Goal: Information Seeking & Learning: Learn about a topic

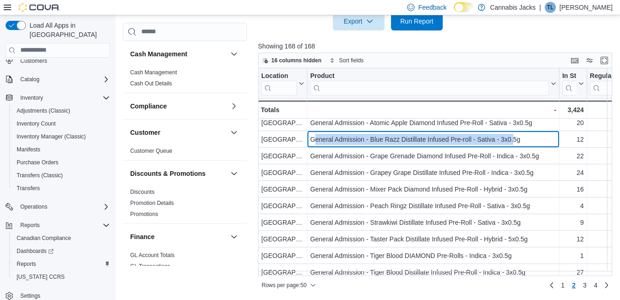
scroll to position [462, 0]
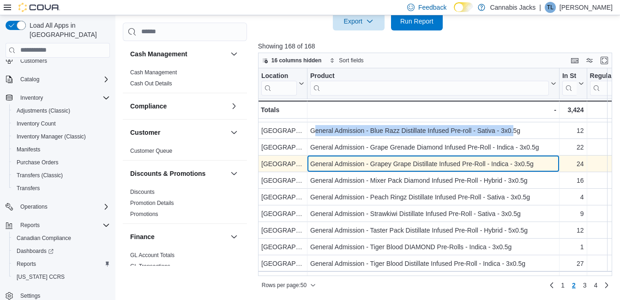
click at [376, 162] on div "General Admission - Grapey Grape Distillate Infused Pre-Roll - Indica - 3x0.5g" at bounding box center [433, 163] width 246 height 11
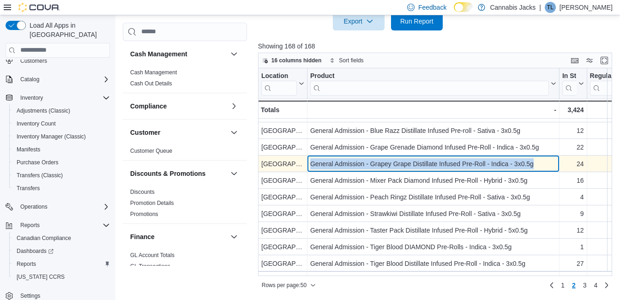
drag, startPoint x: 311, startPoint y: 163, endPoint x: 544, endPoint y: 167, distance: 233.2
click at [547, 167] on div "General Admission - Grapey Grape Distillate Infused Pre-Roll - Indica - 3x0.5g" at bounding box center [433, 163] width 246 height 11
drag, startPoint x: 544, startPoint y: 167, endPoint x: 491, endPoint y: 167, distance: 52.6
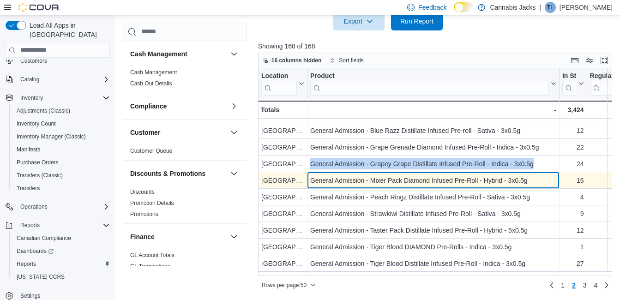
click at [359, 188] on div "General Admission - Mixer Pack Diamond Infused Pre-Roll - Hybrid - 3x0.5g - Pro…" at bounding box center [433, 180] width 252 height 17
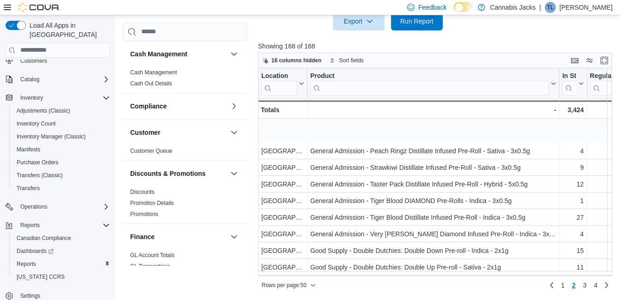
scroll to position [554, 0]
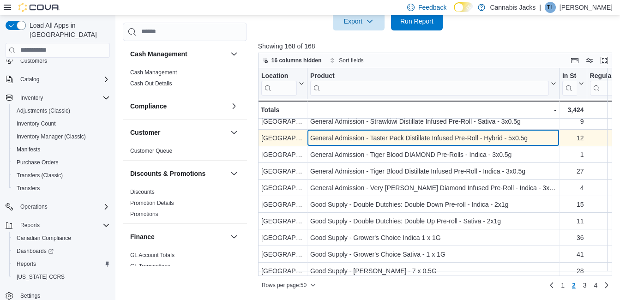
click at [409, 136] on div "General Admission - Taster Pack Distillate Infused Pre-Roll - Hybrid - 5x0.5g" at bounding box center [433, 138] width 246 height 11
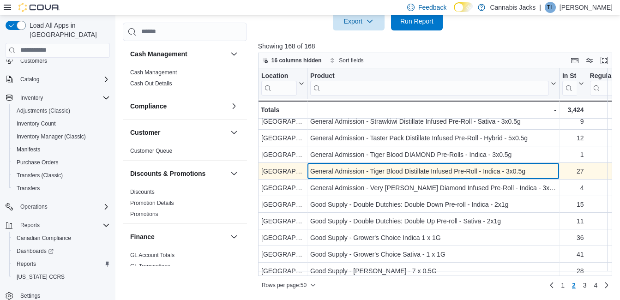
click at [406, 170] on div "General Admission - Tiger Blood Distillate Infused Pre-Roll - Indica - 3x0.5g" at bounding box center [433, 171] width 246 height 11
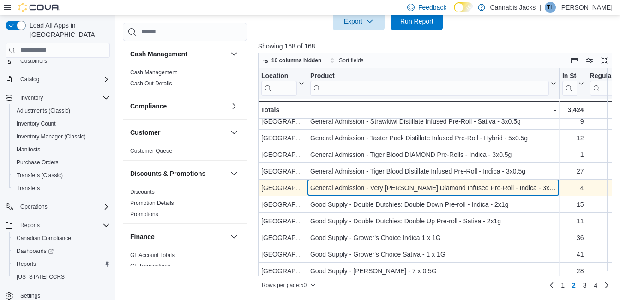
click at [423, 190] on div "General Admission - Very Berry Diamond Infused Pre-Roll - Indica - 3x0.5g" at bounding box center [433, 187] width 246 height 11
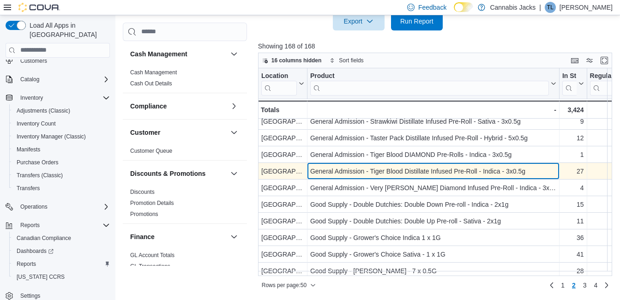
click at [418, 171] on div "General Admission - Tiger Blood Distillate Infused Pre-Roll - Indica - 3x0.5g" at bounding box center [433, 171] width 246 height 11
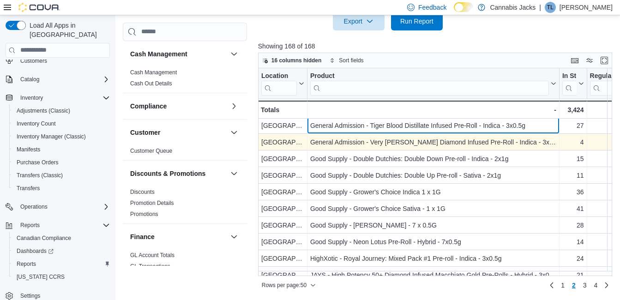
scroll to position [600, 0]
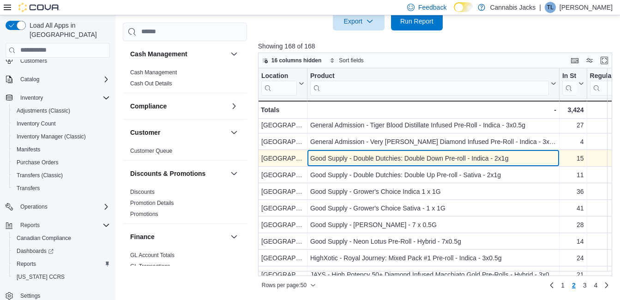
click at [414, 163] on div "Good Supply - Double Dutchies: Double Down Pre-roll - Indica - 2x1g - Product, …" at bounding box center [433, 158] width 252 height 17
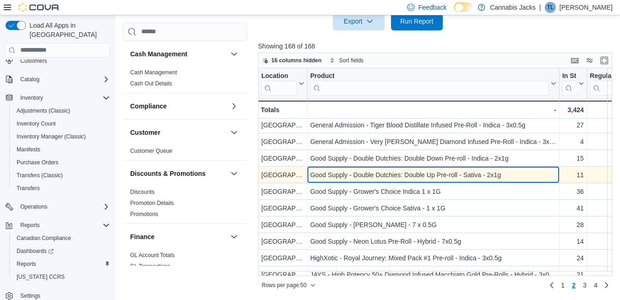
click at [412, 180] on div "Good Supply - Double Dutchies: Double Up Pre-roll - Sativa - 2x1g" at bounding box center [433, 174] width 246 height 11
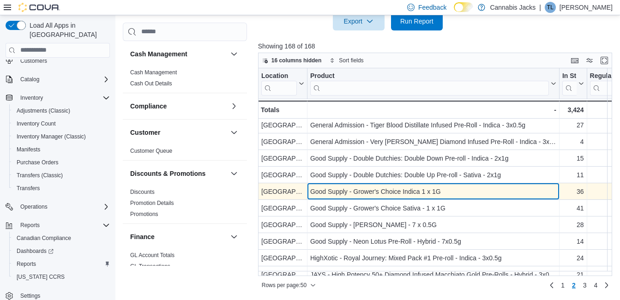
click at [407, 191] on div "Good Supply - Grower's Choice Indica 1 x 1G" at bounding box center [433, 191] width 246 height 11
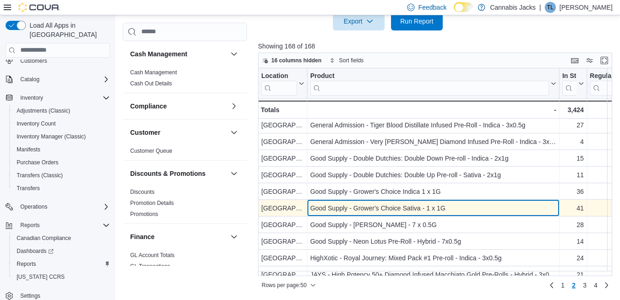
click at [404, 208] on div "Good Supply - Grower's Choice Sativa - 1 x 1G" at bounding box center [433, 208] width 246 height 11
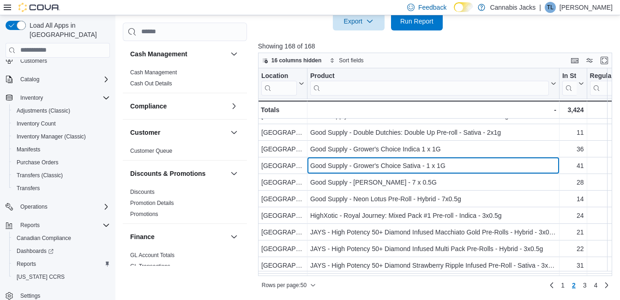
scroll to position [646, 0]
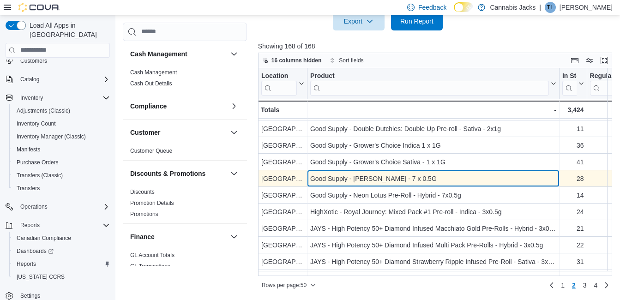
click at [412, 183] on div "Good Supply - Jean Guy - 7 x 0.5G" at bounding box center [433, 178] width 246 height 11
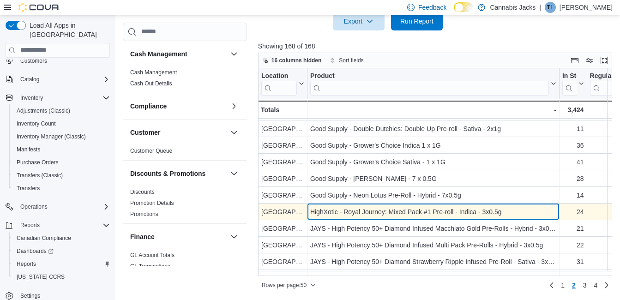
click at [356, 209] on div "HighXotic - Royal Journey: Mixed Pack #1 Pre-roll - Indica - 3x0.5g" at bounding box center [433, 211] width 246 height 11
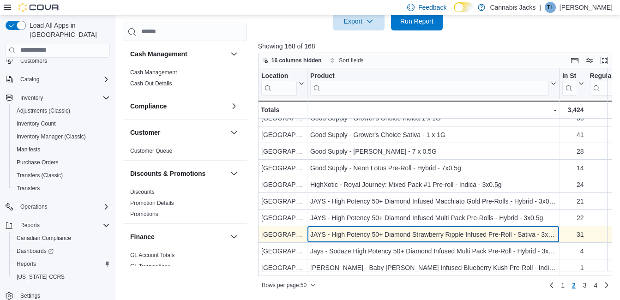
click at [442, 230] on div "JAYS - High Potency 50+ Diamond Strawberry Ripple Infused Pre-Roll - Sativa - 3…" at bounding box center [433, 234] width 246 height 11
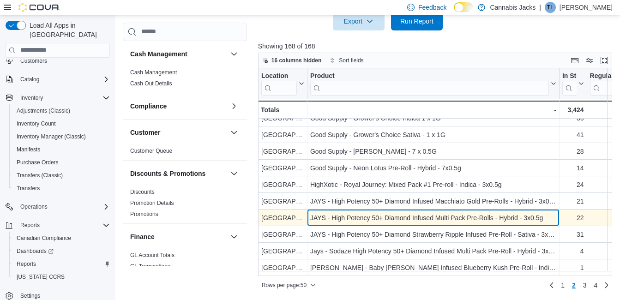
click at [434, 216] on div "JAYS - High Potency 50+ Diamond Infused Multi Pack Pre-Rolls - Hybrid - 3x0.5g" at bounding box center [433, 217] width 246 height 11
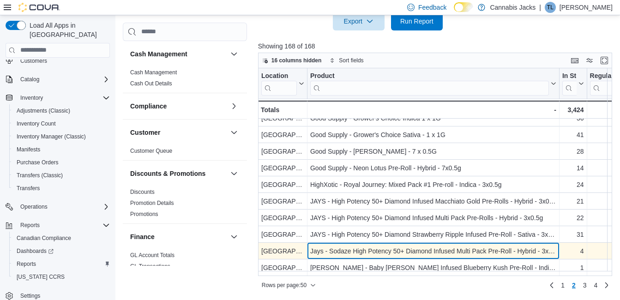
click at [405, 246] on div "Jays - Sodaze High Potency 50+ Diamond Infused Multi Pack Pre-Roll - Hybrid - 3…" at bounding box center [433, 251] width 246 height 11
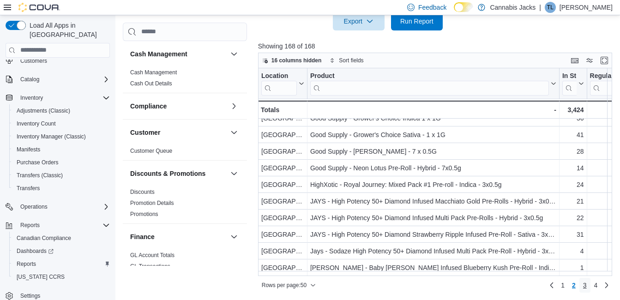
click at [587, 287] on span "3" at bounding box center [585, 285] width 4 height 9
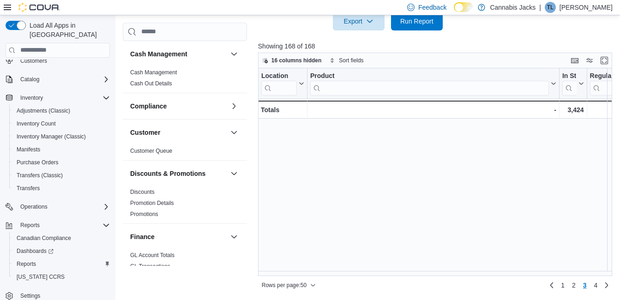
scroll to position [0, 0]
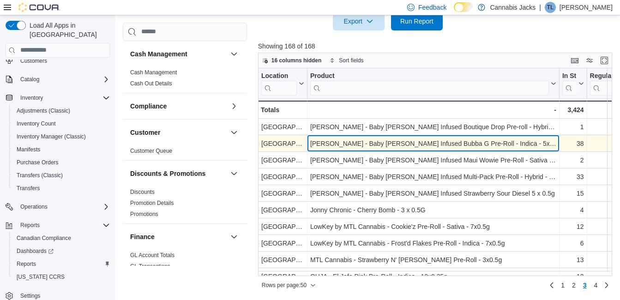
click at [387, 145] on div "Jeeter - Baby Jeeter Infused Bubba G Pre-Roll - Indica - 5x0.5g" at bounding box center [433, 143] width 246 height 11
drag, startPoint x: 315, startPoint y: 143, endPoint x: 499, endPoint y: 145, distance: 183.3
click at [499, 145] on div "Jeeter - Baby Jeeter Infused Bubba G Pre-Roll - Indica - 5x0.5g - Product, colu…" at bounding box center [433, 143] width 252 height 17
drag, startPoint x: 499, startPoint y: 145, endPoint x: 465, endPoint y: 146, distance: 33.3
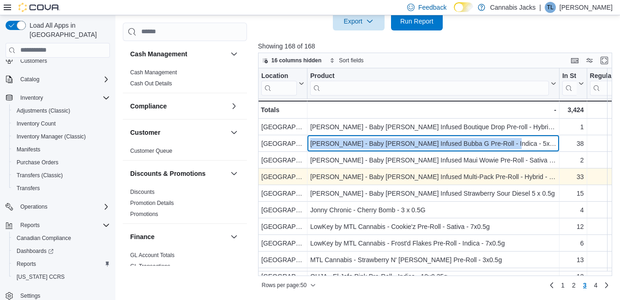
scroll to position [46, 0]
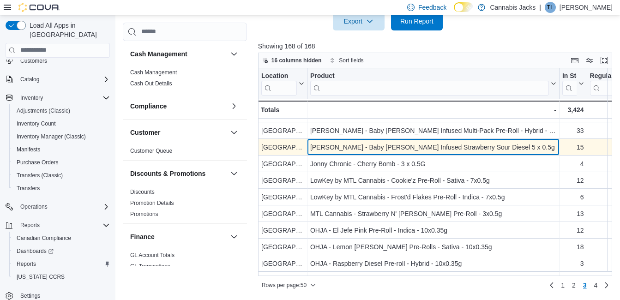
drag, startPoint x: 392, startPoint y: 150, endPoint x: 385, endPoint y: 150, distance: 7.9
click at [392, 150] on div "Jeeter - Baby Jeeter Infused Strawberry Sour Diesel 5 x 0.5g" at bounding box center [433, 147] width 246 height 11
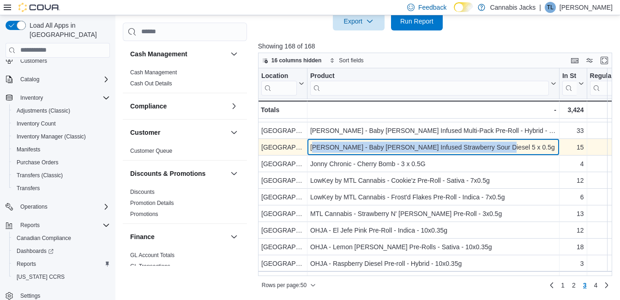
drag, startPoint x: 313, startPoint y: 149, endPoint x: 494, endPoint y: 145, distance: 180.6
click at [494, 145] on div "Jeeter - Baby Jeeter Infused Strawberry Sour Diesel 5 x 0.5g" at bounding box center [433, 147] width 246 height 11
drag, startPoint x: 494, startPoint y: 145, endPoint x: 446, endPoint y: 145, distance: 47.6
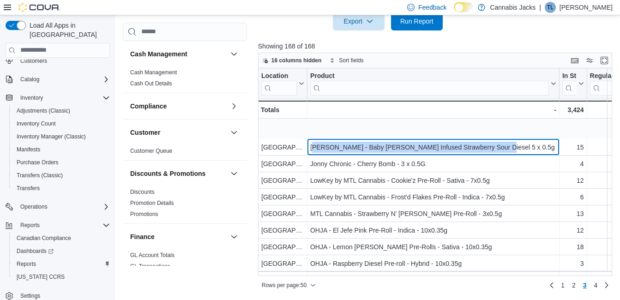
scroll to position [92, 0]
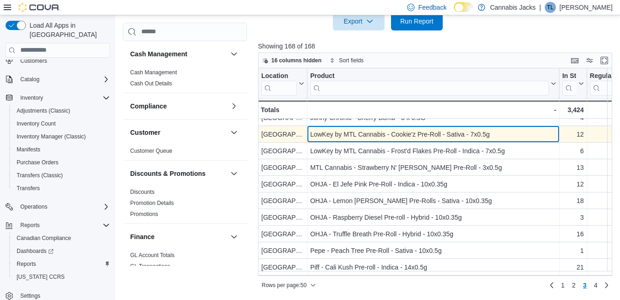
click at [356, 133] on div "LowKey by MTL Cannabis - Cookie'z Pre-Roll - Sativa - 7x0.5g" at bounding box center [433, 134] width 246 height 11
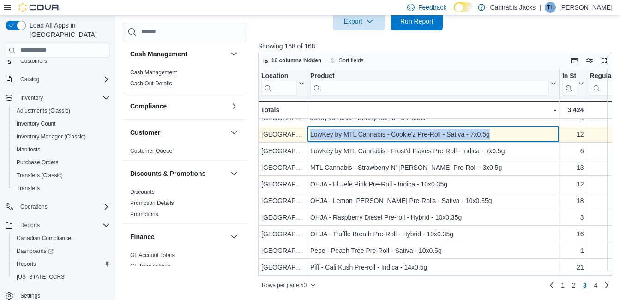
drag, startPoint x: 310, startPoint y: 135, endPoint x: 492, endPoint y: 133, distance: 181.9
click at [492, 133] on div "LowKey by MTL Cannabis - Cookie'z Pre-Roll - Sativa - 7x0.5g" at bounding box center [433, 134] width 246 height 11
drag, startPoint x: 492, startPoint y: 133, endPoint x: 484, endPoint y: 134, distance: 8.4
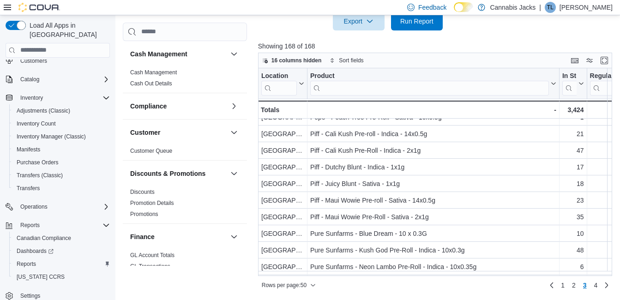
scroll to position [231, 0]
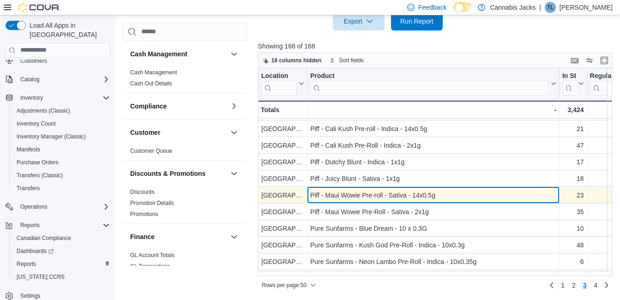
click at [383, 194] on div "Piff - Maui Wowie Pre-roll - Sativa - 14x0.5g" at bounding box center [433, 195] width 246 height 11
drag, startPoint x: 310, startPoint y: 196, endPoint x: 450, endPoint y: 199, distance: 139.5
click at [450, 199] on div "Piff - Maui Wowie Pre-roll - Sativa - 14x0.5g" at bounding box center [433, 195] width 246 height 11
drag, startPoint x: 450, startPoint y: 199, endPoint x: 416, endPoint y: 194, distance: 34.5
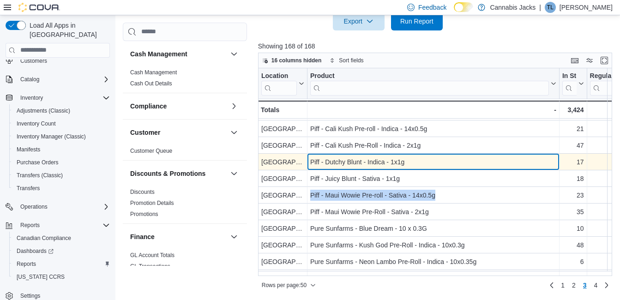
click at [350, 165] on div "Piff - Dutchy Blunt - Indica - 1x1g" at bounding box center [433, 162] width 246 height 11
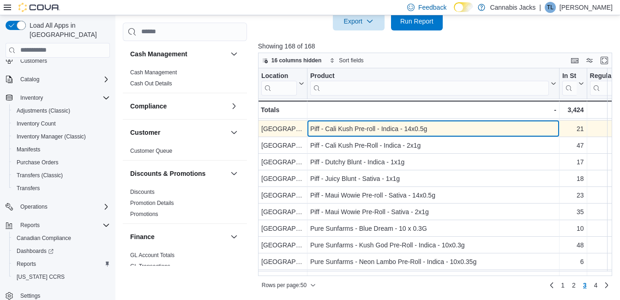
click at [339, 132] on div "Piff - Cali Kush Pre-roll - Indica - 14x0.5g" at bounding box center [433, 128] width 246 height 11
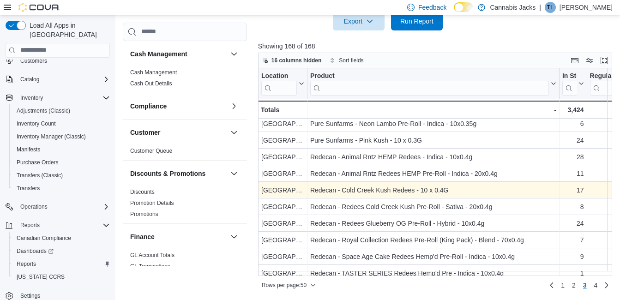
scroll to position [369, 0]
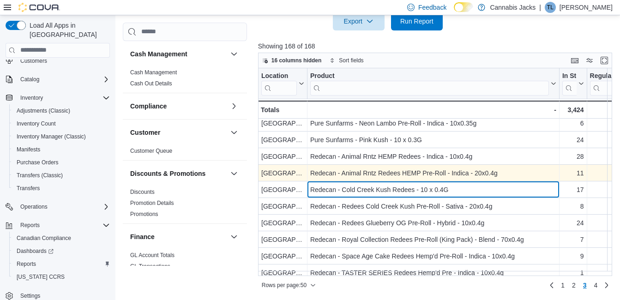
click at [394, 192] on div "Redecan - Cold Creek Kush Redees - 10 x 0.4G" at bounding box center [433, 189] width 246 height 11
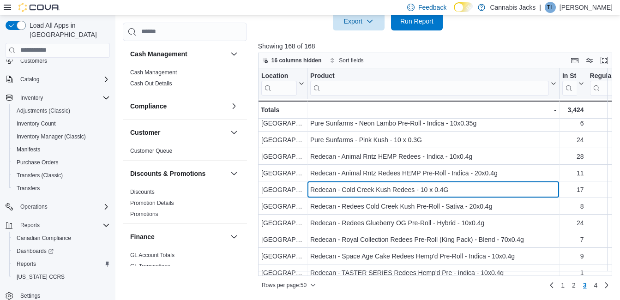
scroll to position [416, 0]
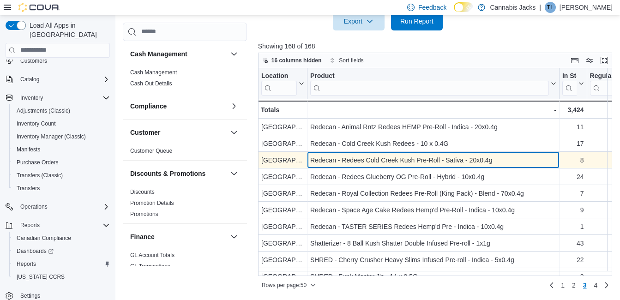
click at [377, 163] on div "Redecan - Redees Cold Creek Kush Pre-Roll - Sativa - 20x0.4g" at bounding box center [433, 160] width 246 height 11
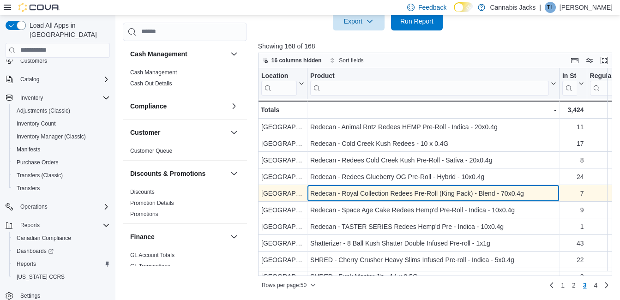
drag, startPoint x: 384, startPoint y: 193, endPoint x: 359, endPoint y: 187, distance: 25.9
click at [384, 192] on div "Redecan - Royal Collection Redees Pre-Roll (King Pack) - Blend - 70x0.4g" at bounding box center [433, 193] width 246 height 11
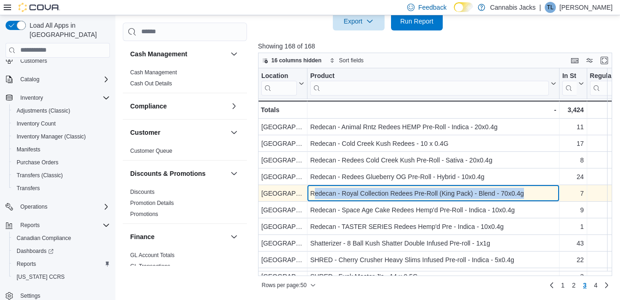
drag, startPoint x: 313, startPoint y: 190, endPoint x: 535, endPoint y: 195, distance: 222.1
click at [535, 195] on div "Redecan - Royal Collection Redees Pre-Roll (King Pack) - Blend - 70x0.4g" at bounding box center [433, 193] width 246 height 11
drag, startPoint x: 535, startPoint y: 195, endPoint x: 505, endPoint y: 199, distance: 29.7
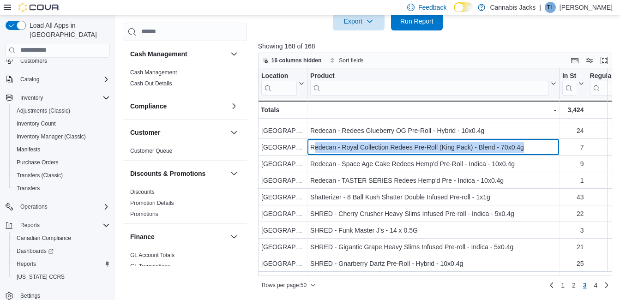
scroll to position [508, 0]
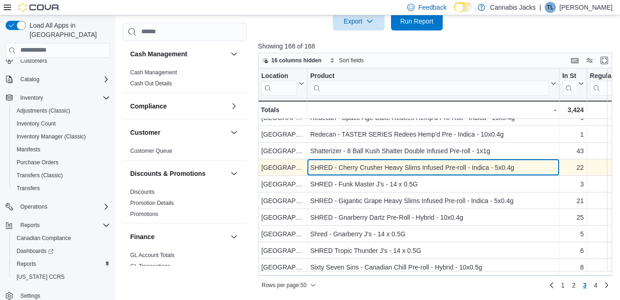
click at [376, 169] on div "SHRED - Cherry Crusher Heavy Slims Infused Pre-roll - Indica - 5x0.4g" at bounding box center [433, 167] width 246 height 11
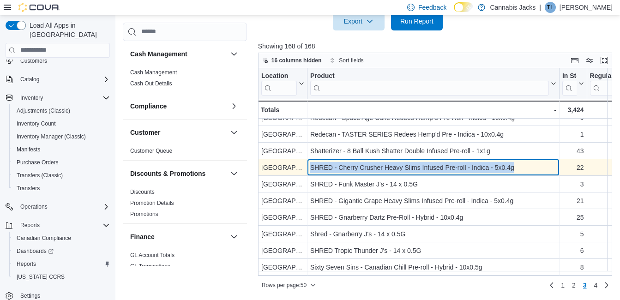
drag, startPoint x: 310, startPoint y: 168, endPoint x: 528, endPoint y: 173, distance: 218.4
click at [528, 173] on div "SHRED - Cherry Crusher Heavy Slims Infused Pre-roll - Indica - 5x0.4g" at bounding box center [433, 167] width 246 height 11
drag, startPoint x: 528, startPoint y: 173, endPoint x: 503, endPoint y: 172, distance: 25.4
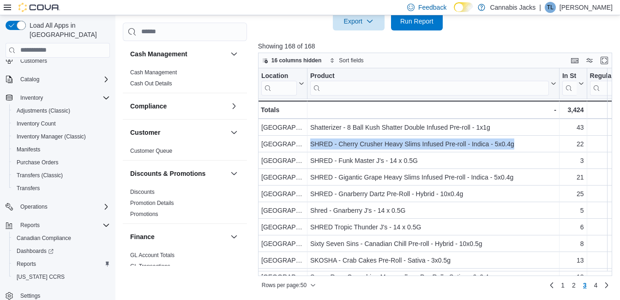
scroll to position [554, 0]
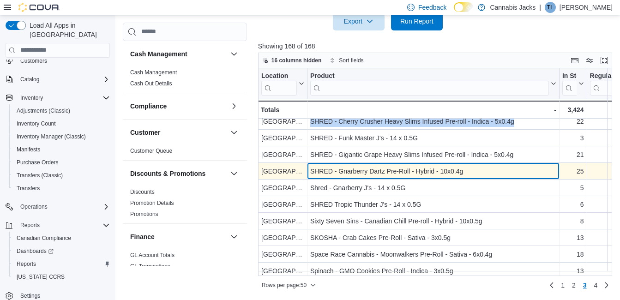
click at [398, 175] on div "SHRED - Gnarberry Dartz Pre-Roll - Hybrid - 10x0.4g" at bounding box center [433, 171] width 246 height 11
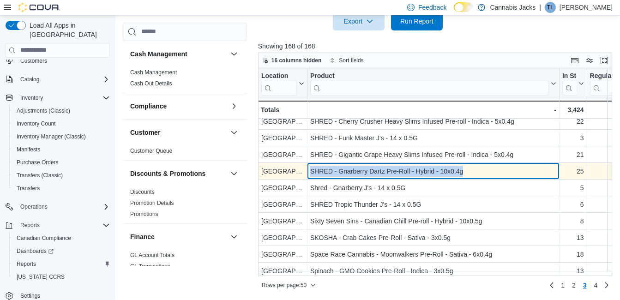
drag, startPoint x: 307, startPoint y: 171, endPoint x: 470, endPoint y: 170, distance: 162.5
click at [470, 170] on div "SHRED - Gnarberry Dartz Pre-Roll - Hybrid - 10x0.4g - Product, column 2, row 137" at bounding box center [433, 171] width 252 height 17
drag, startPoint x: 470, startPoint y: 170, endPoint x: 447, endPoint y: 174, distance: 22.9
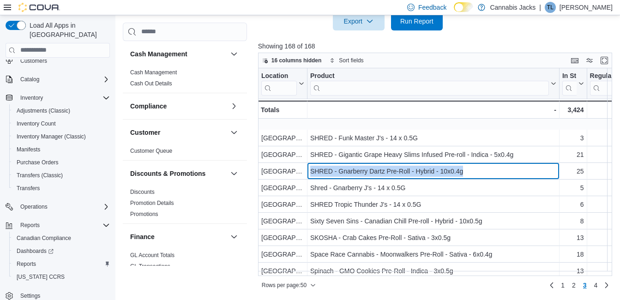
scroll to position [600, 0]
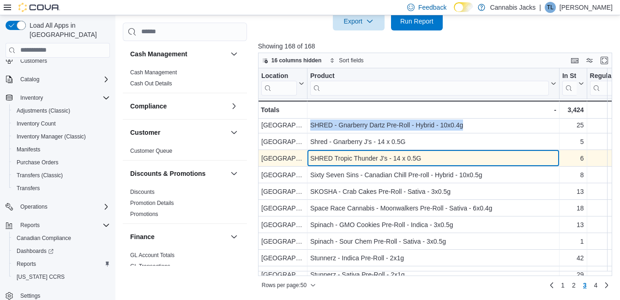
click at [380, 157] on div "SHRED Tropic Thunder J's - 14 x 0.5G" at bounding box center [433, 158] width 246 height 11
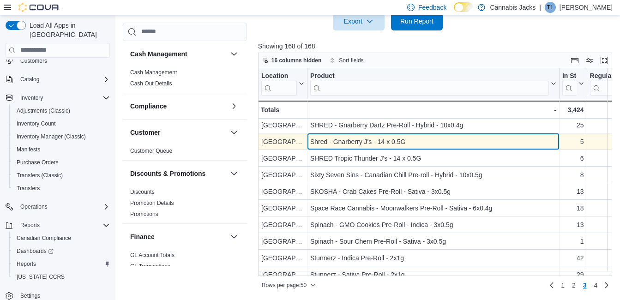
click at [365, 139] on div "Shred - Gnarberry J's - 14 x 0.5G" at bounding box center [433, 141] width 246 height 11
drag, startPoint x: 307, startPoint y: 139, endPoint x: 427, endPoint y: 144, distance: 119.2
click at [427, 144] on div "Shred - Gnarberry J's - 14 x 0.5G - Product, column 2, row 138" at bounding box center [433, 141] width 252 height 17
drag, startPoint x: 427, startPoint y: 144, endPoint x: 388, endPoint y: 144, distance: 38.8
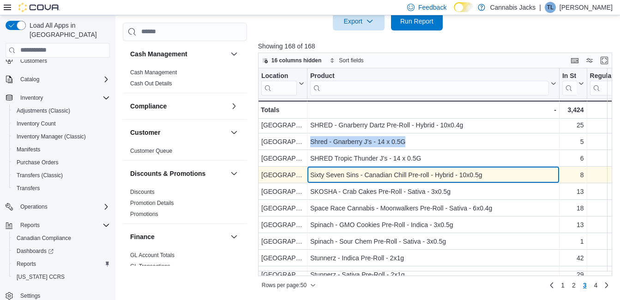
click at [384, 176] on div "Sixty Seven Sins - Canadian Chill Pre-roll - Hybrid - 10x0.5g" at bounding box center [433, 174] width 246 height 11
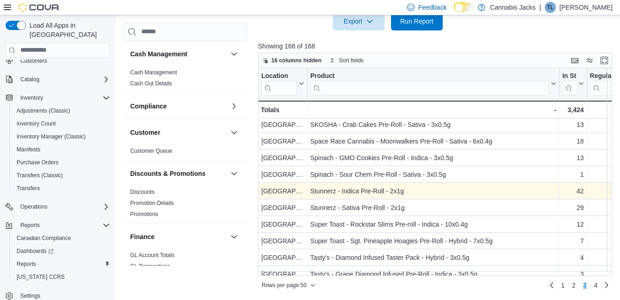
scroll to position [678, 0]
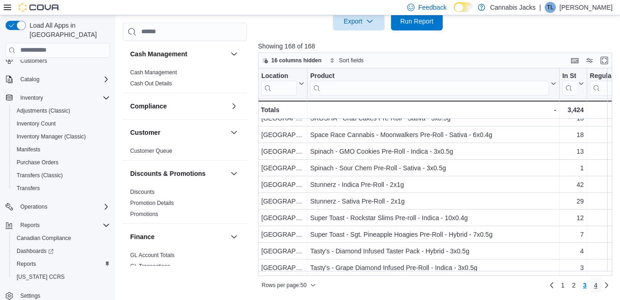
click at [598, 286] on span "4" at bounding box center [596, 285] width 4 height 9
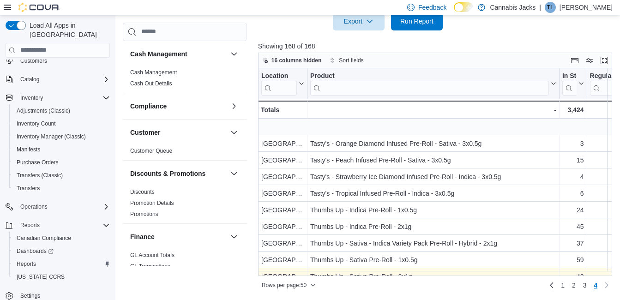
scroll to position [92, 0]
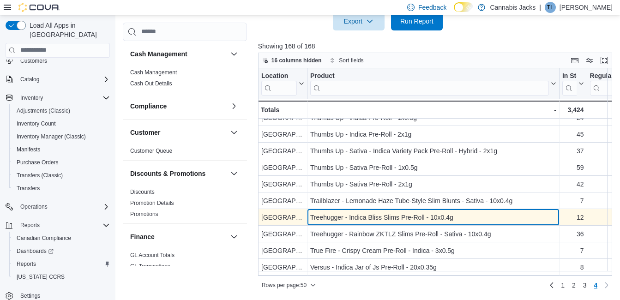
click at [372, 219] on div "Treehugger - Indica Bliss Slims Pre-Roll - 10x0.4g" at bounding box center [433, 217] width 246 height 11
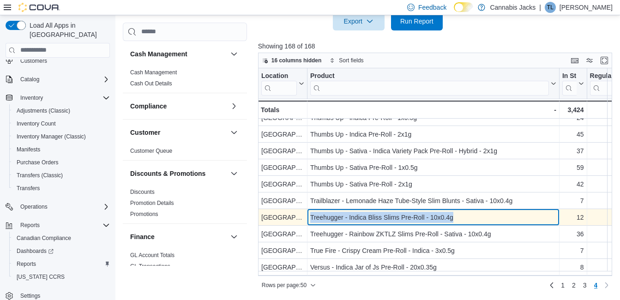
drag, startPoint x: 310, startPoint y: 220, endPoint x: 469, endPoint y: 217, distance: 158.9
click at [469, 217] on div "Treehugger - Indica Bliss Slims Pre-Roll - 10x0.4g" at bounding box center [433, 217] width 246 height 11
drag, startPoint x: 469, startPoint y: 217, endPoint x: 436, endPoint y: 219, distance: 33.3
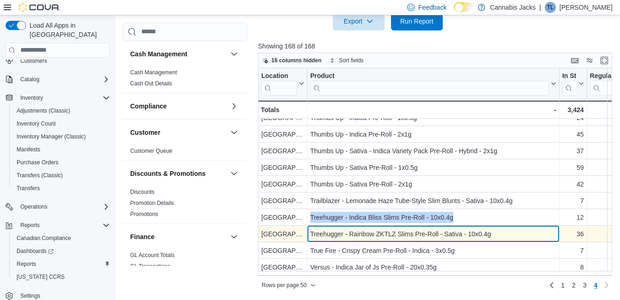
click at [356, 241] on div "Treehugger - Rainbow ZKTLZ Slims Pre-Roll - Sativa - 10x0.4g - Product, column …" at bounding box center [433, 234] width 252 height 17
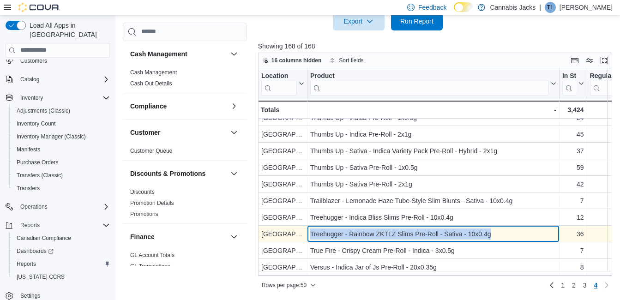
drag, startPoint x: 309, startPoint y: 230, endPoint x: 491, endPoint y: 234, distance: 182.0
click at [491, 234] on div "Treehugger - Rainbow ZKTLZ Slims Pre-Roll - Sativa - 10x0.4g - Product, column …" at bounding box center [433, 234] width 252 height 17
drag, startPoint x: 491, startPoint y: 234, endPoint x: 462, endPoint y: 234, distance: 29.1
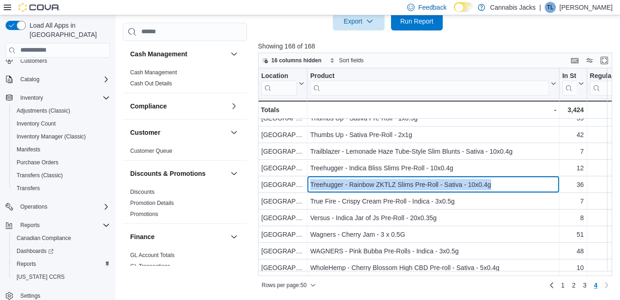
scroll to position [146, 0]
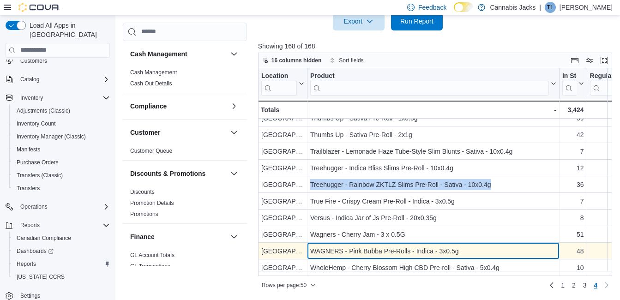
click at [376, 246] on div "WAGNERS - Pink Bubba Pre-Rolls - Indica - 3x0.5g" at bounding box center [433, 251] width 246 height 11
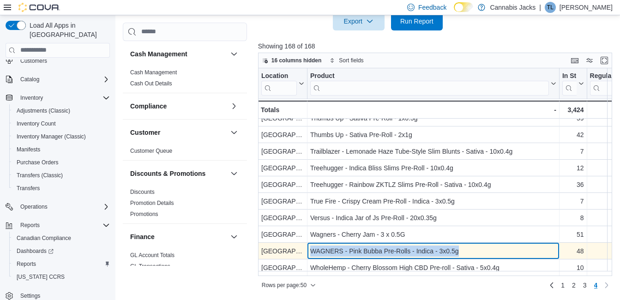
drag, startPoint x: 311, startPoint y: 244, endPoint x: 470, endPoint y: 246, distance: 159.3
click at [470, 246] on div "WAGNERS - Pink Bubba Pre-Rolls - Indica - 3x0.5g" at bounding box center [433, 251] width 246 height 11
drag, startPoint x: 470, startPoint y: 246, endPoint x: 416, endPoint y: 248, distance: 54.5
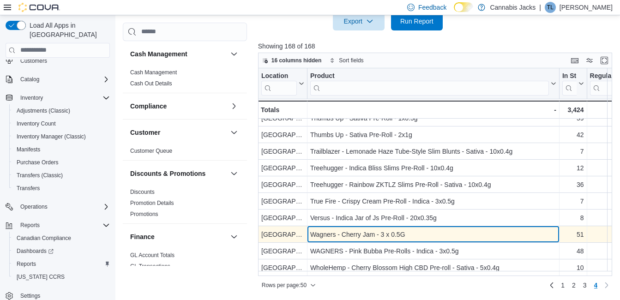
click at [375, 229] on div "Wagners - Cherry Jam - 3 x 0.5G" at bounding box center [433, 234] width 246 height 11
drag, startPoint x: 311, startPoint y: 230, endPoint x: 420, endPoint y: 230, distance: 109.0
click at [420, 230] on div "Wagners - Cherry Jam - 3 x 0.5G" at bounding box center [433, 234] width 246 height 11
drag, startPoint x: 420, startPoint y: 230, endPoint x: 392, endPoint y: 230, distance: 27.2
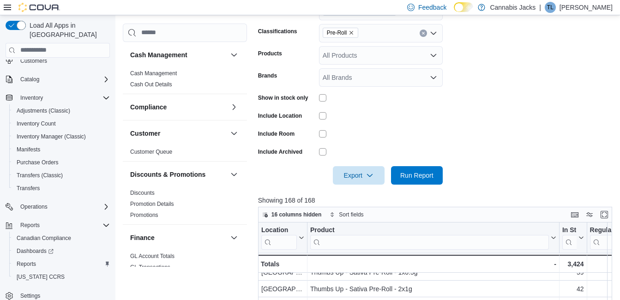
scroll to position [90, 0]
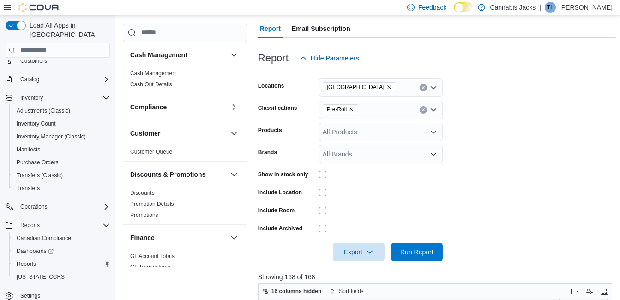
drag, startPoint x: 351, startPoint y: 109, endPoint x: 351, endPoint y: 116, distance: 6.5
click at [351, 109] on icon "Remove Pre-Roll from selection in this group" at bounding box center [352, 110] width 4 height 4
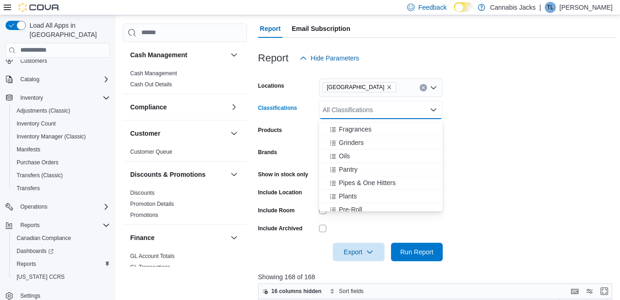
scroll to position [231, 0]
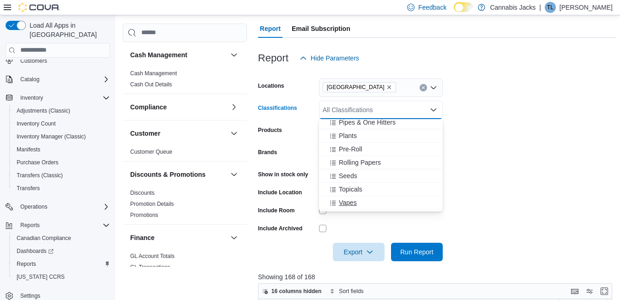
click at [351, 204] on span "Vapes" at bounding box center [348, 202] width 18 height 9
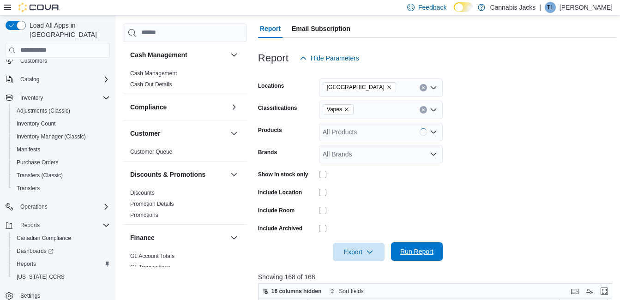
click at [421, 253] on span "Run Report" at bounding box center [416, 251] width 33 height 9
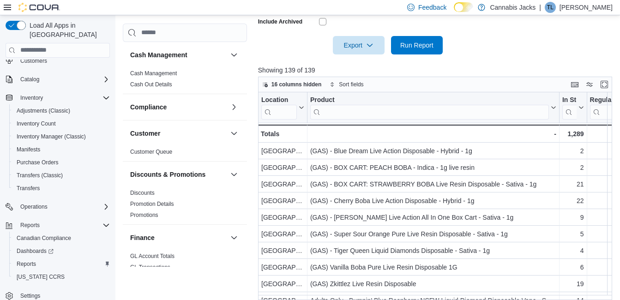
scroll to position [320, 0]
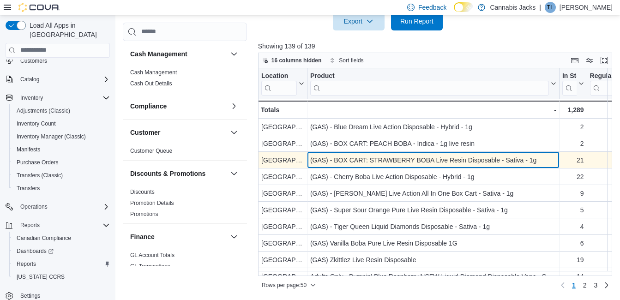
click at [385, 162] on div "(GAS) - BOX CART: STRAWBERRY BOBA Live Resin Disposable - Sativa - 1g" at bounding box center [433, 160] width 246 height 11
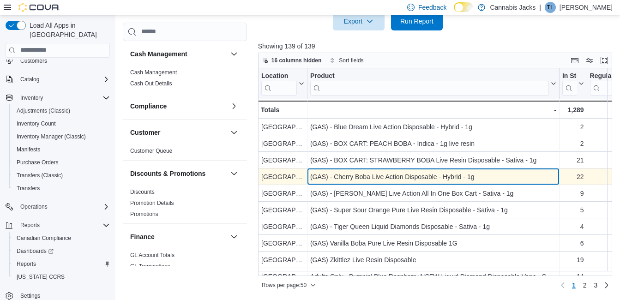
click at [350, 179] on div "(GAS) - Cherry Boba Live Action Disposable - Hybrid - 1g" at bounding box center [433, 176] width 246 height 11
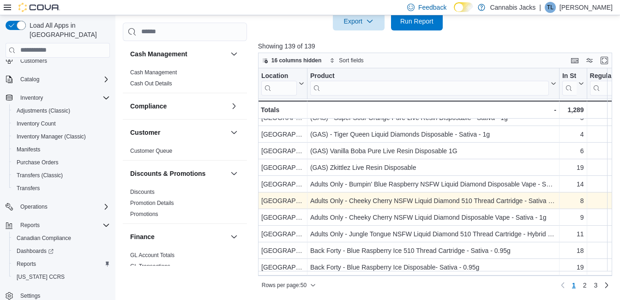
scroll to position [139, 0]
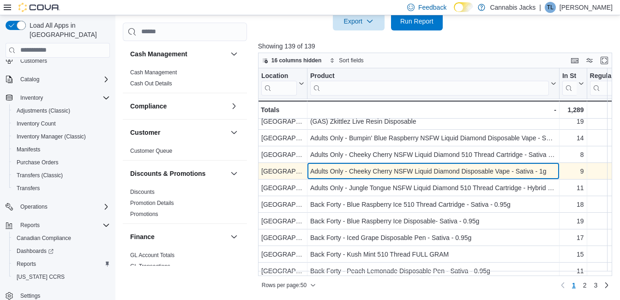
click at [404, 171] on div "Adults Only - Cheeky Cherry NSFW Liquid Diamond Disposable Vape - Sativa - 1g" at bounding box center [433, 171] width 246 height 11
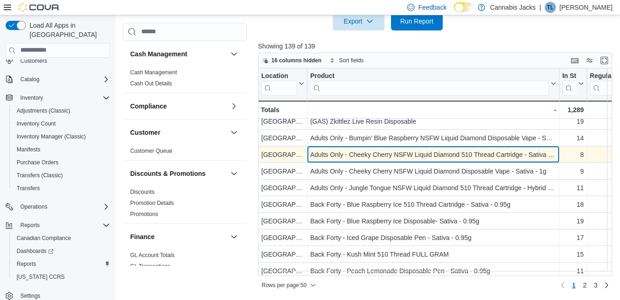
click at [320, 154] on div "Adults Only - Cheeky Cherry NSFW Liquid Diamond 510 Thread Cartridge - Sativa -…" at bounding box center [433, 154] width 246 height 11
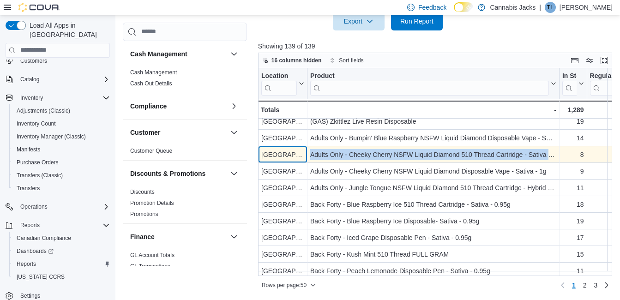
drag, startPoint x: 307, startPoint y: 153, endPoint x: 551, endPoint y: 155, distance: 244.3
click at [551, 155] on div "North Bay - Location, column 1, row 11 Adults Only - Cheeky Cherry NSFW Liquid …" at bounding box center [574, 154] width 633 height 17
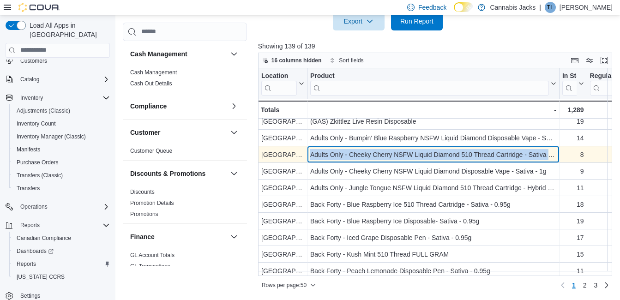
drag, startPoint x: 551, startPoint y: 155, endPoint x: 506, endPoint y: 156, distance: 44.3
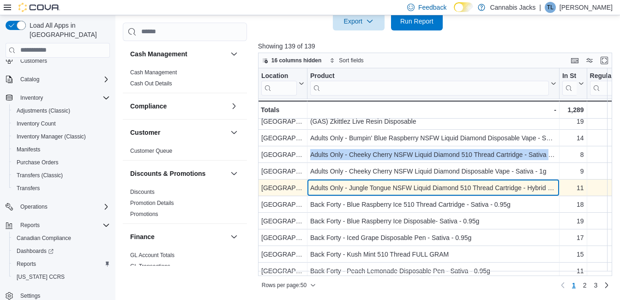
click at [386, 185] on div "Adults Only - Jungle Tongue NSFW Liquid Diamond 510 Thread Cartridge - Hybrid -…" at bounding box center [433, 187] width 246 height 11
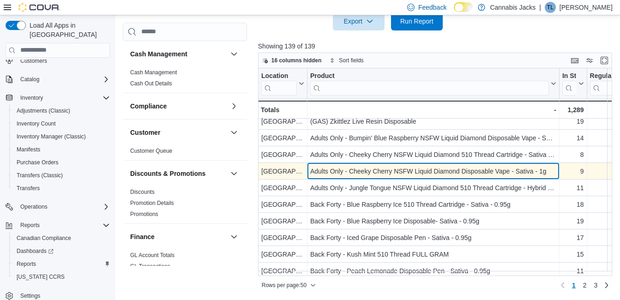
click at [386, 169] on div "Adults Only - Cheeky Cherry NSFW Liquid Diamond Disposable Vape - Sativa - 1g" at bounding box center [433, 171] width 246 height 11
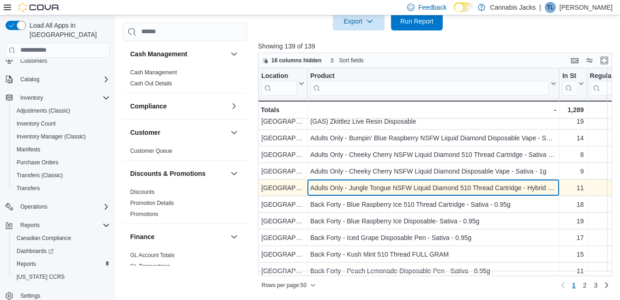
click at [387, 185] on div "Adults Only - Jungle Tongue NSFW Liquid Diamond 510 Thread Cartridge - Hybrid -…" at bounding box center [433, 187] width 246 height 11
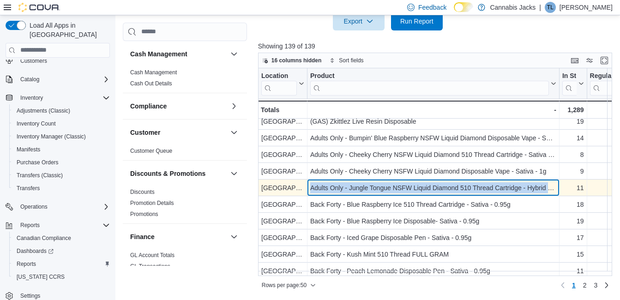
drag, startPoint x: 310, startPoint y: 188, endPoint x: 550, endPoint y: 188, distance: 240.1
click at [550, 188] on div "Adults Only - Jungle Tongue NSFW Liquid Diamond 510 Thread Cartridge - Hybrid -…" at bounding box center [433, 187] width 246 height 11
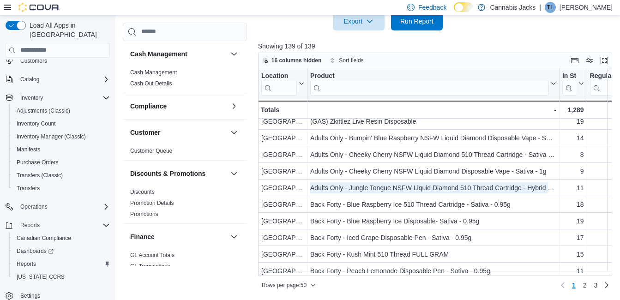
scroll to position [185, 0]
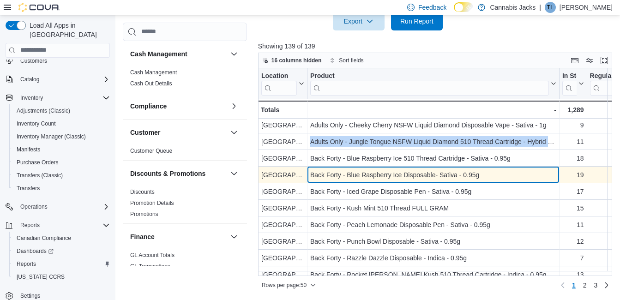
click at [423, 179] on div "Back Forty - Blue Raspberry Ice Disposable- Sativa - 0.95g" at bounding box center [433, 174] width 246 height 11
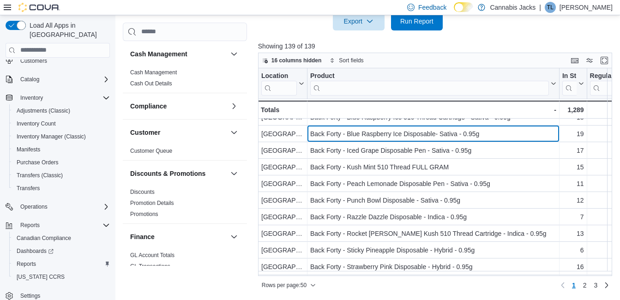
scroll to position [231, 0]
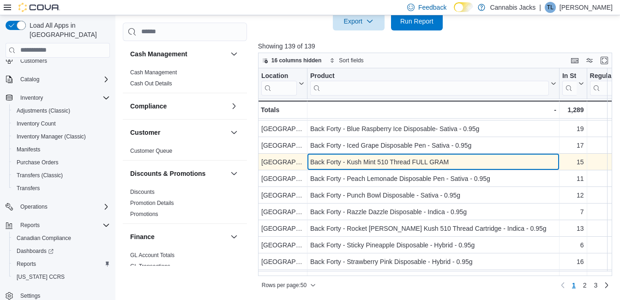
click at [362, 163] on div "Back Forty - Kush Mint 510 Thread FULL GRAM" at bounding box center [433, 162] width 246 height 11
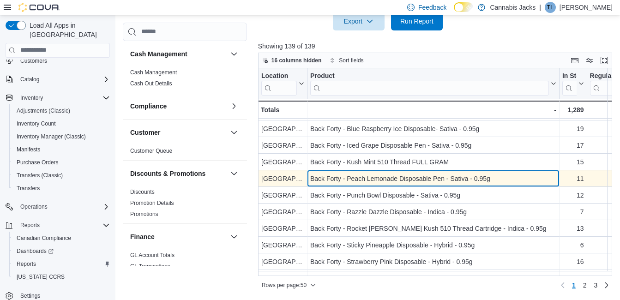
click at [362, 179] on div "Back Forty - Peach Lemonade Disposable Pen - Sativa - 0.95g" at bounding box center [433, 178] width 246 height 11
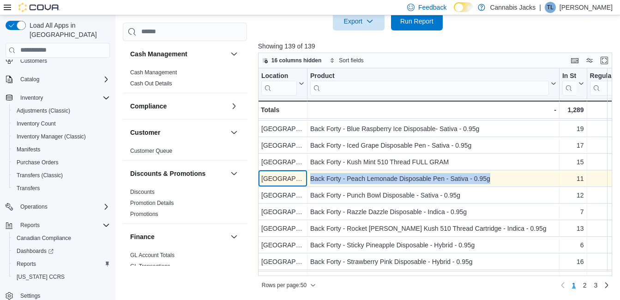
drag, startPoint x: 311, startPoint y: 177, endPoint x: 507, endPoint y: 180, distance: 196.2
click at [507, 180] on div "North Bay - Location, column 1, row 18 Back Forty - Peach Lemonade Disposable P…" at bounding box center [574, 178] width 633 height 17
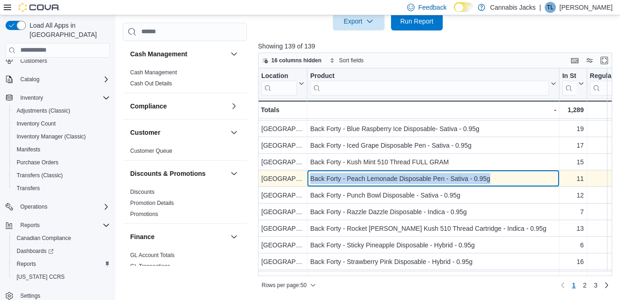
drag, startPoint x: 507, startPoint y: 180, endPoint x: 467, endPoint y: 181, distance: 40.2
click at [467, 181] on div "Back Forty - Peach Lemonade Disposable Pen - Sativa - 0.95g" at bounding box center [433, 178] width 246 height 11
drag, startPoint x: 312, startPoint y: 177, endPoint x: 502, endPoint y: 179, distance: 190.7
click at [502, 179] on div "Back Forty - Peach Lemonade Disposable Pen - Sativa - 0.95g" at bounding box center [433, 178] width 246 height 11
drag, startPoint x: 502, startPoint y: 179, endPoint x: 460, endPoint y: 180, distance: 42.5
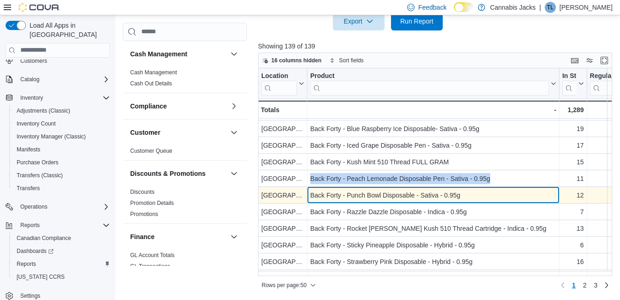
click at [401, 194] on div "Back Forty - Punch Bowl Disposable - Sativa - 0.95g" at bounding box center [433, 195] width 246 height 11
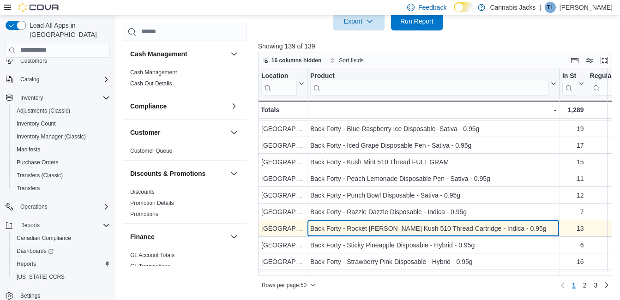
click at [397, 228] on div "Back Forty - Rocket Berry Kush 510 Thread Cartridge - Indica - 0.95g" at bounding box center [433, 228] width 246 height 11
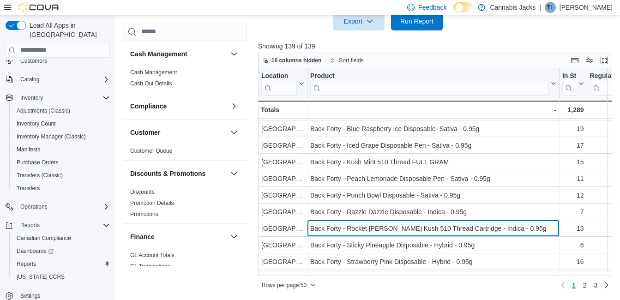
scroll to position [277, 0]
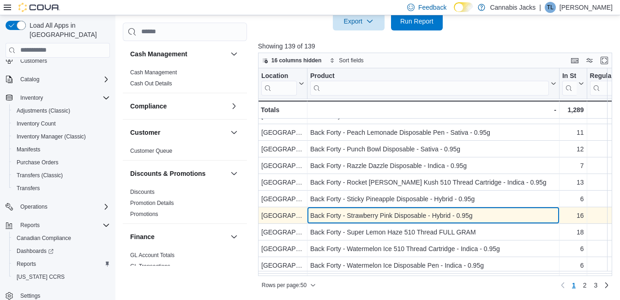
click at [418, 216] on div "Back Forty - Strawberry Pink Disposable - Hybrid - 0.95g" at bounding box center [433, 215] width 246 height 11
drag, startPoint x: 311, startPoint y: 211, endPoint x: 469, endPoint y: 216, distance: 158.0
click at [469, 216] on div "Back Forty - Strawberry Pink Disposable - Hybrid - 0.95g" at bounding box center [433, 215] width 246 height 11
drag, startPoint x: 469, startPoint y: 216, endPoint x: 459, endPoint y: 219, distance: 10.8
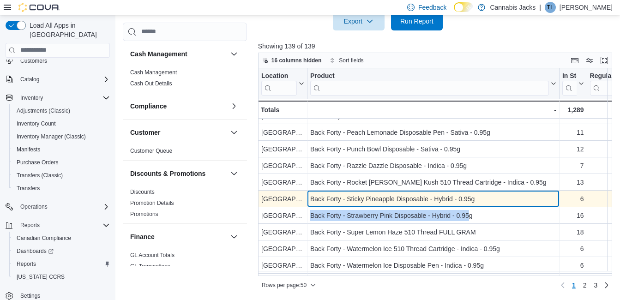
click at [367, 201] on div "Back Forty - Sticky Pineapple Disposable - Hybrid - 0.95g" at bounding box center [433, 198] width 246 height 11
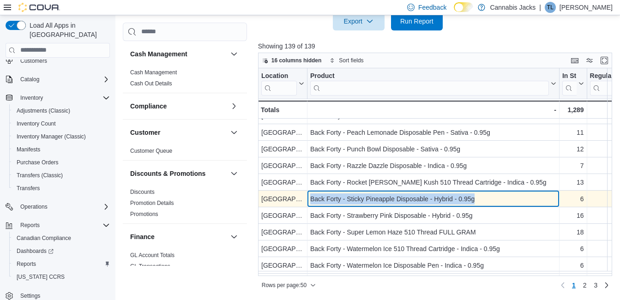
drag, startPoint x: 309, startPoint y: 197, endPoint x: 493, endPoint y: 193, distance: 184.3
click at [493, 193] on div "Back Forty - Sticky Pineapple Disposable - Hybrid - 0.95g - Product, column 2, …" at bounding box center [433, 199] width 252 height 17
drag, startPoint x: 493, startPoint y: 193, endPoint x: 463, endPoint y: 198, distance: 30.3
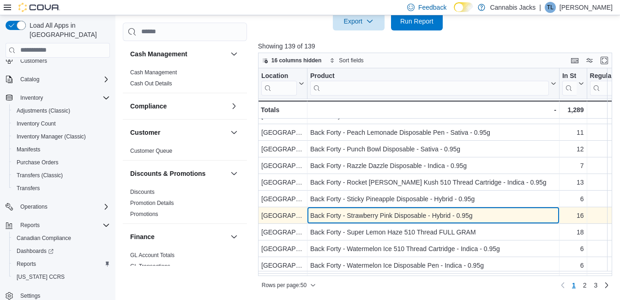
click at [400, 217] on div "Back Forty - Strawberry Pink Disposable - Hybrid - 0.95g" at bounding box center [433, 215] width 246 height 11
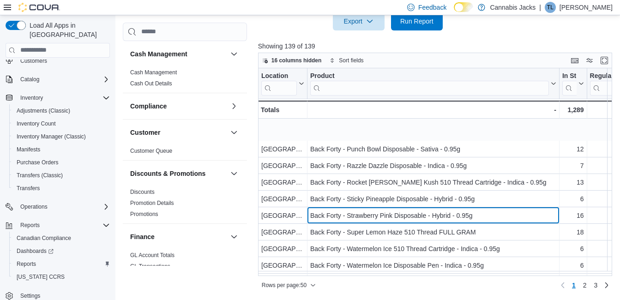
scroll to position [323, 0]
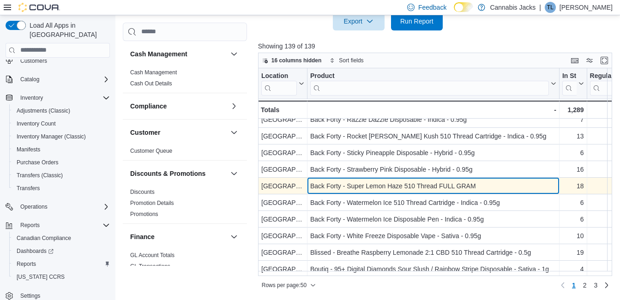
click at [388, 186] on div "Back Forty - Super Lemon Haze 510 Thread FULL GRAM" at bounding box center [433, 186] width 246 height 11
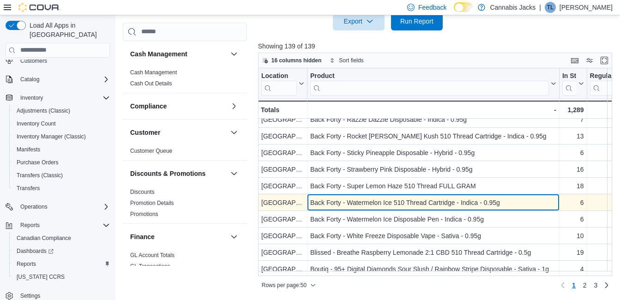
click at [387, 205] on div "Back Forty - Watermelon Ice 510 Thread Cartridge - Indica - 0.95g" at bounding box center [433, 202] width 246 height 11
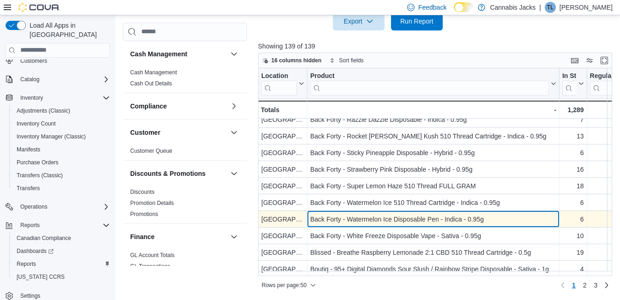
click at [393, 220] on div "Back Forty - Watermelon Ice Disposable Pen - Indica - 0.95g" at bounding box center [433, 219] width 246 height 11
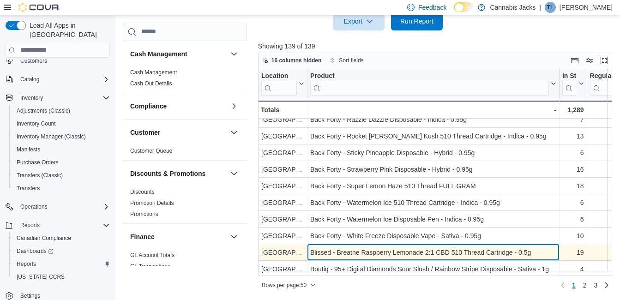
click at [399, 250] on div "Blissed - Breathe Raspberry Lemonade 2:1 CBD 510 Thread Cartridge - 0.5g" at bounding box center [433, 252] width 246 height 11
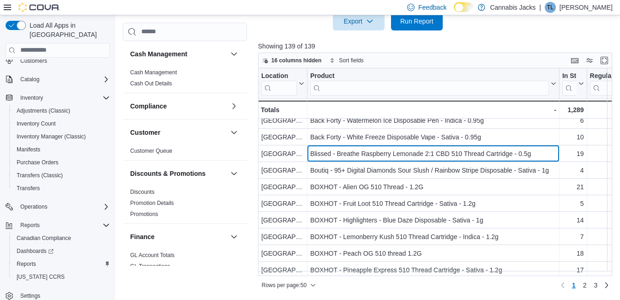
scroll to position [423, 0]
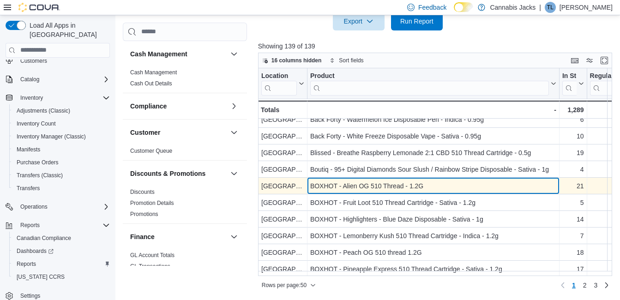
click at [374, 187] on div "BOXHOT - Alien OG 510 Thread - 1.2G" at bounding box center [433, 186] width 246 height 11
drag, startPoint x: 307, startPoint y: 184, endPoint x: 427, endPoint y: 189, distance: 119.7
click at [427, 189] on div "BOXHOT - Alien OG 510 Thread - 1.2G - Product, column 2, row 30" at bounding box center [433, 186] width 252 height 17
drag, startPoint x: 427, startPoint y: 189, endPoint x: 406, endPoint y: 189, distance: 21.2
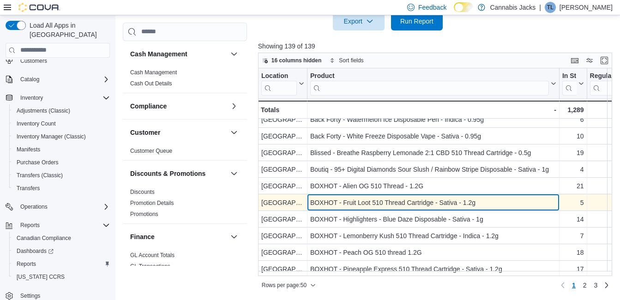
click at [392, 203] on div "BOXHOT - Fruit Loot 510 Thread Cartridge - Sativa - 1.2g" at bounding box center [433, 202] width 246 height 11
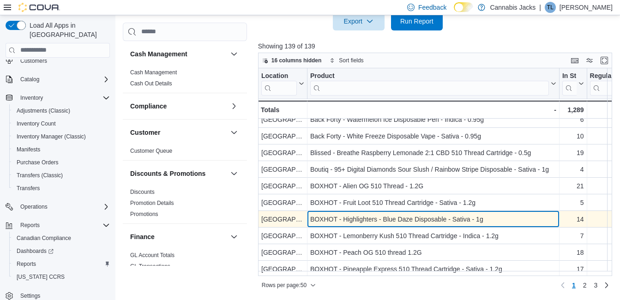
click at [393, 223] on div "BOXHOT - Highlighters - Blue Daze Disposable - Sativa - 1g" at bounding box center [433, 219] width 246 height 11
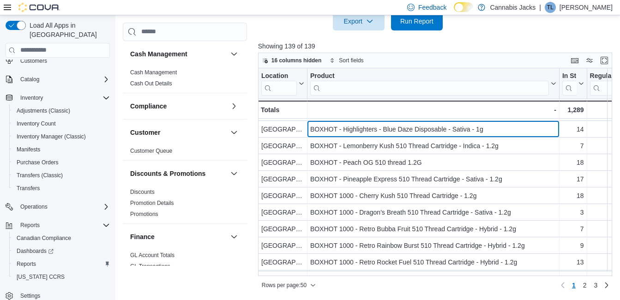
scroll to position [515, 0]
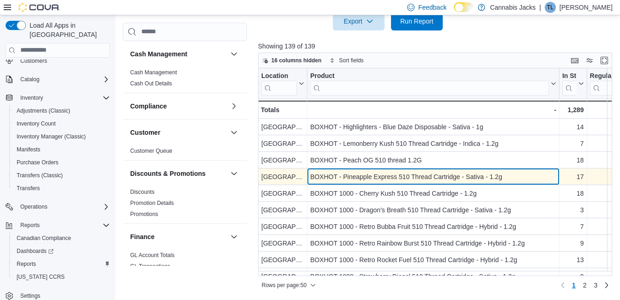
click at [369, 180] on div "BOXHOT - Pineapple Express 510 Thread Cartridge - Sativa - 1.2g" at bounding box center [433, 176] width 246 height 11
drag, startPoint x: 311, startPoint y: 176, endPoint x: 529, endPoint y: 178, distance: 218.4
click at [529, 178] on div "BOXHOT - Pineapple Express 510 Thread Cartridge - Sativa - 1.2g" at bounding box center [433, 176] width 246 height 11
drag, startPoint x: 529, startPoint y: 178, endPoint x: 478, endPoint y: 178, distance: 51.3
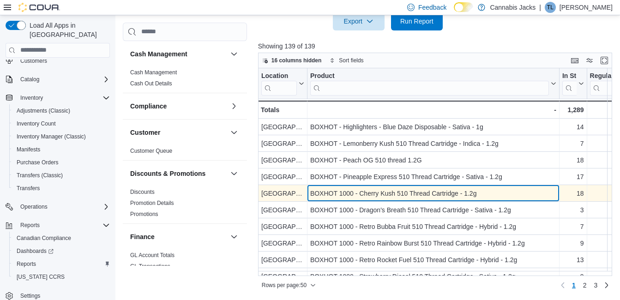
click at [380, 198] on div "BOXHOT 1000 - Cherry Kush 510 Thread Cartridge - 1.2g" at bounding box center [433, 193] width 246 height 11
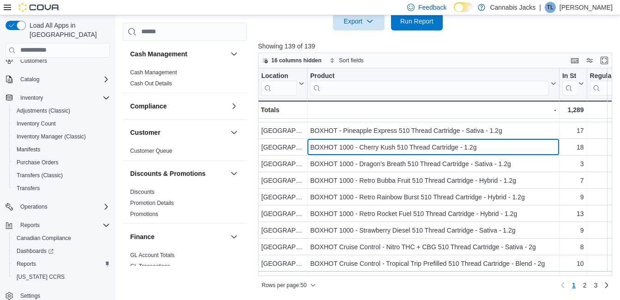
scroll to position [608, 0]
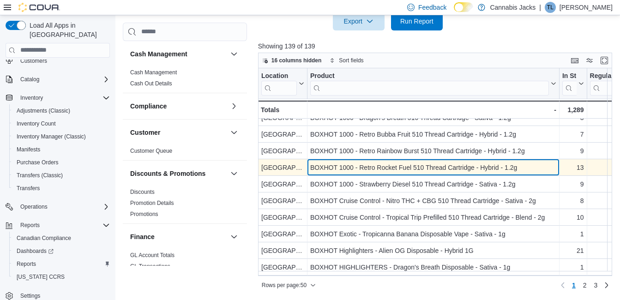
click at [401, 164] on div "BOXHOT 1000 - Retro Rocket Fuel 510 Thread Cartridge - Hybrid - 1.2g" at bounding box center [433, 167] width 246 height 11
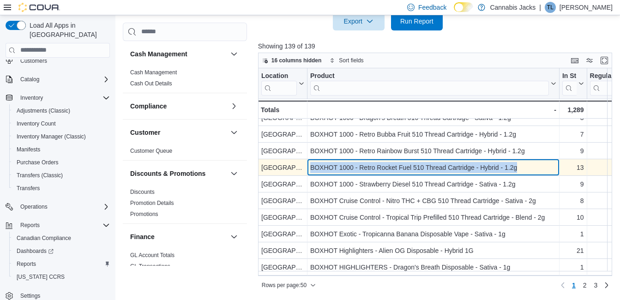
drag, startPoint x: 311, startPoint y: 167, endPoint x: 523, endPoint y: 167, distance: 211.9
click at [523, 167] on div "BOXHOT 1000 - Retro Rocket Fuel 510 Thread Cartridge - Hybrid - 1.2g" at bounding box center [433, 167] width 246 height 11
drag, startPoint x: 523, startPoint y: 167, endPoint x: 492, endPoint y: 169, distance: 30.5
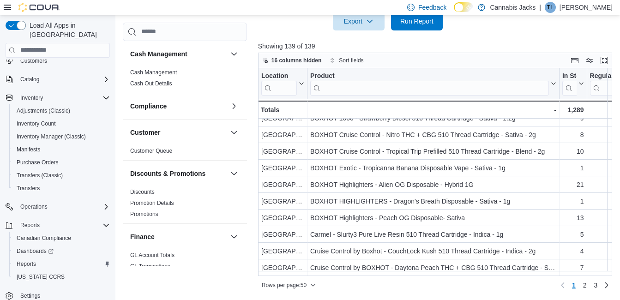
scroll to position [678, 0]
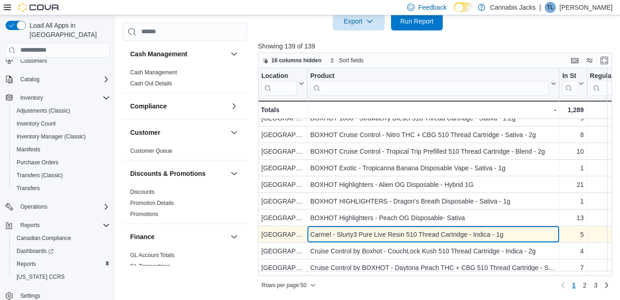
click at [417, 229] on div "Carmel - Slurty3 Pure Live Resin 510 Thread Cartridge - Indica - 1g" at bounding box center [433, 234] width 246 height 11
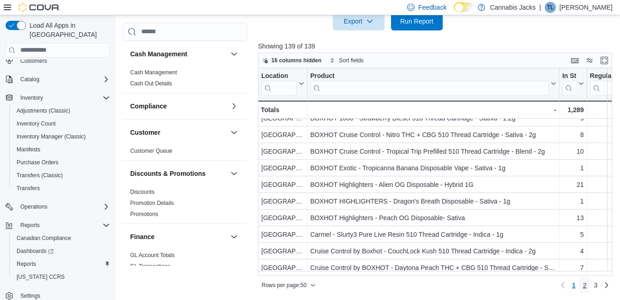
click at [587, 286] on span "2" at bounding box center [585, 285] width 4 height 9
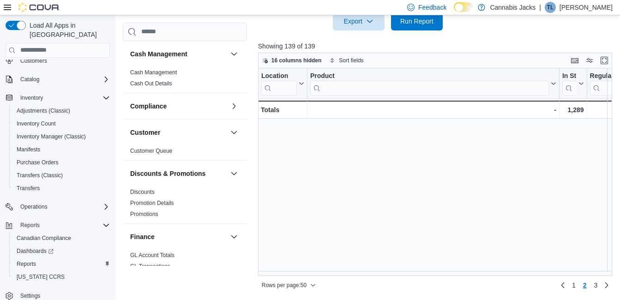
scroll to position [0, 0]
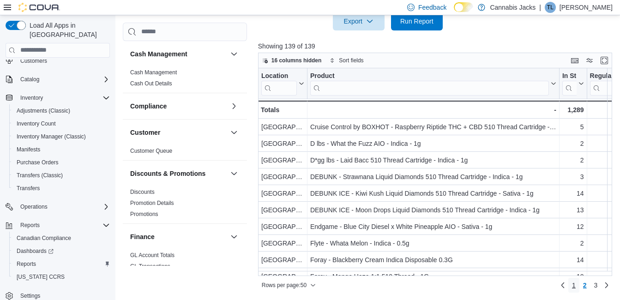
click at [576, 288] on span "1" at bounding box center [574, 285] width 4 height 9
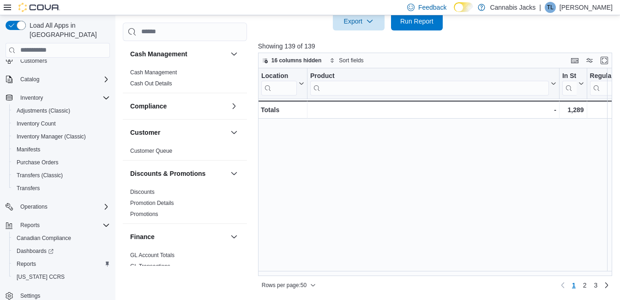
scroll to position [678, 0]
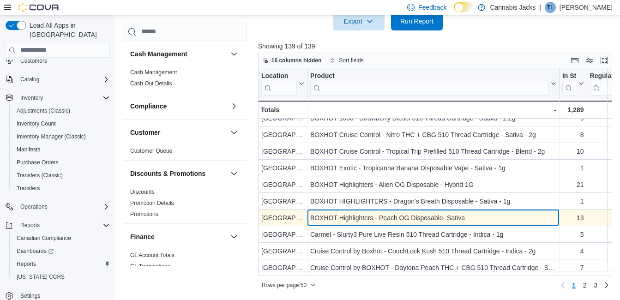
click at [365, 212] on div "BOXHOT Highlighters - Peach OG Disposable- Sativa" at bounding box center [433, 217] width 246 height 11
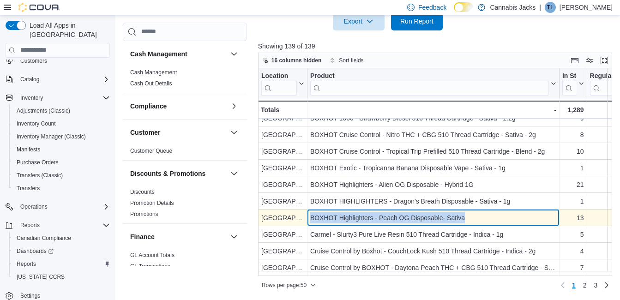
drag, startPoint x: 310, startPoint y: 214, endPoint x: 465, endPoint y: 212, distance: 155.1
click at [465, 212] on div "BOXHOT Highlighters - Peach OG Disposable- Sativa" at bounding box center [433, 217] width 246 height 11
drag, startPoint x: 465, startPoint y: 212, endPoint x: 457, endPoint y: 215, distance: 8.3
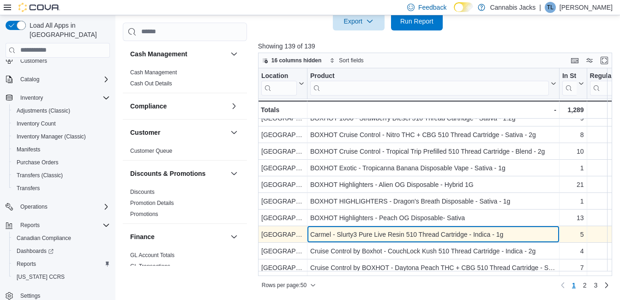
click at [417, 230] on div "Carmel - Slurty3 Pure Live Resin 510 Thread Cartridge - Indica - 1g" at bounding box center [433, 234] width 246 height 11
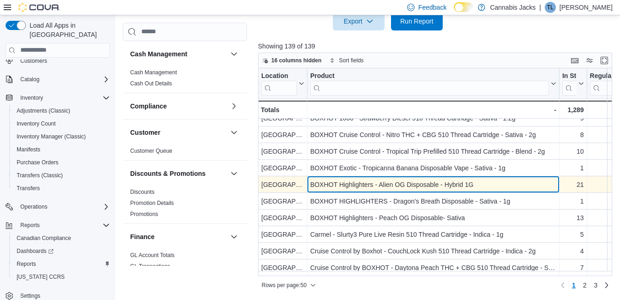
click at [390, 179] on div "BOXHOT Highlighters - Alien OG Disposable - Hybrid 1G" at bounding box center [433, 184] width 246 height 11
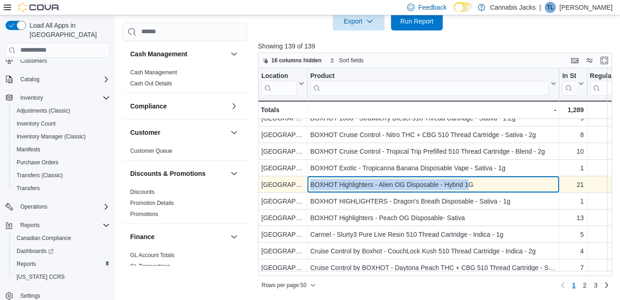
drag, startPoint x: 307, startPoint y: 179, endPoint x: 470, endPoint y: 178, distance: 162.1
click at [470, 178] on div "BOXHOT Highlighters - Alien OG Disposable - Hybrid 1G - Product, column 2, row …" at bounding box center [433, 184] width 252 height 17
drag, startPoint x: 470, startPoint y: 178, endPoint x: 458, endPoint y: 181, distance: 12.6
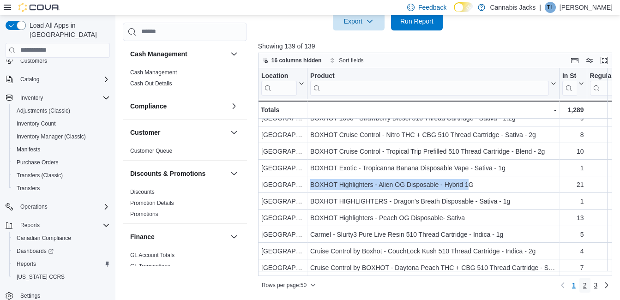
drag, startPoint x: 590, startPoint y: 286, endPoint x: 595, endPoint y: 285, distance: 5.6
click at [587, 286] on span "2" at bounding box center [585, 285] width 4 height 9
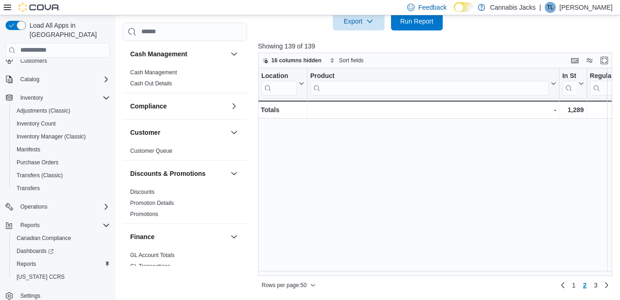
scroll to position [0, 0]
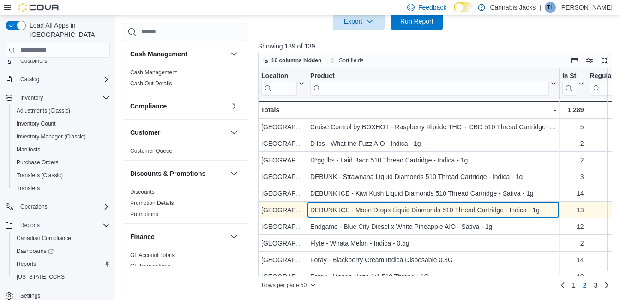
drag, startPoint x: 376, startPoint y: 213, endPoint x: 369, endPoint y: 211, distance: 7.5
click at [378, 211] on div "DEBUNK ICE - Moon Drops Liquid Diamonds 510 Thread Cartridge - Indica - 1g" at bounding box center [433, 210] width 246 height 11
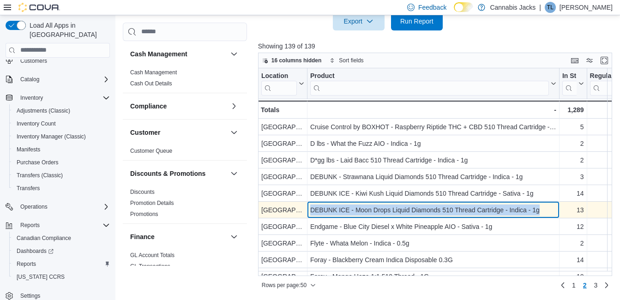
drag, startPoint x: 311, startPoint y: 207, endPoint x: 558, endPoint y: 202, distance: 247.1
click at [558, 202] on div "DEBUNK ICE - Moon Drops Liquid Diamonds 510 Thread Cartridge - Indica - 1g - Pr…" at bounding box center [433, 210] width 252 height 17
drag, startPoint x: 558, startPoint y: 202, endPoint x: 499, endPoint y: 214, distance: 59.8
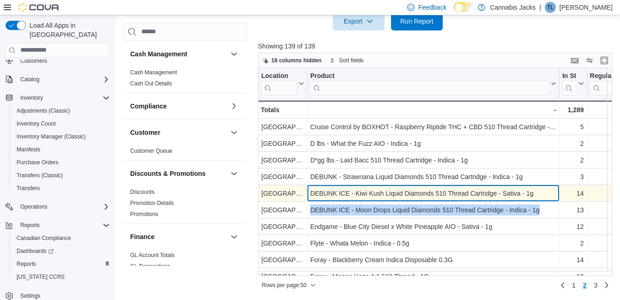
click at [361, 196] on div "DEBUNK ICE - Kiwi Kush Liquid Diamonds 510 Thread Cartridge - Sativa - 1g" at bounding box center [433, 193] width 246 height 11
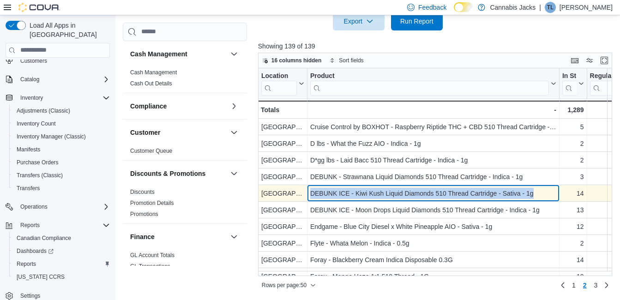
drag, startPoint x: 312, startPoint y: 192, endPoint x: 542, endPoint y: 189, distance: 230.4
click at [542, 189] on div "DEBUNK ICE - Kiwi Kush Liquid Diamonds 510 Thread Cartridge - Sativa - 1g" at bounding box center [433, 193] width 246 height 11
drag, startPoint x: 542, startPoint y: 189, endPoint x: 512, endPoint y: 192, distance: 30.2
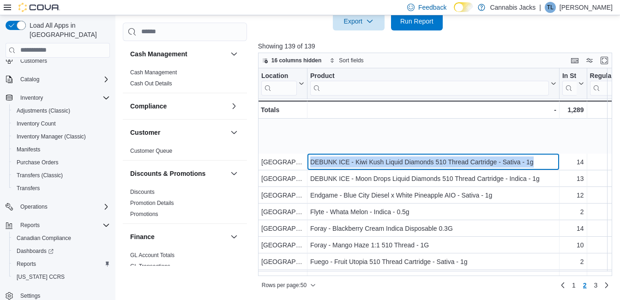
scroll to position [92, 0]
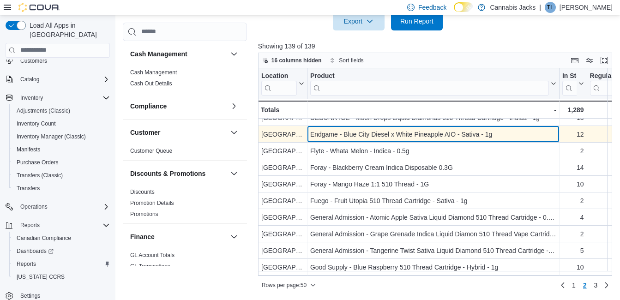
click at [380, 140] on div "Endgame - Blue City Diesel x White Pineapple AIO - Sativa - 1g" at bounding box center [433, 134] width 246 height 11
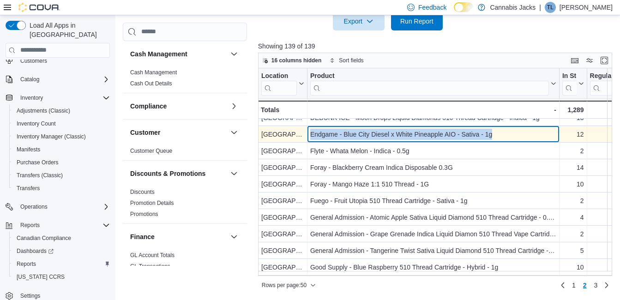
drag, startPoint x: 311, startPoint y: 133, endPoint x: 505, endPoint y: 134, distance: 193.9
click at [505, 134] on div "Endgame - Blue City Diesel x White Pineapple AIO - Sativa - 1g" at bounding box center [433, 134] width 246 height 11
drag, startPoint x: 505, startPoint y: 134, endPoint x: 455, endPoint y: 133, distance: 49.9
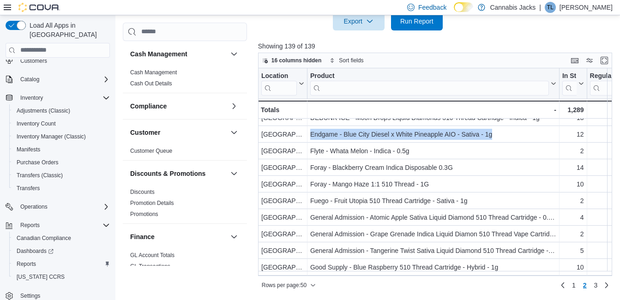
scroll to position [139, 0]
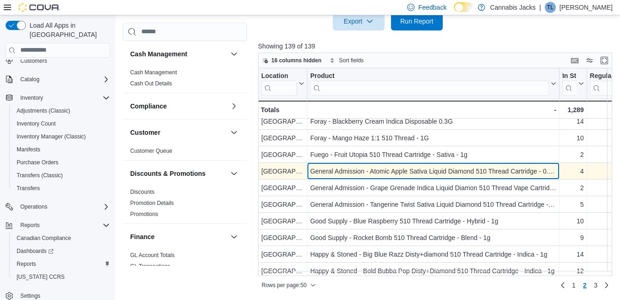
drag, startPoint x: 380, startPoint y: 173, endPoint x: 369, endPoint y: 174, distance: 11.1
click at [380, 173] on div "General Admission - Atomic Apple Sativa Liquid Diamond 510 Thread Cartridge - 0…" at bounding box center [433, 171] width 246 height 11
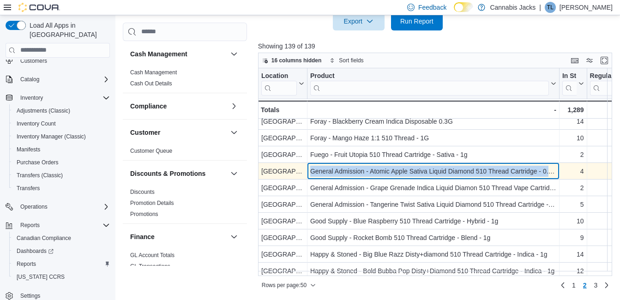
drag, startPoint x: 312, startPoint y: 174, endPoint x: 569, endPoint y: 172, distance: 257.6
click at [569, 172] on div "North Bay - Location, column 1, row 62 General Admission - Atomic Apple Sativa …" at bounding box center [574, 171] width 633 height 17
drag, startPoint x: 569, startPoint y: 172, endPoint x: 532, endPoint y: 175, distance: 37.0
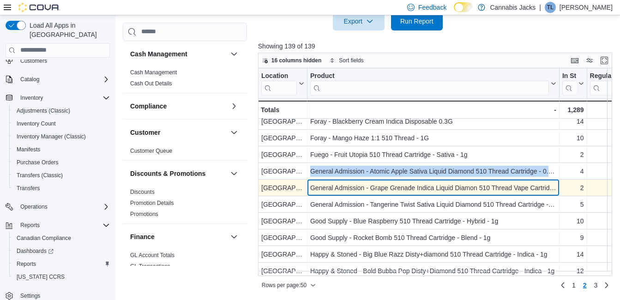
click at [393, 189] on div "General Admission - Grape Grenade Indica Liquid Diamon 510 Thread Vape Cartridg…" at bounding box center [433, 187] width 246 height 11
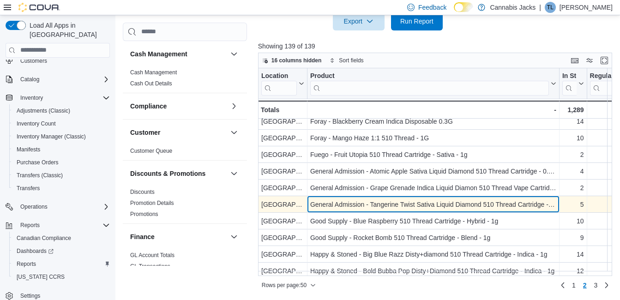
click at [365, 207] on div "General Admission - Tangerine Twist Sativa Liquid Diamond 510 Thread Cartridge …" at bounding box center [433, 204] width 246 height 11
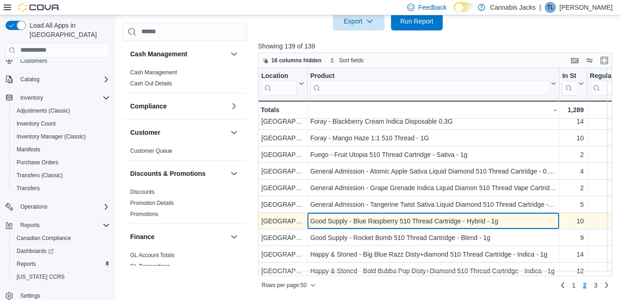
click at [372, 228] on div "Good Supply - Blue Raspberry 510 Thread Cartridge - Hybrid - 1g - Product, colu…" at bounding box center [433, 221] width 252 height 17
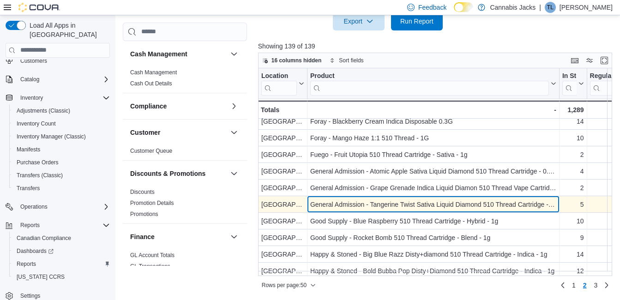
click at [343, 211] on div "General Admission - Tangerine Twist Sativa Liquid Diamond 510 Thread Cartridge …" at bounding box center [433, 204] width 252 height 17
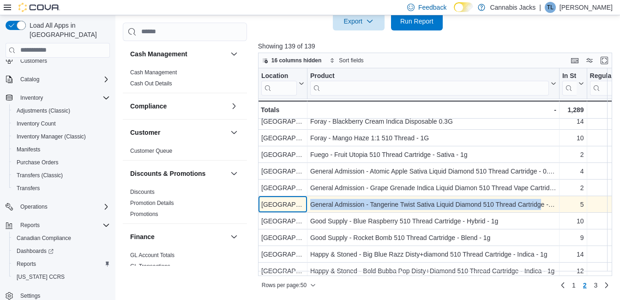
drag, startPoint x: 307, startPoint y: 205, endPoint x: 536, endPoint y: 201, distance: 229.5
click at [536, 201] on div "North Bay - Location, column 1, row 64 General Admission - Tangerine Twist Sati…" at bounding box center [574, 204] width 633 height 17
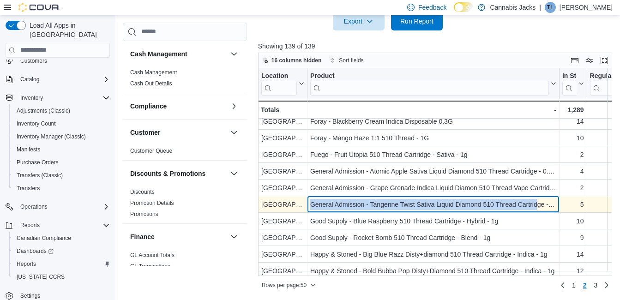
drag, startPoint x: 536, startPoint y: 201, endPoint x: 503, endPoint y: 203, distance: 33.3
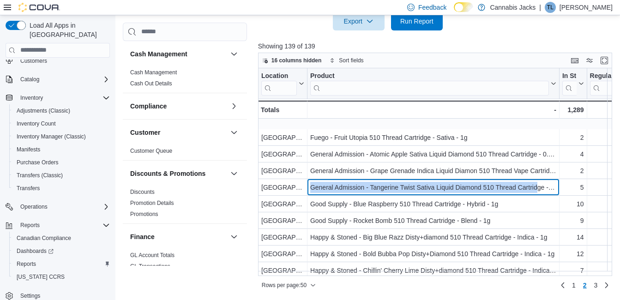
scroll to position [185, 0]
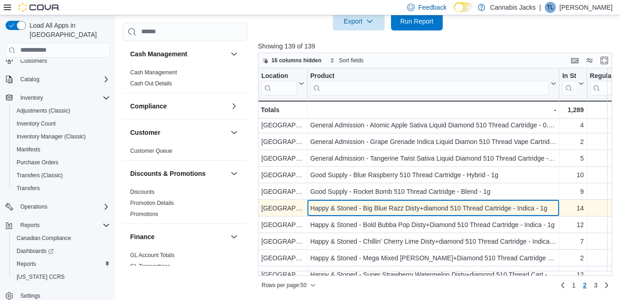
click at [418, 209] on div "Happy & Stoned - Big Blue Razz Disty+diamond 510 Thread Cartridge - Indica - 1g" at bounding box center [433, 208] width 246 height 11
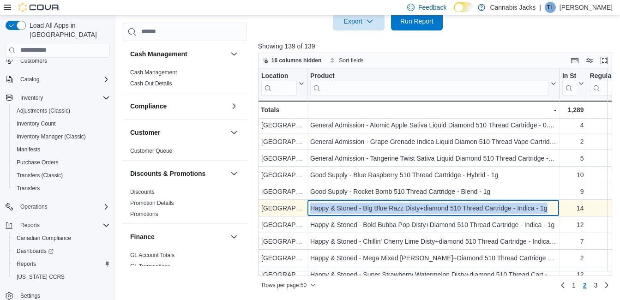
drag, startPoint x: 309, startPoint y: 208, endPoint x: 549, endPoint y: 210, distance: 239.6
click at [549, 210] on div "Happy & Stoned - Big Blue Razz Disty+diamond 510 Thread Cartridge - Indica - 1g…" at bounding box center [433, 208] width 252 height 17
drag, startPoint x: 549, startPoint y: 210, endPoint x: 527, endPoint y: 211, distance: 21.8
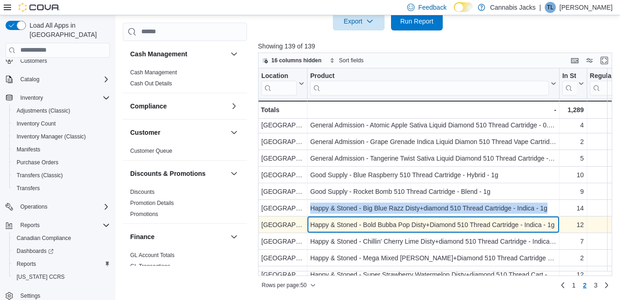
click at [362, 226] on div "Happy & Stoned - Bold Bubba Pop Disty+Diamond 510 Thread Cartridge - Indica - 1g" at bounding box center [433, 224] width 246 height 11
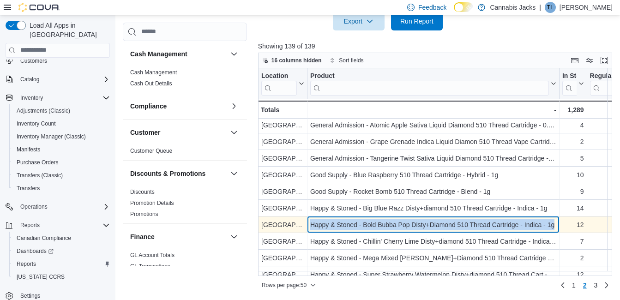
drag, startPoint x: 312, startPoint y: 224, endPoint x: 564, endPoint y: 224, distance: 251.6
click at [564, 224] on div "North Bay - Location, column 1, row 68 Happy & Stoned - Bold Bubba Pop Disty+Di…" at bounding box center [574, 225] width 633 height 17
drag, startPoint x: 564, startPoint y: 224, endPoint x: 530, endPoint y: 226, distance: 34.2
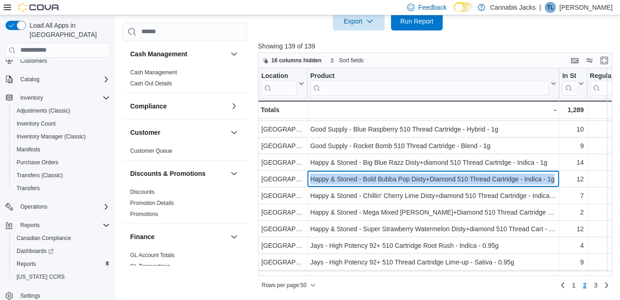
scroll to position [231, 0]
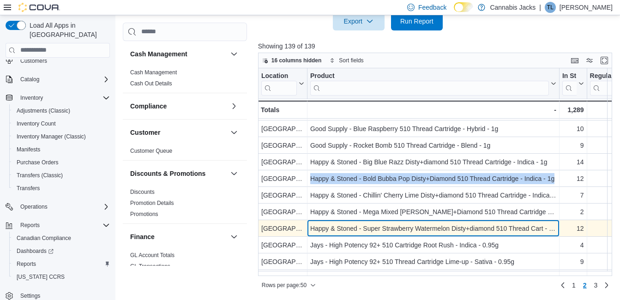
click at [378, 229] on div "Happy & Stoned - Super Strawberry Watermelon Disty+diamond 510 Thread Cart - In…" at bounding box center [433, 228] width 246 height 11
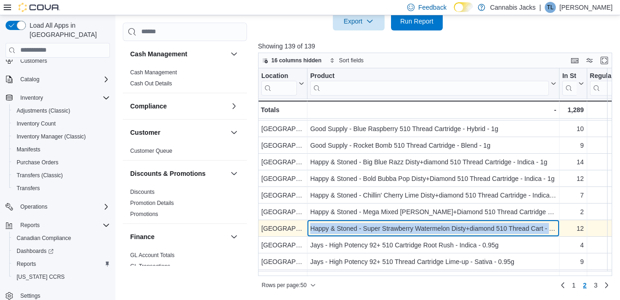
drag, startPoint x: 311, startPoint y: 229, endPoint x: 555, endPoint y: 223, distance: 244.8
click at [555, 223] on div "Happy & Stoned - Super Strawberry Watermelon Disty+diamond 510 Thread Cart - In…" at bounding box center [433, 228] width 246 height 11
drag, startPoint x: 555, startPoint y: 223, endPoint x: 499, endPoint y: 231, distance: 57.3
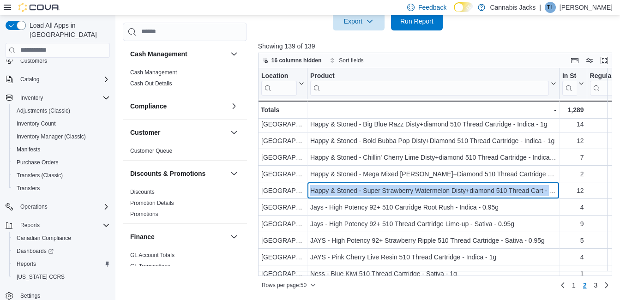
scroll to position [277, 0]
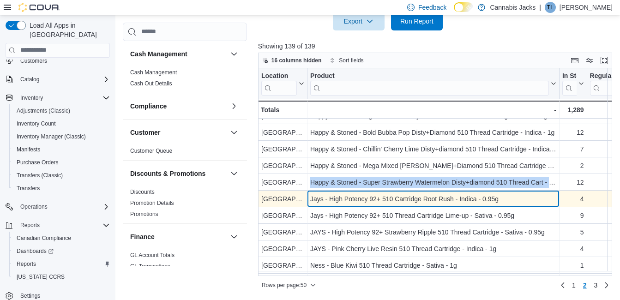
click at [397, 205] on div "Jays - High Potency 92+ 510 Cartridge Root Rush - Indica - 0.95g - Product, col…" at bounding box center [433, 199] width 252 height 17
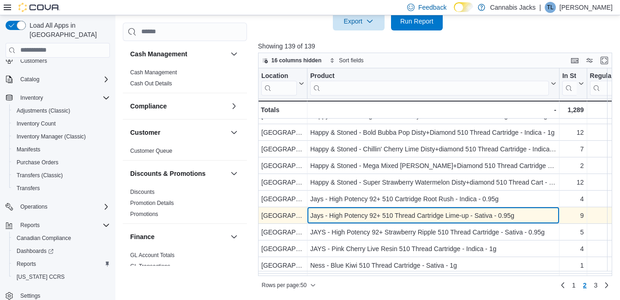
click at [391, 212] on div "Jays - High Potency 92+ 510 Thread Cartridge Lime-up - Sativa - 0.95g" at bounding box center [433, 215] width 246 height 11
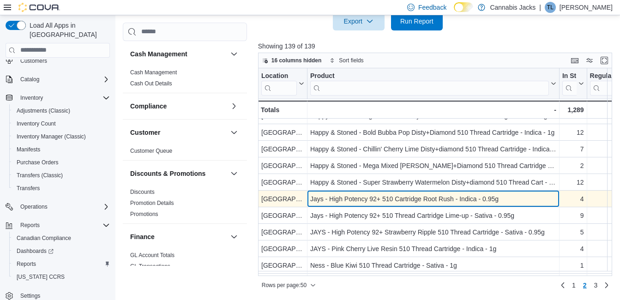
click at [355, 201] on div "Jays - High Potency 92+ 510 Cartridge Root Rush - Indica - 0.95g" at bounding box center [433, 198] width 246 height 11
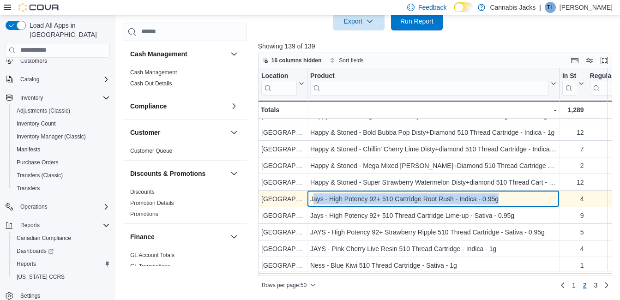
drag, startPoint x: 315, startPoint y: 199, endPoint x: 511, endPoint y: 202, distance: 195.8
click at [511, 202] on div "Jays - High Potency 92+ 510 Cartridge Root Rush - Indica - 0.95g" at bounding box center [433, 198] width 246 height 11
drag, startPoint x: 511, startPoint y: 202, endPoint x: 480, endPoint y: 200, distance: 30.5
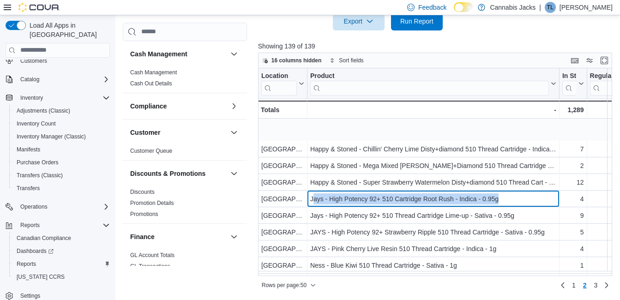
scroll to position [323, 0]
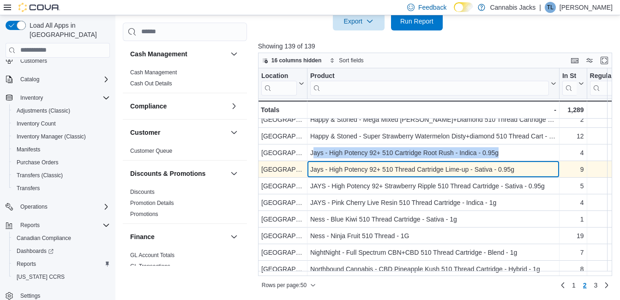
click at [372, 173] on div "Jays - High Potency 92+ 510 Thread Cartridge Lime-up - Sativa - 0.95g" at bounding box center [433, 169] width 246 height 11
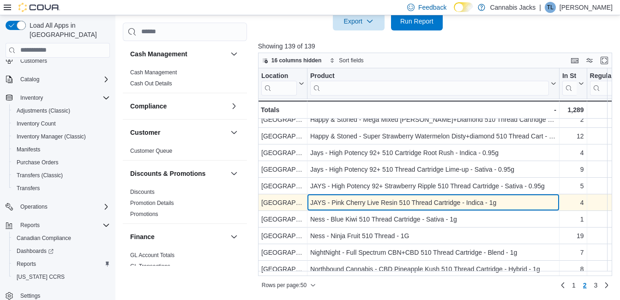
click at [374, 209] on div "JAYS - Pink Cherry Live Resin 510 Thread Cartridge - Indica - 1g - Product, col…" at bounding box center [433, 202] width 252 height 17
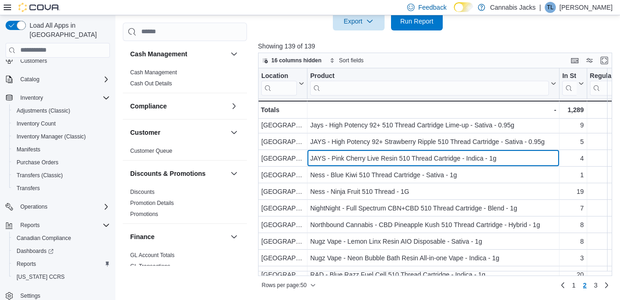
scroll to position [369, 0]
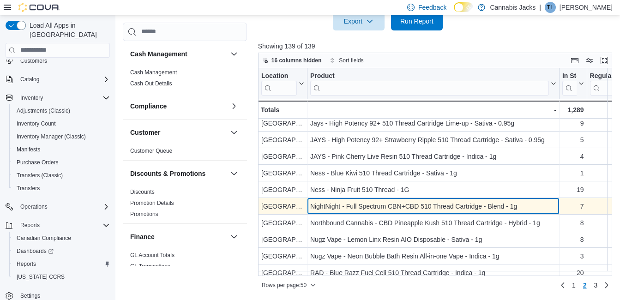
click at [397, 199] on div "NightNight - Full Spectrum CBN+CBD 510 Thread Cartridge - Blend - 1g - Product,…" at bounding box center [433, 206] width 252 height 17
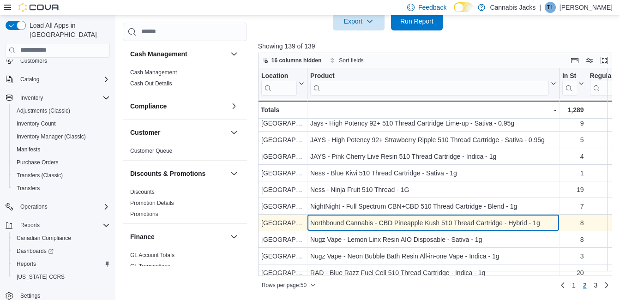
click at [414, 225] on div "Northbound Cannabis - CBD Pineapple Kush 510 Thread Cartridge - Hybrid - 1g" at bounding box center [433, 222] width 246 height 11
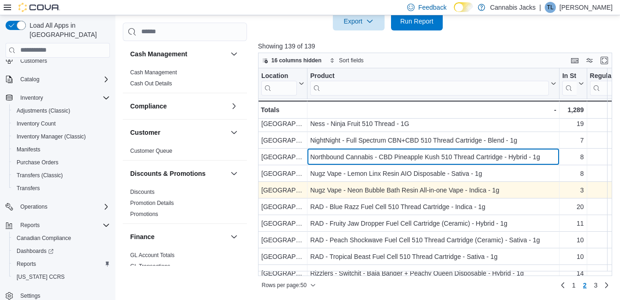
scroll to position [462, 0]
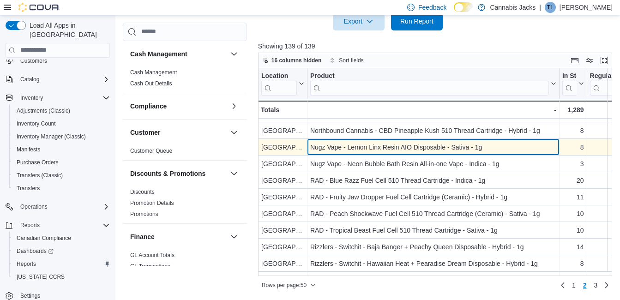
click at [388, 153] on div "Nugz Vape - Lemon Linx Resin AIO Disposable - Sativa - 1g - Product, column 2, …" at bounding box center [433, 147] width 252 height 17
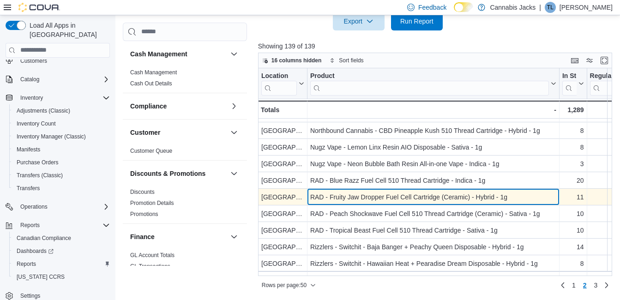
click at [365, 196] on div "RAD - Fruity Jaw Dropper Fuel Cell Cartridge (Ceramic) - Hybrid - 1g" at bounding box center [433, 197] width 246 height 11
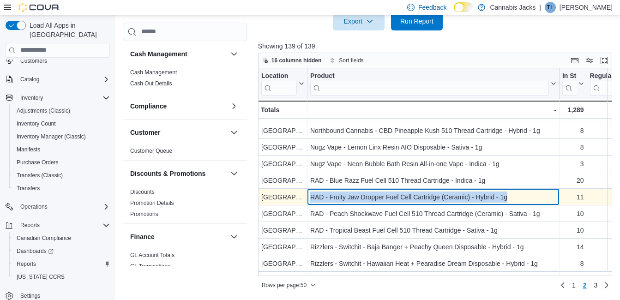
drag, startPoint x: 310, startPoint y: 198, endPoint x: 534, endPoint y: 196, distance: 224.4
click at [534, 196] on div "RAD - Fruity Jaw Dropper Fuel Cell Cartridge (Ceramic) - Hybrid - 1g" at bounding box center [433, 197] width 246 height 11
drag, startPoint x: 534, startPoint y: 196, endPoint x: 472, endPoint y: 198, distance: 62.3
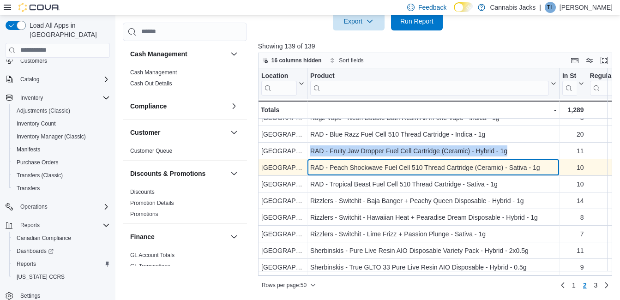
drag, startPoint x: 357, startPoint y: 171, endPoint x: 344, endPoint y: 161, distance: 16.5
click at [357, 171] on div "RAD - Peach Shockwave Fuel Cell 510 Thread Cartridge (Ceramic) - Sativa - 1g" at bounding box center [433, 167] width 246 height 11
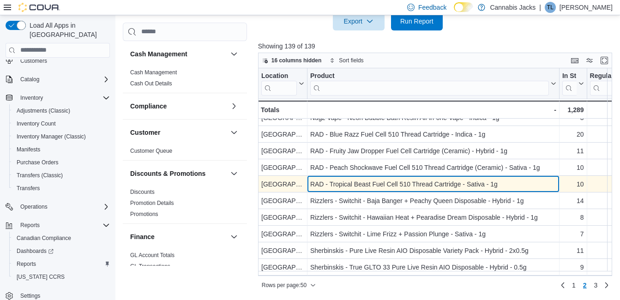
click at [367, 180] on div "RAD - Tropical Beast Fuel Cell 510 Thread Cartridge - Sativa - 1g" at bounding box center [433, 184] width 246 height 11
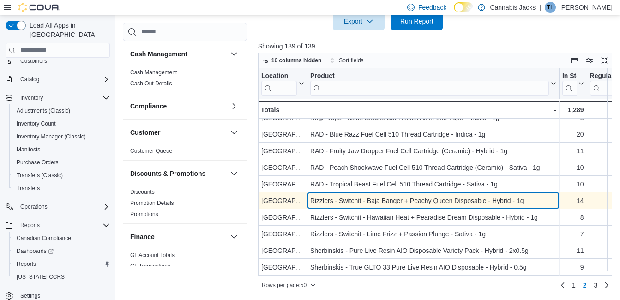
click at [422, 201] on div "Rizzlers - Switchit - Baja Banger + Peachy Queen Disposable - Hybrid - 1g" at bounding box center [433, 200] width 246 height 11
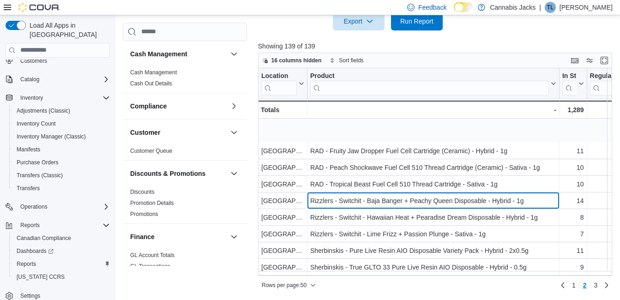
scroll to position [554, 0]
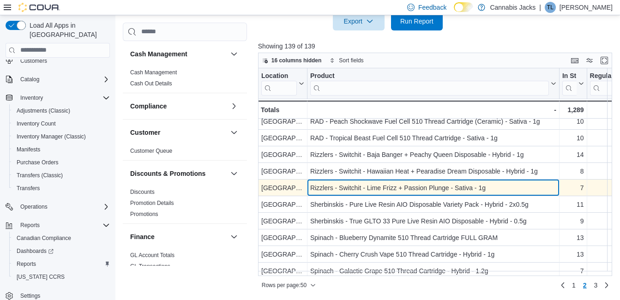
click at [375, 186] on div "Rizzlers - Switchit - Lime Frizz + Passion Plunge - Sativa - 1g" at bounding box center [433, 187] width 246 height 11
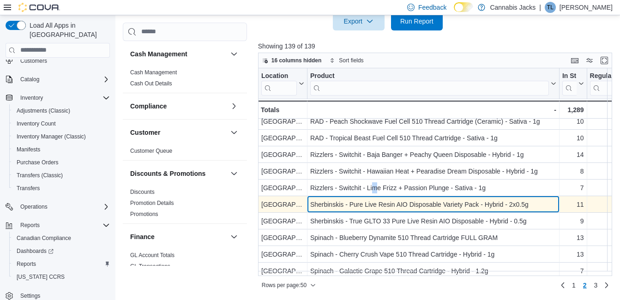
drag, startPoint x: 375, startPoint y: 186, endPoint x: 380, endPoint y: 205, distance: 19.6
click at [381, 204] on div "Sherbinskis - Pure Live Resin AIO Disposable Variety Pack - Hybrid - 2x0.5g" at bounding box center [433, 204] width 246 height 11
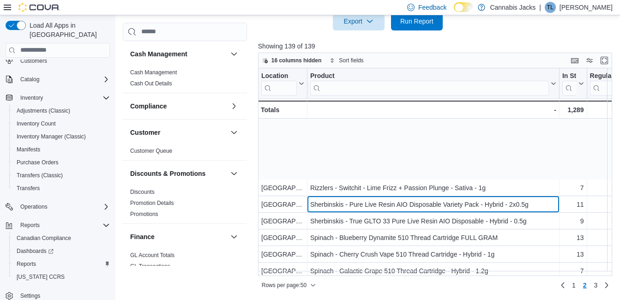
scroll to position [646, 0]
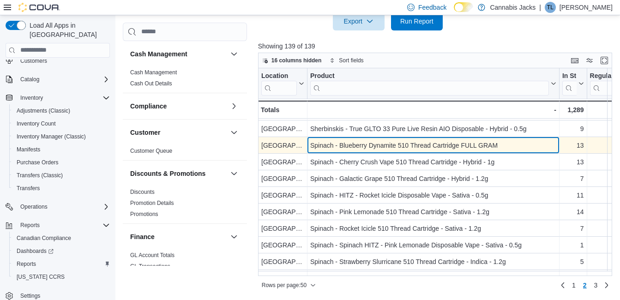
click at [385, 147] on div "Spinach - Blueberry Dynamite 510 Thread Cartridge FULL GRAM" at bounding box center [433, 145] width 246 height 11
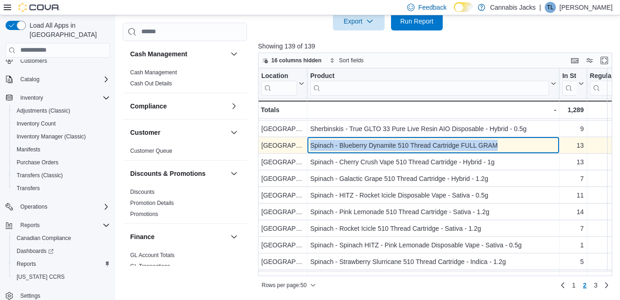
drag, startPoint x: 310, startPoint y: 145, endPoint x: 507, endPoint y: 140, distance: 197.2
click at [507, 140] on div "Spinach - Blueberry Dynamite 510 Thread Cartridge FULL GRAM" at bounding box center [433, 145] width 246 height 11
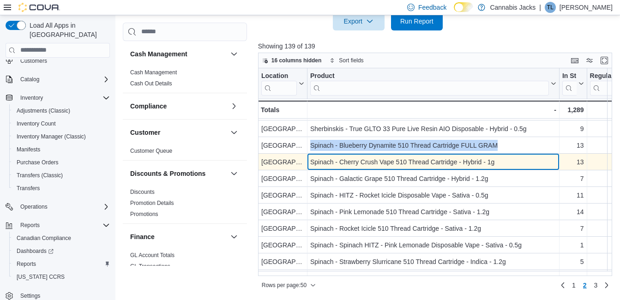
click at [331, 167] on div "Spinach - Cherry Crush Vape 510 Thread Cartridge - Hybrid - 1g" at bounding box center [433, 162] width 246 height 11
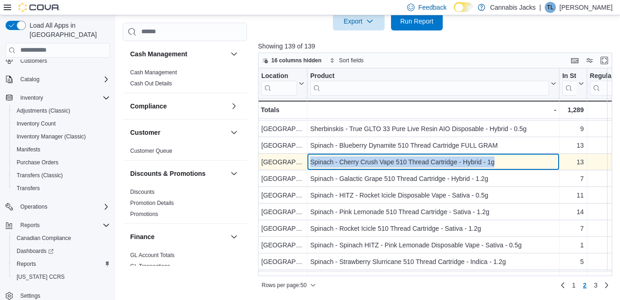
drag, startPoint x: 311, startPoint y: 161, endPoint x: 495, endPoint y: 158, distance: 184.2
click at [495, 158] on div "Spinach - Cherry Crush Vape 510 Thread Cartridge - Hybrid - 1g" at bounding box center [433, 162] width 246 height 11
drag, startPoint x: 495, startPoint y: 158, endPoint x: 490, endPoint y: 161, distance: 6.2
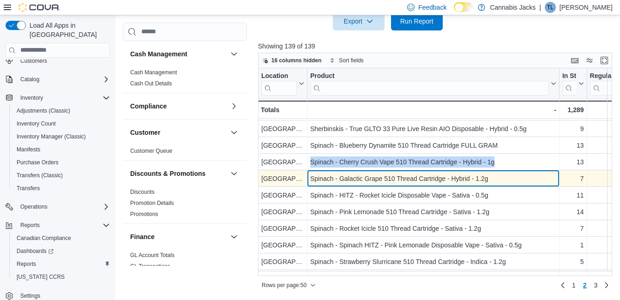
click at [337, 175] on div "Spinach - Galactic Grape 510 Thread Cartridge - Hybrid - 1.2g" at bounding box center [433, 178] width 246 height 11
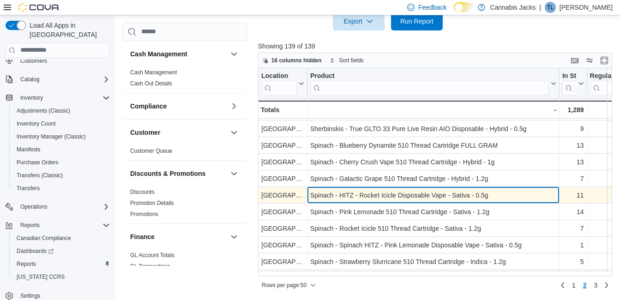
click at [344, 192] on div "Spinach - HITZ - Rocket Icicle Disposable Vape - Sativa - 0.5g" at bounding box center [433, 195] width 246 height 11
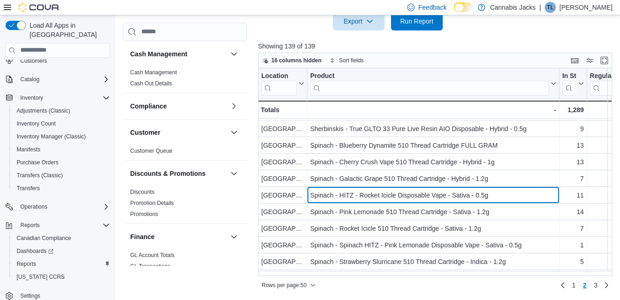
scroll to position [678, 0]
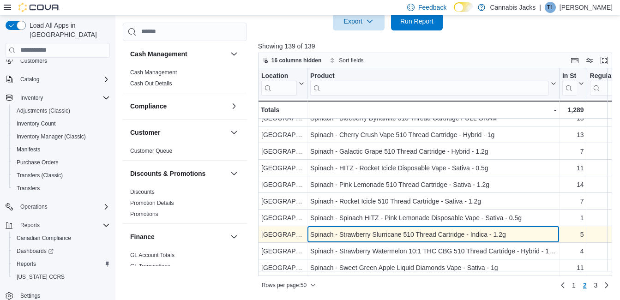
click at [400, 232] on div "Spinach - Strawberry Slurricane 510 Thread Cartridge - Indica - 1.2g" at bounding box center [433, 234] width 246 height 11
drag, startPoint x: 312, startPoint y: 229, endPoint x: 510, endPoint y: 231, distance: 197.6
click at [510, 231] on div "Spinach - Strawberry Slurricane 510 Thread Cartridge - Indica - 1.2g" at bounding box center [433, 234] width 246 height 11
drag, startPoint x: 510, startPoint y: 231, endPoint x: 494, endPoint y: 229, distance: 15.8
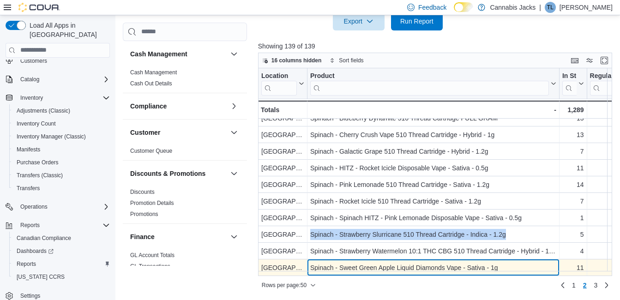
click at [400, 262] on div "Spinach - Sweet Green Apple Liquid Diamonds Vape - Sativa - 1g" at bounding box center [433, 267] width 246 height 11
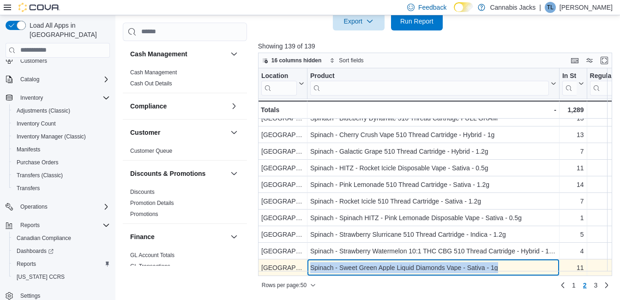
drag, startPoint x: 312, startPoint y: 262, endPoint x: 499, endPoint y: 264, distance: 186.5
click at [499, 264] on div "Spinach - Sweet Green Apple Liquid Diamonds Vape - Sativa - 1g" at bounding box center [433, 267] width 246 height 11
drag, startPoint x: 499, startPoint y: 264, endPoint x: 477, endPoint y: 265, distance: 21.7
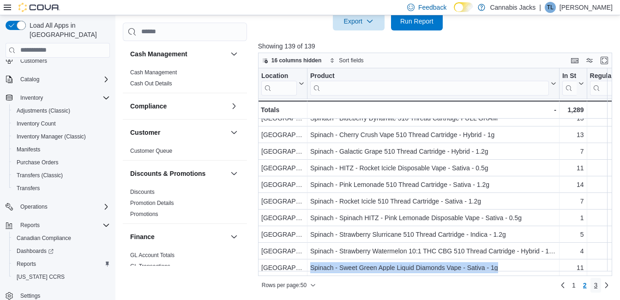
click at [598, 284] on span "3" at bounding box center [596, 285] width 4 height 9
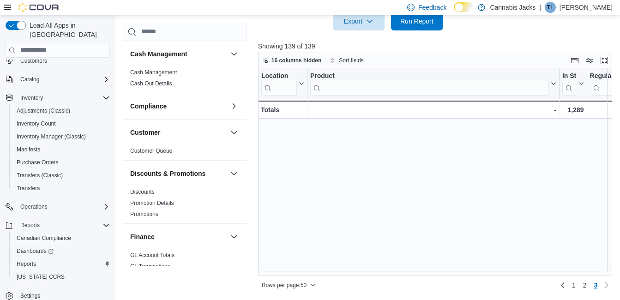
scroll to position [0, 0]
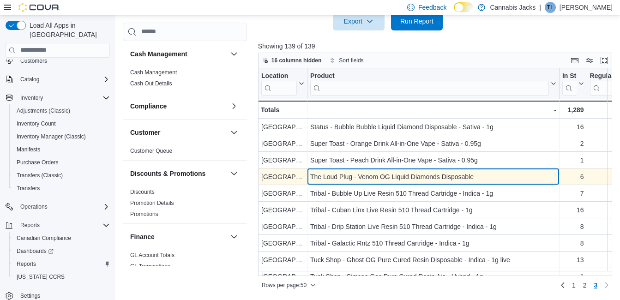
click at [375, 175] on div "The Loud Plug - Venom OG Liquid Diamonds Disposable" at bounding box center [433, 176] width 246 height 11
drag, startPoint x: 312, startPoint y: 175, endPoint x: 478, endPoint y: 175, distance: 165.8
click at [478, 175] on div "The Loud Plug - Venom OG Liquid Diamonds Disposable" at bounding box center [433, 176] width 246 height 11
drag, startPoint x: 478, startPoint y: 175, endPoint x: 464, endPoint y: 181, distance: 14.8
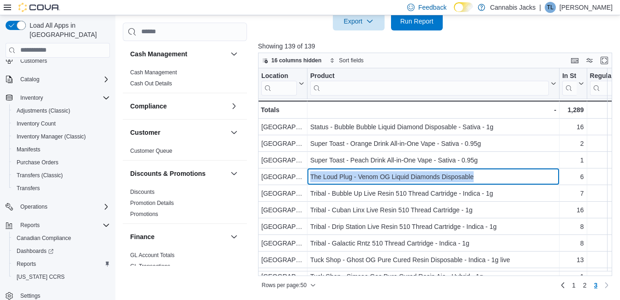
scroll to position [46, 0]
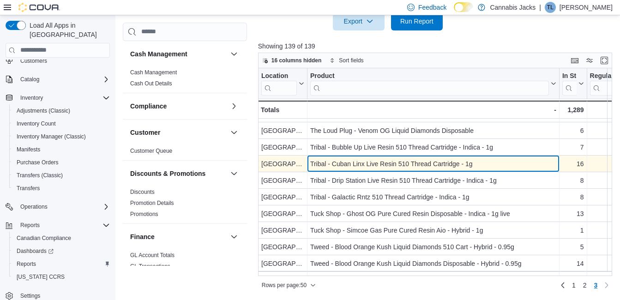
click at [376, 161] on div "Tribal - Cuban Linx Live Resin 510 Thread Cartridge - 1g" at bounding box center [433, 163] width 246 height 11
drag, startPoint x: 313, startPoint y: 164, endPoint x: 479, endPoint y: 163, distance: 166.2
click at [479, 163] on div "Tribal - Cuban Linx Live Resin 510 Thread Cartridge - 1g" at bounding box center [433, 163] width 246 height 11
drag, startPoint x: 479, startPoint y: 163, endPoint x: 456, endPoint y: 162, distance: 22.6
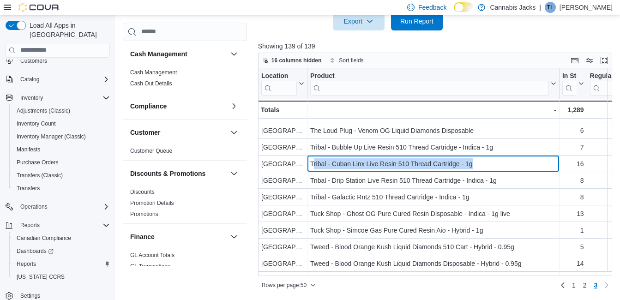
scroll to position [92, 0]
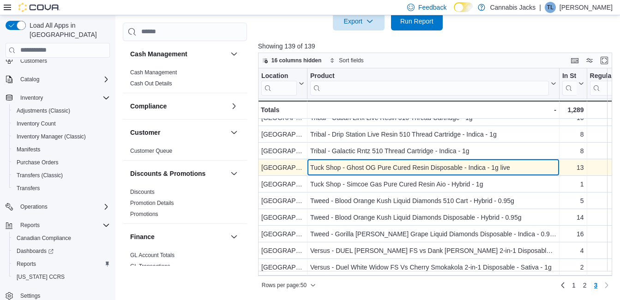
click at [392, 168] on div "Tuck Shop - Ghost OG Pure Cured Resin Disposable - Indica - 1g live" at bounding box center [433, 167] width 246 height 11
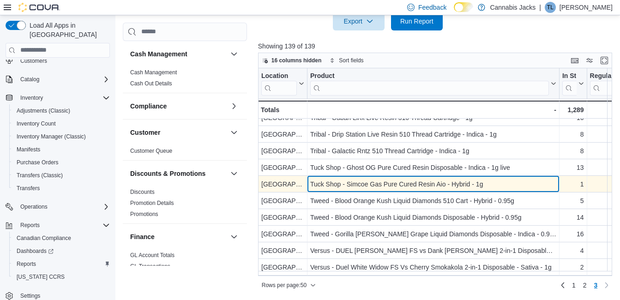
click at [341, 187] on div "Tuck Shop - Simcoe Gas Pure Cured Resin Aio - Hybrid - 1g" at bounding box center [433, 184] width 246 height 11
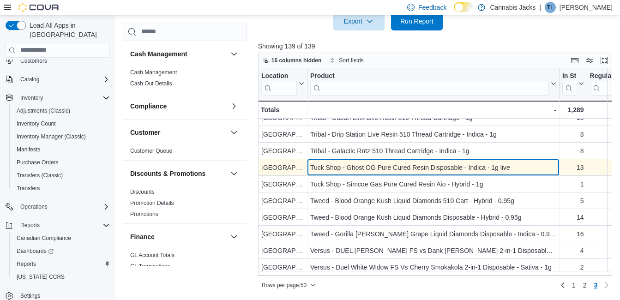
click at [383, 170] on div "Tuck Shop - Ghost OG Pure Cured Resin Disposable - Indica - 1g live" at bounding box center [433, 167] width 246 height 11
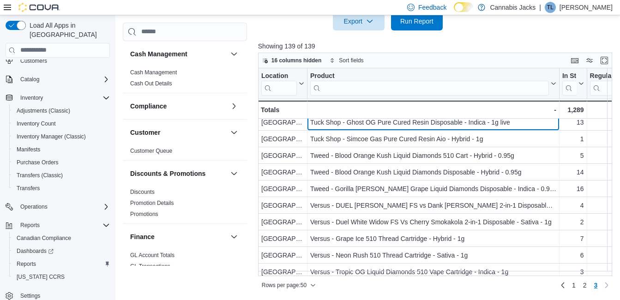
scroll to position [139, 0]
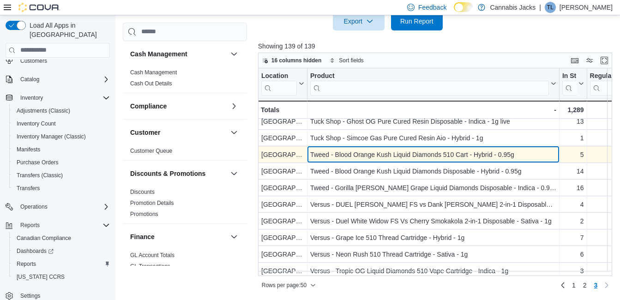
click at [375, 153] on div "Tweed - Blood Orange Kush Liquid Diamonds 510 Cart - Hybrid - 0.95g" at bounding box center [433, 154] width 246 height 11
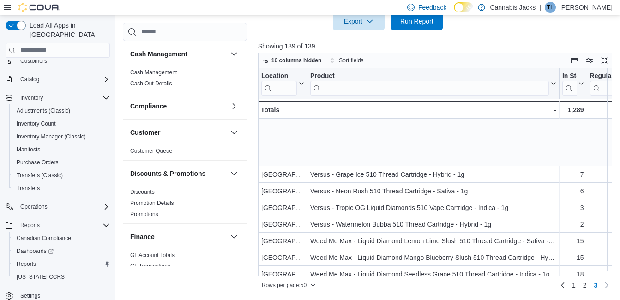
scroll to position [277, 0]
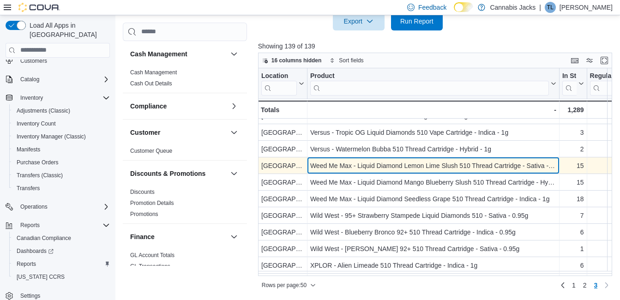
click at [401, 168] on div "Weed Me Max - Liquid Diamond Lemon Lime Slush 510 Thread Cartridge - Sativa - 1g" at bounding box center [433, 165] width 246 height 11
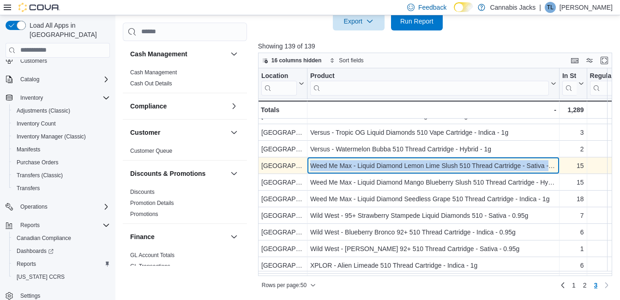
drag, startPoint x: 308, startPoint y: 162, endPoint x: 561, endPoint y: 167, distance: 253.1
click at [561, 167] on div "North Bay - Location, column 1, row 120 Weed Me Max - Liquid Diamond Lemon Lime…" at bounding box center [574, 165] width 633 height 17
drag, startPoint x: 561, startPoint y: 167, endPoint x: 515, endPoint y: 166, distance: 46.2
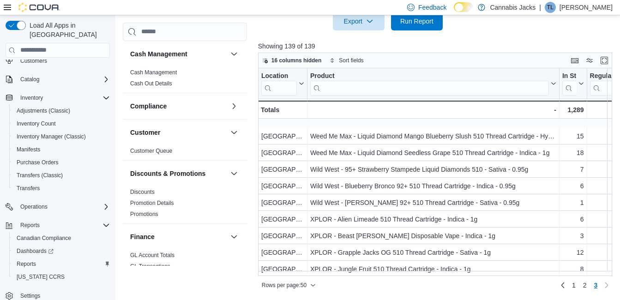
scroll to position [369, 0]
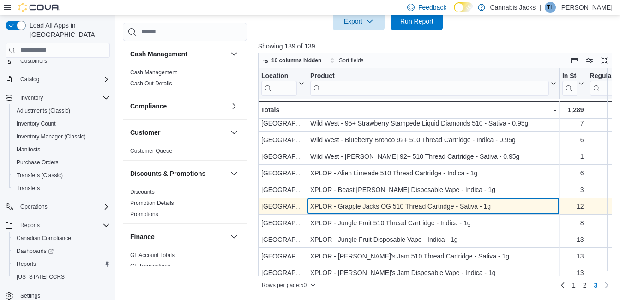
click at [416, 205] on div "XPLOR - Grapple Jacks OG 510 Thread Cartridge - Sativa - 1g" at bounding box center [433, 206] width 246 height 11
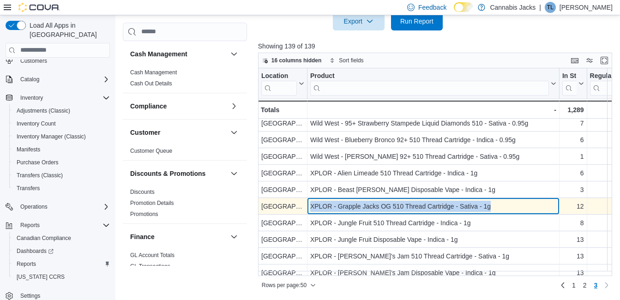
drag, startPoint x: 310, startPoint y: 203, endPoint x: 509, endPoint y: 205, distance: 198.5
click at [509, 205] on div "XPLOR - Grapple Jacks OG 510 Thread Cartridge - Sativa - 1g" at bounding box center [433, 206] width 246 height 11
drag, startPoint x: 509, startPoint y: 205, endPoint x: 470, endPoint y: 207, distance: 38.4
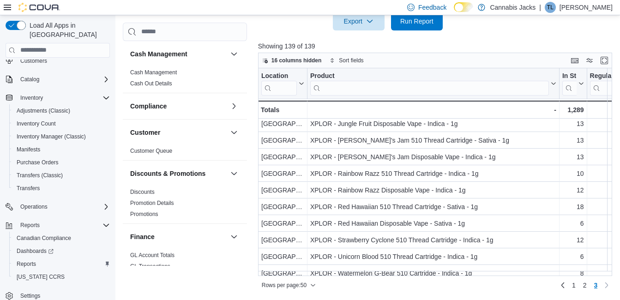
scroll to position [495, 0]
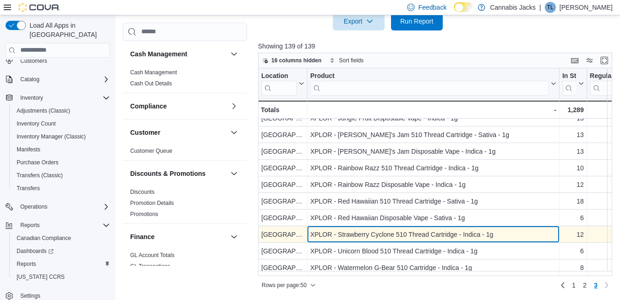
click at [390, 230] on div "XPLOR - Strawberry Cyclone 510 Thread Cartridge - Indica - 1g" at bounding box center [433, 234] width 246 height 11
drag, startPoint x: 312, startPoint y: 229, endPoint x: 492, endPoint y: 229, distance: 180.1
click at [492, 229] on div "XPLOR - Strawberry Cyclone 510 Thread Cartridge - Indica - 1g" at bounding box center [433, 234] width 246 height 11
drag, startPoint x: 492, startPoint y: 229, endPoint x: 453, endPoint y: 229, distance: 38.8
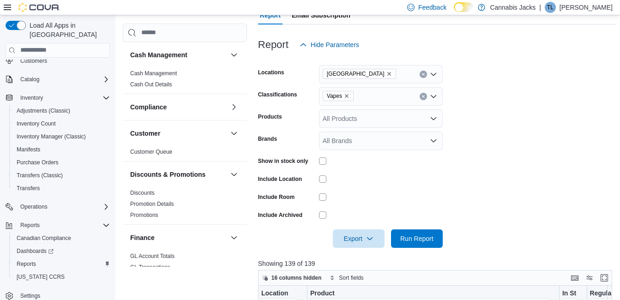
scroll to position [90, 0]
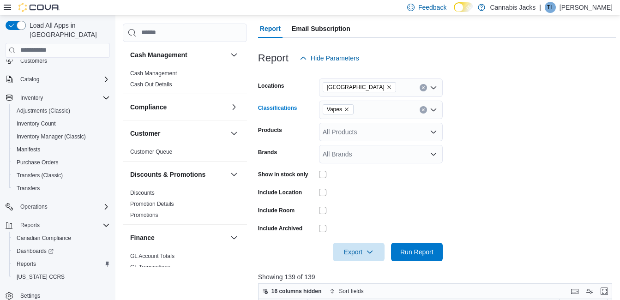
click at [346, 109] on icon "Remove Vapes from selection in this group" at bounding box center [347, 110] width 4 height 4
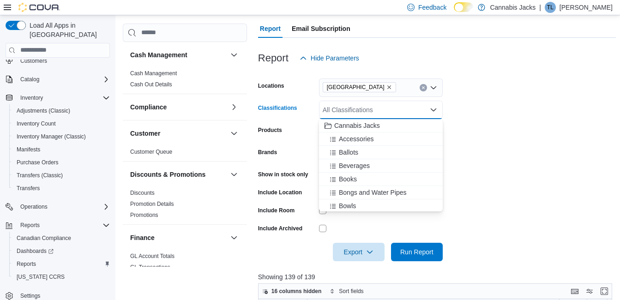
scroll to position [92, 0]
click at [347, 194] on span "Edibles" at bounding box center [349, 193] width 21 height 9
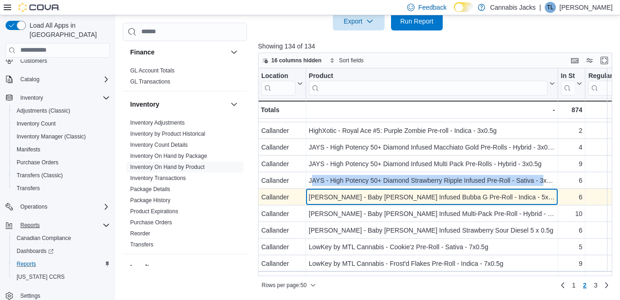
click at [424, 195] on div "Jeeter - Baby Jeeter Infused Bubba G Pre-Roll - Indica - 5x0.5g" at bounding box center [432, 197] width 246 height 11
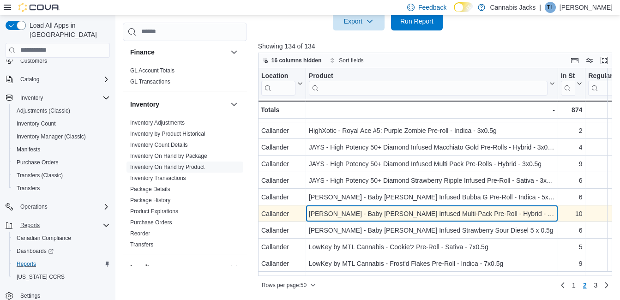
click at [392, 218] on div "Jeeter - Baby Jeeter Infused Multi-Pack Pre-Roll - Hybrid - 5x0.5g" at bounding box center [432, 213] width 246 height 11
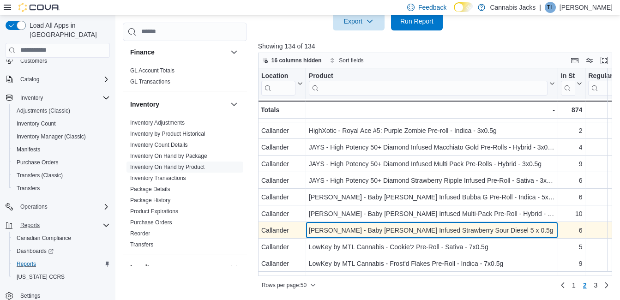
click at [384, 231] on div "Jeeter - Baby Jeeter Infused Strawberry Sour Diesel 5 x 0.5g" at bounding box center [432, 230] width 246 height 11
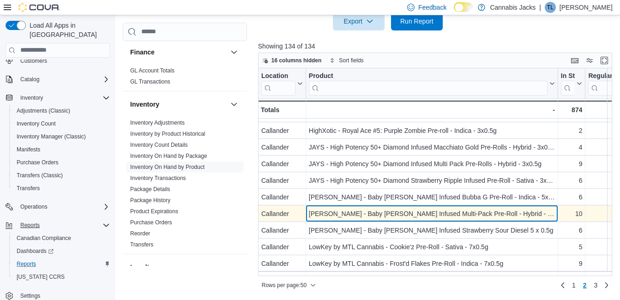
click at [336, 211] on div "Jeeter - Baby Jeeter Infused Multi-Pack Pre-Roll - Hybrid - 5x0.5g" at bounding box center [432, 213] width 246 height 11
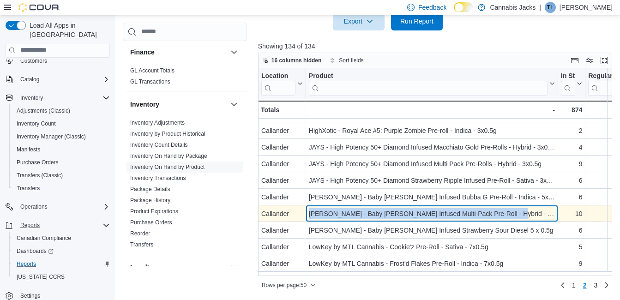
drag, startPoint x: 307, startPoint y: 214, endPoint x: 502, endPoint y: 206, distance: 195.0
click at [502, 206] on div "Jeeter - Baby Jeeter Infused Multi-Pack Pre-Roll - Hybrid - 5x0.5g - Product, c…" at bounding box center [432, 213] width 252 height 17
drag, startPoint x: 502, startPoint y: 206, endPoint x: 469, endPoint y: 215, distance: 34.4
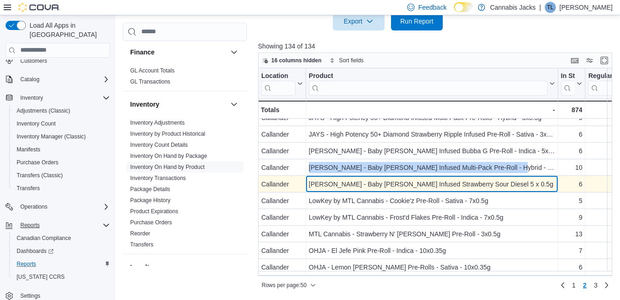
click at [418, 188] on div "Jeeter - Baby Jeeter Infused Strawberry Sour Diesel 5 x 0.5g" at bounding box center [432, 184] width 246 height 11
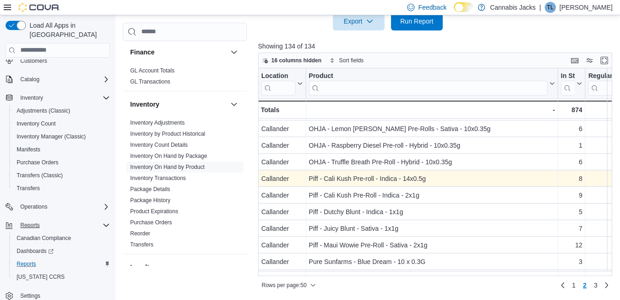
scroll to position [678, 0]
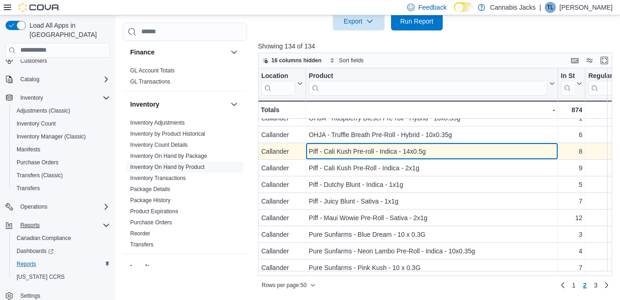
click at [413, 151] on div "Piff - Cali Kush Pre-roll - Indica - 14x0.5g" at bounding box center [432, 151] width 246 height 11
drag, startPoint x: 310, startPoint y: 146, endPoint x: 427, endPoint y: 144, distance: 117.3
click at [427, 146] on div "Piff - Cali Kush Pre-roll - Indica - 14x0.5g" at bounding box center [432, 151] width 246 height 11
drag, startPoint x: 427, startPoint y: 144, endPoint x: 418, endPoint y: 150, distance: 10.8
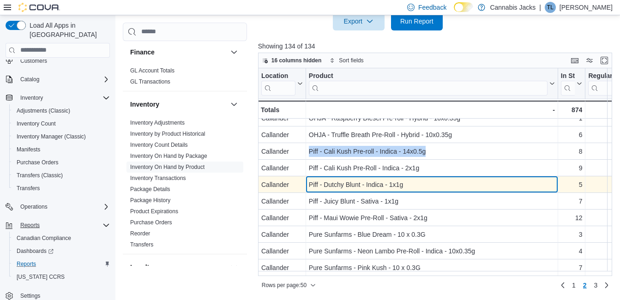
click at [353, 179] on div "Piff - Dutchy Blunt - Indica - 1x1g" at bounding box center [432, 184] width 246 height 11
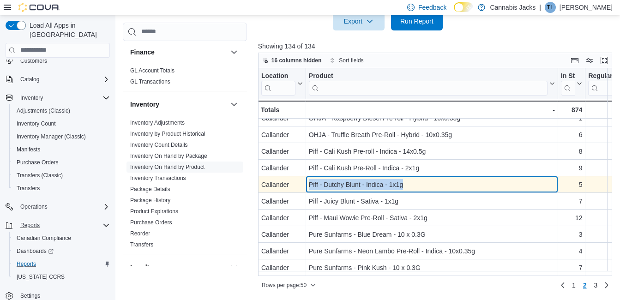
drag, startPoint x: 309, startPoint y: 178, endPoint x: 409, endPoint y: 180, distance: 99.7
click at [409, 180] on div "Piff - Dutchy Blunt - Indica - 1x1g" at bounding box center [432, 184] width 246 height 11
drag, startPoint x: 409, startPoint y: 180, endPoint x: 386, endPoint y: 180, distance: 22.6
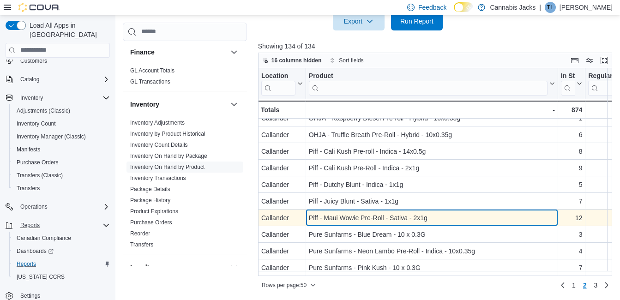
click at [397, 212] on div "Piff - Maui Wowie Pre-Roll - Sativa - 2x1g" at bounding box center [432, 217] width 246 height 11
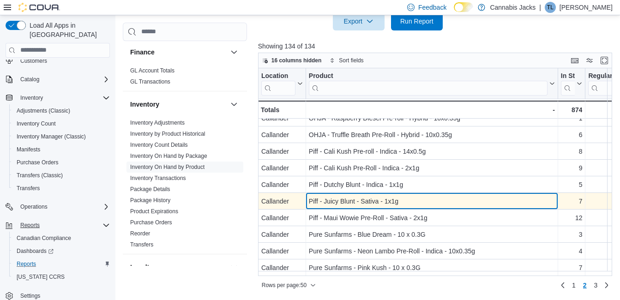
click at [380, 203] on div "Piff - Juicy Blunt - Sativa - 1x1g - Product, column 2, row 96" at bounding box center [432, 201] width 252 height 17
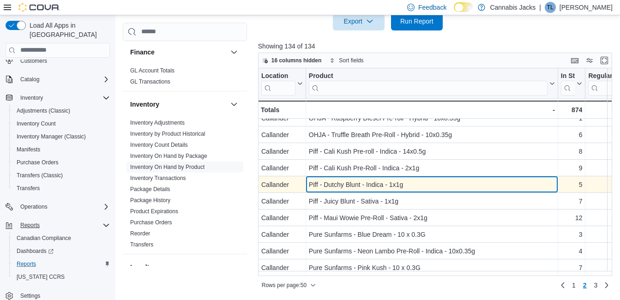
click at [367, 182] on div "Piff - Dutchy Blunt - Indica - 1x1g" at bounding box center [432, 184] width 246 height 11
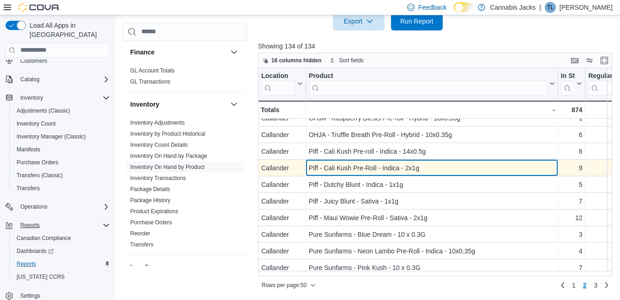
click at [366, 163] on div "Piff - Cali Kush Pre-Roll - Indica - 2x1g" at bounding box center [432, 168] width 246 height 11
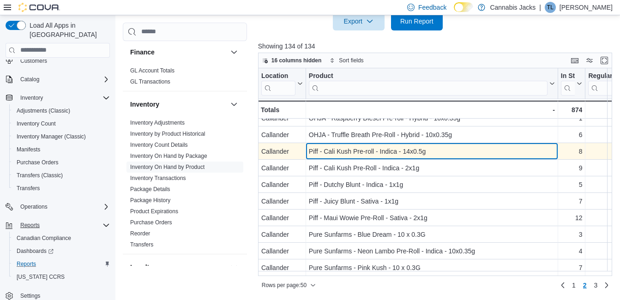
click at [358, 147] on div "Piff - Cali Kush Pre-roll - Indica - 14x0.5g" at bounding box center [432, 151] width 246 height 11
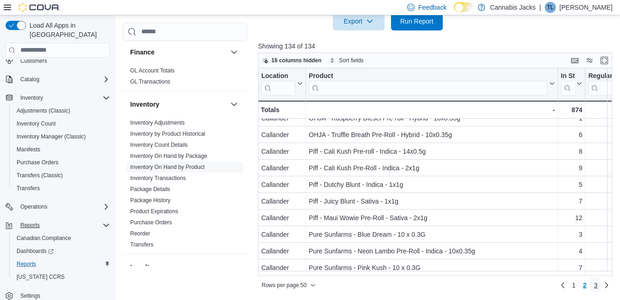
click at [598, 285] on span "3" at bounding box center [596, 285] width 4 height 9
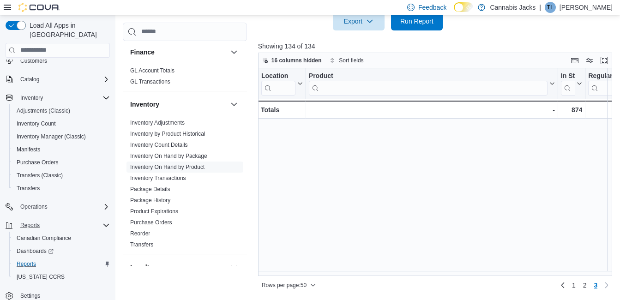
scroll to position [0, 0]
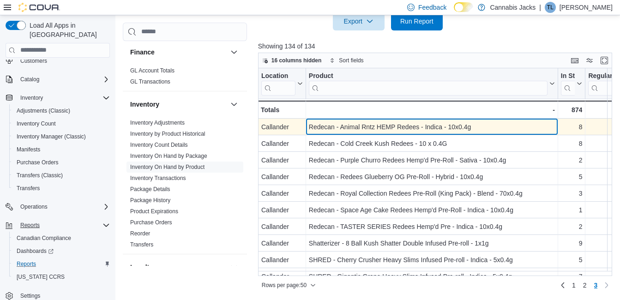
click at [408, 126] on div "Redecan - Animal Rntz HEMP Redees - Indica - 10x0.4g" at bounding box center [432, 126] width 246 height 11
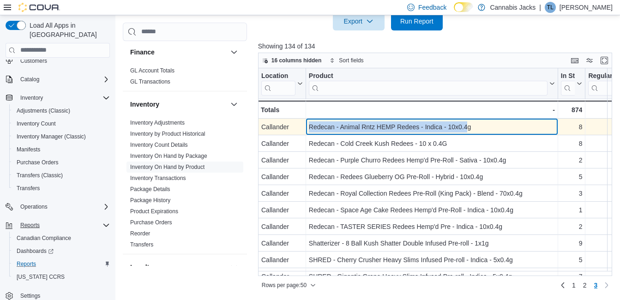
drag, startPoint x: 307, startPoint y: 126, endPoint x: 469, endPoint y: 123, distance: 161.6
click at [469, 123] on div "Redecan - Animal Rntz HEMP Redees - Indica - 10x0.4g - Product, column 2, row 1…" at bounding box center [432, 127] width 252 height 17
drag, startPoint x: 469, startPoint y: 123, endPoint x: 458, endPoint y: 132, distance: 13.8
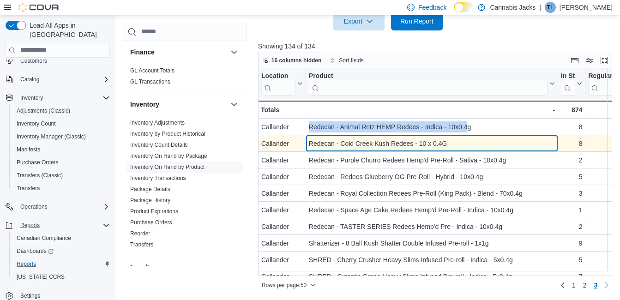
click at [387, 145] on div "Redecan - Cold Creek Kush Redees - 10 x 0.4G" at bounding box center [432, 143] width 246 height 11
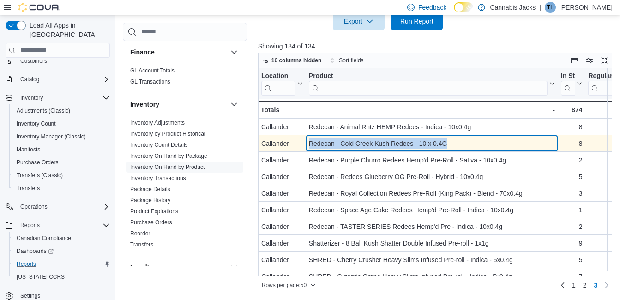
drag, startPoint x: 309, startPoint y: 143, endPoint x: 451, endPoint y: 145, distance: 142.2
click at [451, 145] on div "Redecan - Cold Creek Kush Redees - 10 x 0.4G" at bounding box center [432, 143] width 246 height 11
drag, startPoint x: 451, startPoint y: 145, endPoint x: 429, endPoint y: 145, distance: 21.7
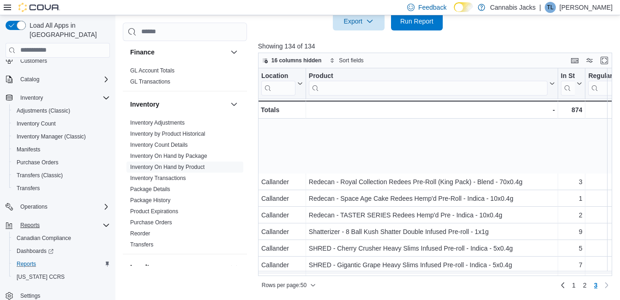
scroll to position [92, 0]
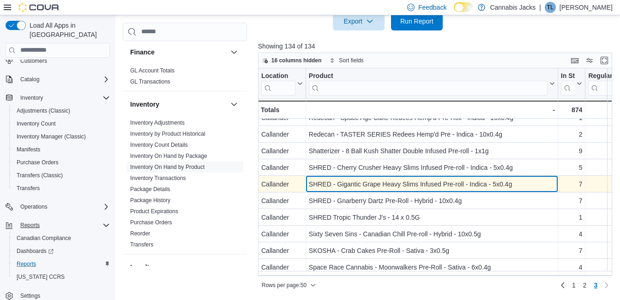
click at [369, 186] on div "SHRED - Gigantic Grape Heavy Slims Infused Pre-roll - Indica - 5x0.4g" at bounding box center [432, 184] width 246 height 11
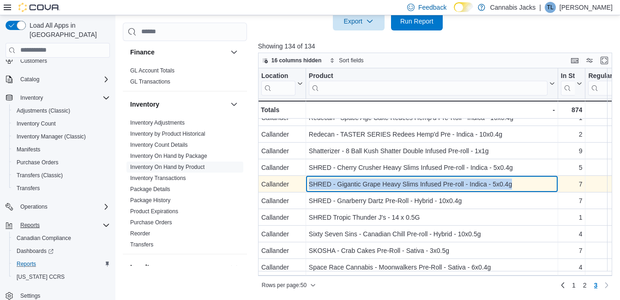
drag, startPoint x: 309, startPoint y: 182, endPoint x: 511, endPoint y: 182, distance: 201.8
click at [511, 182] on div "SHRED - Gigantic Grape Heavy Slims Infused Pre-roll - Indica - 5x0.4g" at bounding box center [432, 184] width 246 height 11
drag, startPoint x: 511, startPoint y: 182, endPoint x: 484, endPoint y: 185, distance: 26.9
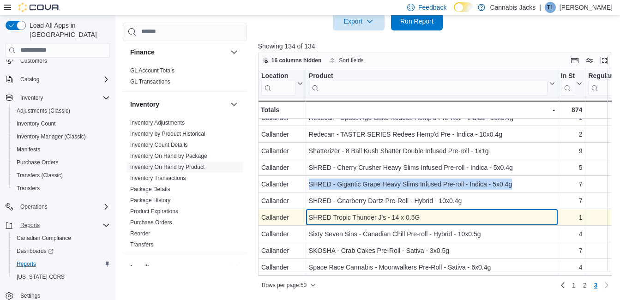
click at [417, 222] on div "SHRED Tropic Thunder J's - 14 x 0.5G" at bounding box center [432, 217] width 246 height 11
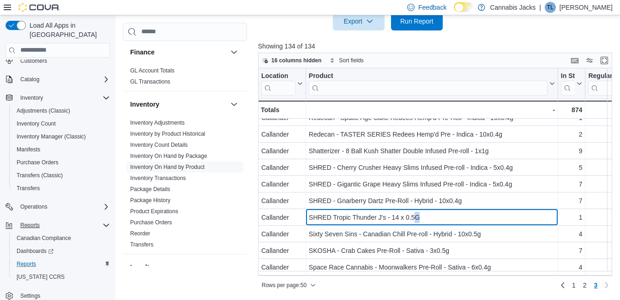
scroll to position [139, 0]
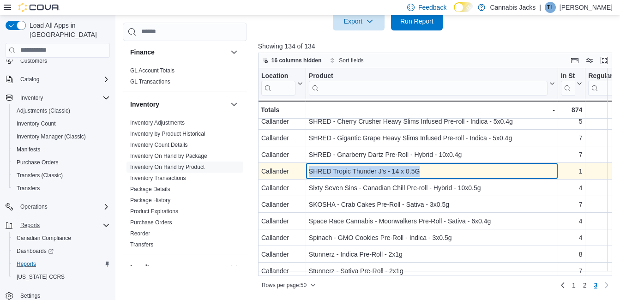
drag, startPoint x: 309, startPoint y: 169, endPoint x: 422, endPoint y: 174, distance: 113.7
click at [422, 174] on div "SHRED Tropic Thunder J's - 14 x 0.5G" at bounding box center [432, 171] width 246 height 11
drag, startPoint x: 422, startPoint y: 174, endPoint x: 405, endPoint y: 171, distance: 17.8
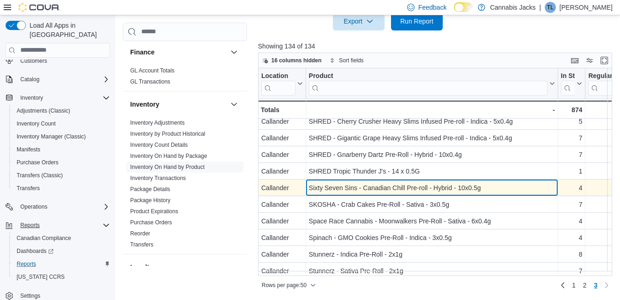
click at [390, 190] on div "Sixty Seven Sins - Canadian Chill Pre-roll - Hybrid - 10x0.5g" at bounding box center [432, 187] width 246 height 11
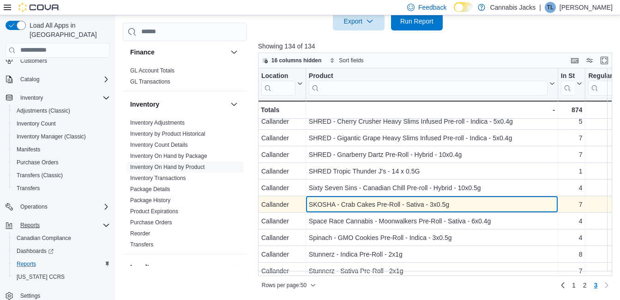
click at [389, 204] on div "SKOSHA - Crab Cakes Pre-Roll - Sativa - 3x0.5g" at bounding box center [432, 204] width 246 height 11
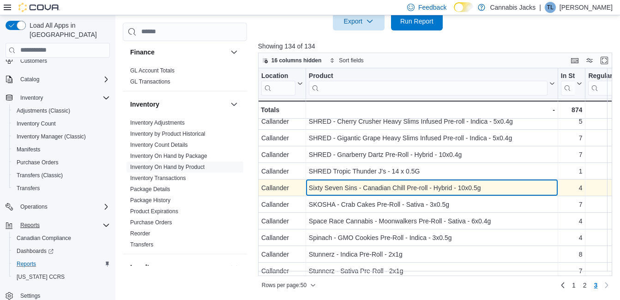
click at [386, 193] on div "Sixty Seven Sins - Canadian Chill Pre-roll - Hybrid - 10x0.5g - Product, column…" at bounding box center [432, 188] width 252 height 17
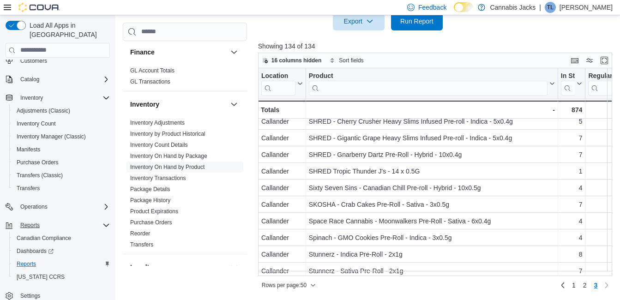
drag, startPoint x: 362, startPoint y: 276, endPoint x: 394, endPoint y: 279, distance: 31.6
click at [394, 279] on div "Rows per page : 50 Page 3 of 3 1 2 3" at bounding box center [435, 284] width 355 height 17
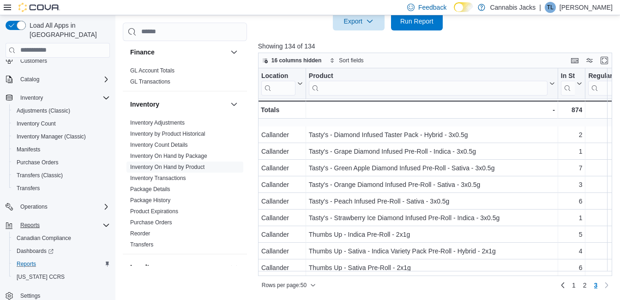
scroll to position [369, 0]
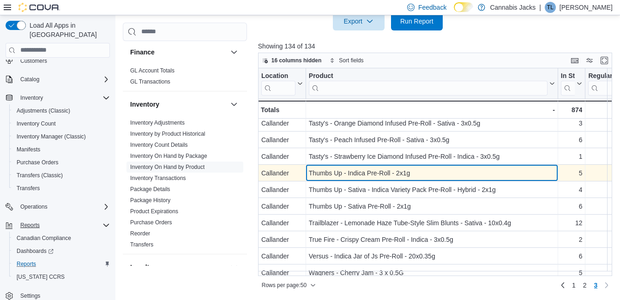
click at [389, 171] on div "Thumbs Up - Indica Pre-Roll - 2x1g" at bounding box center [432, 173] width 246 height 11
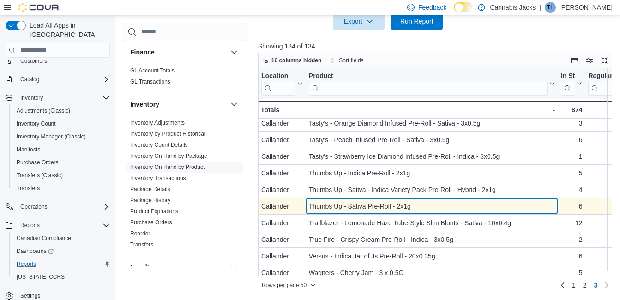
click at [386, 205] on div "Thumbs Up - Sativa Pre-Roll - 2x1g" at bounding box center [432, 206] width 246 height 11
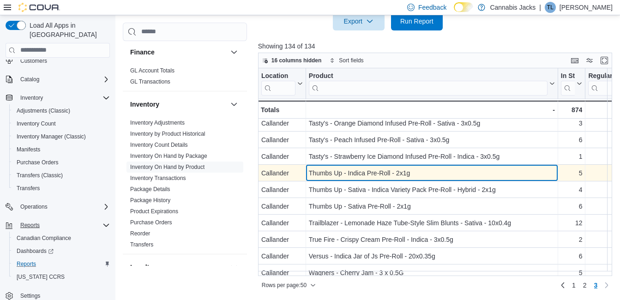
click at [391, 172] on div "Thumbs Up - Indica Pre-Roll - 2x1g" at bounding box center [432, 173] width 246 height 11
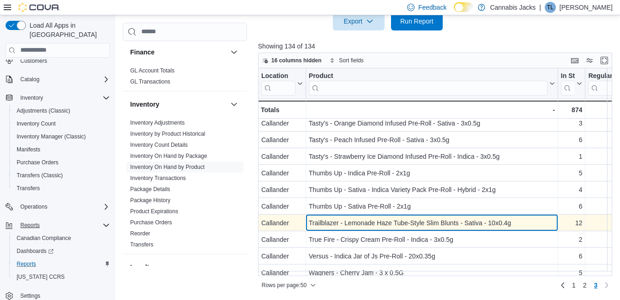
click at [390, 223] on div "Trailblazer - Lemonade Haze Tube-Style Slim Blunts - Sativa - 10x0.4g" at bounding box center [432, 222] width 246 height 11
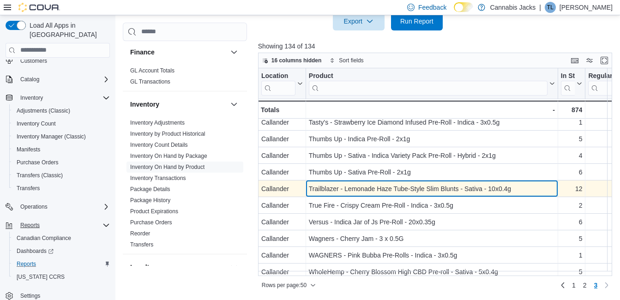
scroll to position [412, 0]
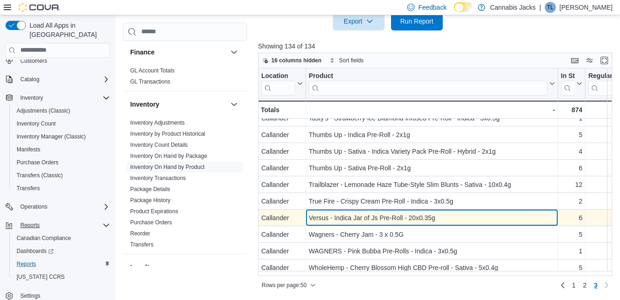
click at [409, 219] on div "Versus - Indica Jar of Js Pre-Roll - 20x0.35g" at bounding box center [432, 217] width 246 height 11
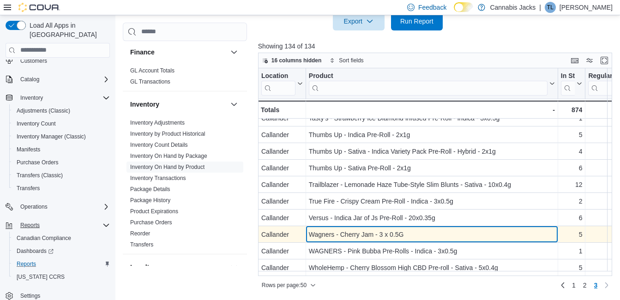
click at [381, 230] on div "Wagners - Cherry Jam - 3 x 0.5G" at bounding box center [432, 234] width 246 height 11
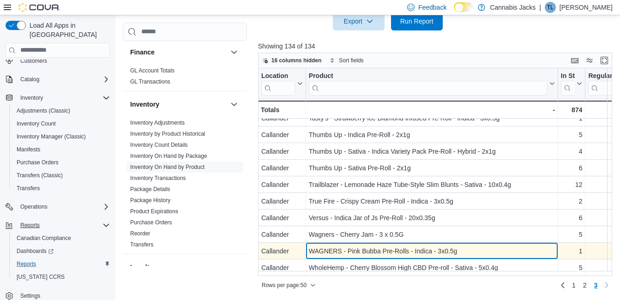
click at [373, 247] on div "WAGNERS - Pink Bubba Pre-Rolls - Indica - 3x0.5g" at bounding box center [432, 251] width 246 height 11
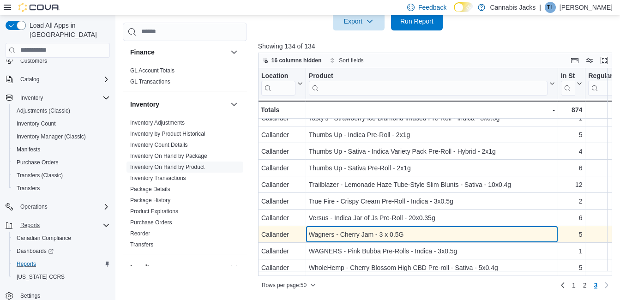
click at [399, 229] on div "Wagners - Cherry Jam - 3 x 0.5G" at bounding box center [432, 234] width 246 height 11
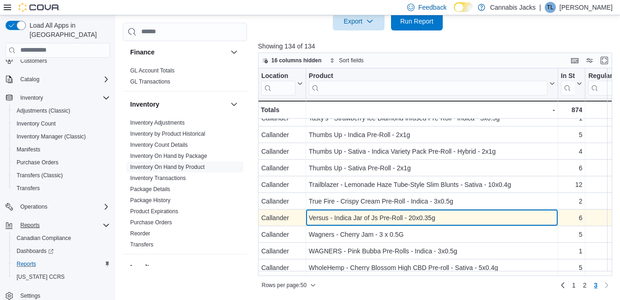
click at [390, 212] on div "Versus - Indica Jar of Js Pre-Roll - 20x0.35g" at bounding box center [432, 217] width 246 height 11
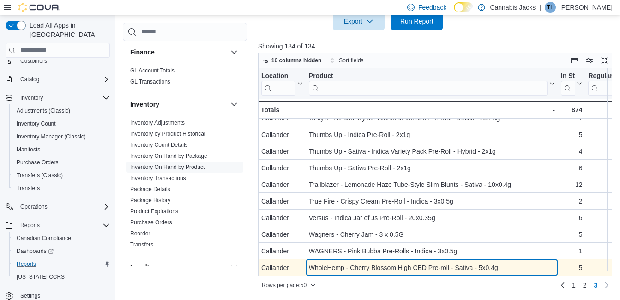
click at [390, 264] on div "WholeHemp - Cherry Blossom High CBD Pre-roll - Sativa - 5x0.4g" at bounding box center [432, 267] width 246 height 11
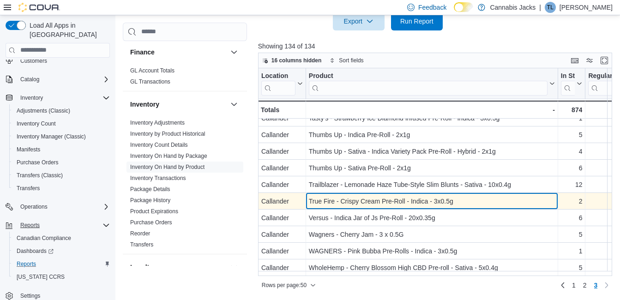
click at [378, 199] on div "True Fire - Crispy Cream Pre-Roll - Indica - 3x0.5g" at bounding box center [432, 201] width 246 height 11
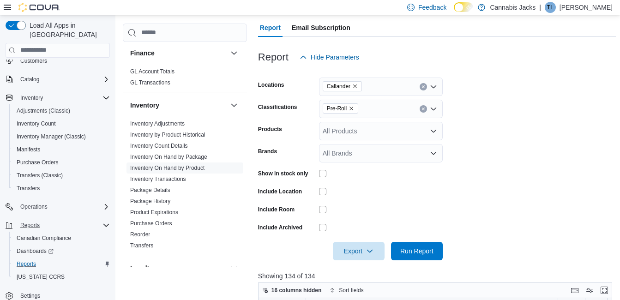
scroll to position [90, 0]
click at [349, 110] on icon "Remove Pre-Roll from selection in this group" at bounding box center [352, 110] width 6 height 6
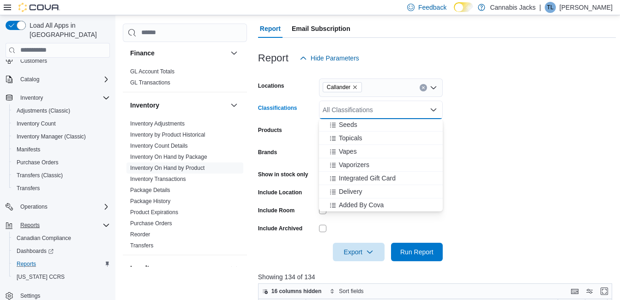
scroll to position [283, 0]
click at [349, 150] on span "Vapes" at bounding box center [348, 150] width 18 height 9
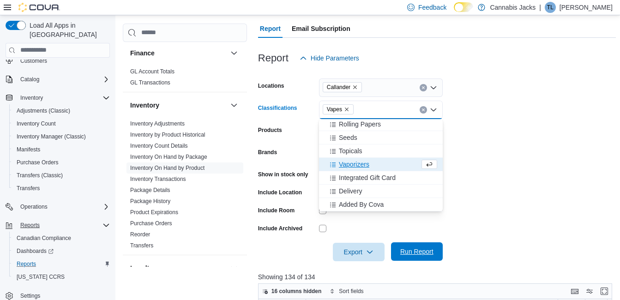
click at [415, 251] on span "Run Report" at bounding box center [416, 251] width 33 height 9
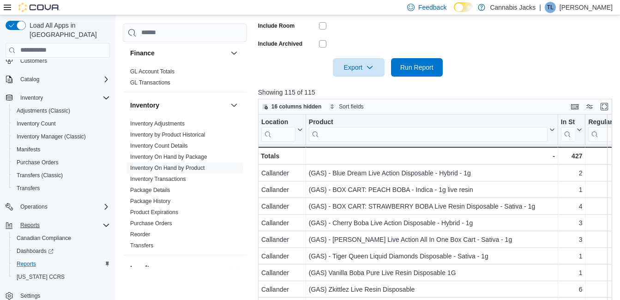
scroll to position [320, 0]
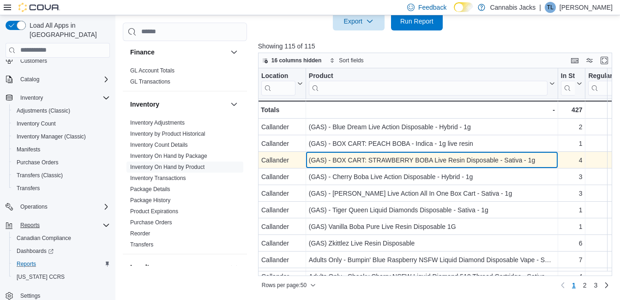
click at [421, 160] on div "(GAS) - BOX CART: STRAWBERRY BOBA Live Resin Disposable - Sativa - 1g" at bounding box center [432, 160] width 246 height 11
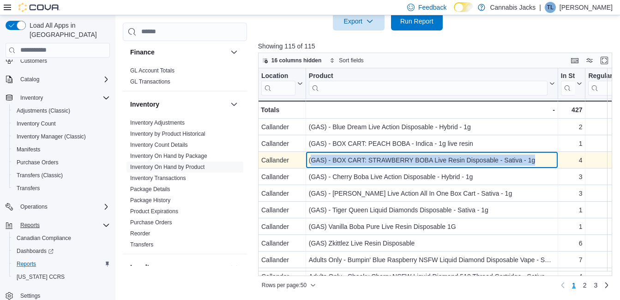
drag, startPoint x: 310, startPoint y: 159, endPoint x: 538, endPoint y: 160, distance: 228.1
click at [538, 160] on div "(GAS) - BOX CART: STRAWBERRY BOBA Live Resin Disposable - Sativa - 1g" at bounding box center [432, 160] width 246 height 11
drag, startPoint x: 538, startPoint y: 160, endPoint x: 521, endPoint y: 159, distance: 17.1
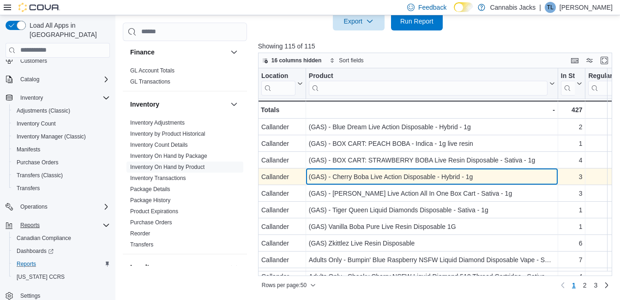
click at [408, 178] on div "(GAS) - Cherry Boba Live Action Disposable - Hybrid - 1g" at bounding box center [432, 176] width 246 height 11
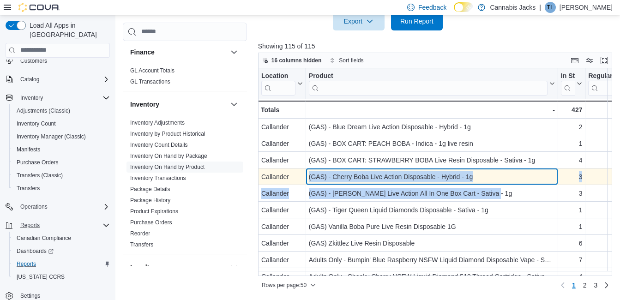
drag, startPoint x: 310, startPoint y: 175, endPoint x: 490, endPoint y: 184, distance: 180.3
click at [492, 184] on div "(GAS) - Cherry Boba Live Action Disposable - Hybrid - 1g - Product, column 2, r…" at bounding box center [432, 177] width 252 height 17
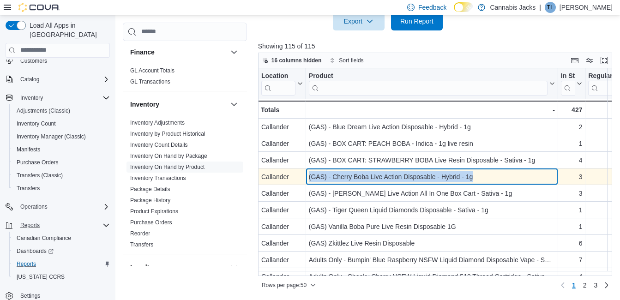
drag, startPoint x: 490, startPoint y: 184, endPoint x: 445, endPoint y: 181, distance: 45.4
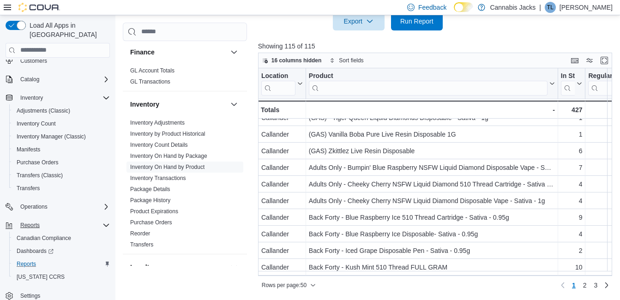
scroll to position [139, 0]
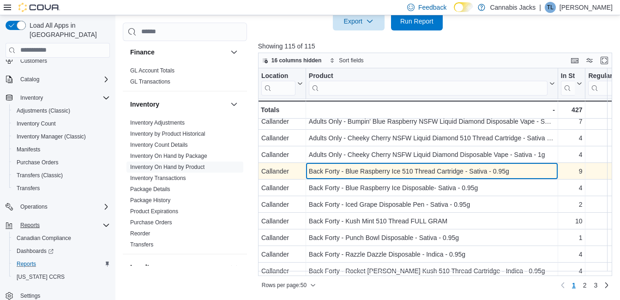
click at [419, 173] on div "Back Forty - Blue Raspberry Ice 510 Thread Cartridge - Sativa - 0.95g" at bounding box center [432, 171] width 246 height 11
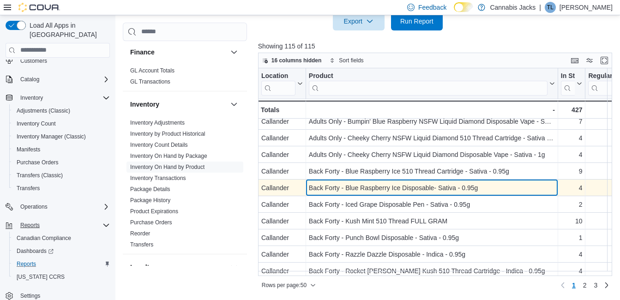
click at [420, 190] on div "Back Forty - Blue Raspberry Ice Disposable- Sativa - 0.95g" at bounding box center [432, 187] width 246 height 11
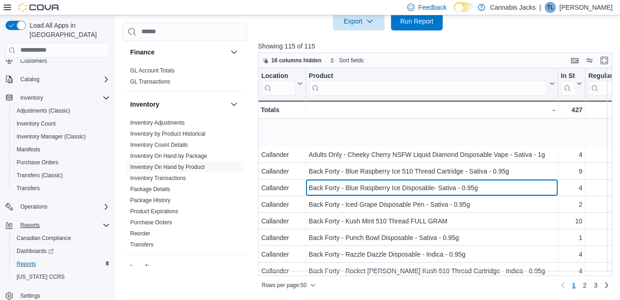
scroll to position [185, 0]
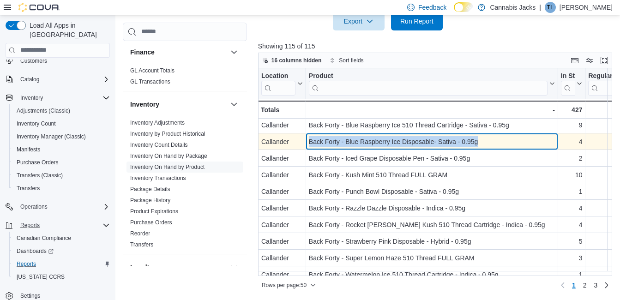
drag, startPoint x: 310, startPoint y: 140, endPoint x: 485, endPoint y: 144, distance: 175.0
click at [485, 144] on div "Back Forty - Blue Raspberry Ice Disposable- Sativa - 0.95g" at bounding box center [432, 141] width 246 height 11
drag, startPoint x: 486, startPoint y: 144, endPoint x: 424, endPoint y: 142, distance: 61.9
click at [355, 148] on div "Back Forty - Blue Raspberry Ice Disposable- Sativa - 0.95g - Product, column 2,…" at bounding box center [432, 141] width 252 height 17
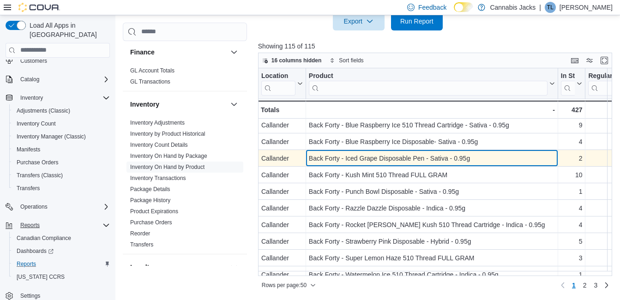
click at [354, 153] on div "Back Forty - Iced Grape Disposable Pen - Sativa - 0.95g" at bounding box center [432, 158] width 246 height 11
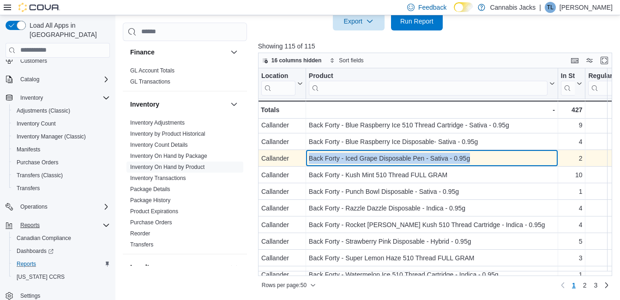
drag, startPoint x: 307, startPoint y: 155, endPoint x: 477, endPoint y: 160, distance: 170.0
click at [477, 160] on div "Back Forty - Iced Grape Disposable Pen - Sativa - 0.95g - Product, column 2, ro…" at bounding box center [432, 158] width 252 height 17
drag, startPoint x: 477, startPoint y: 160, endPoint x: 446, endPoint y: 162, distance: 31.4
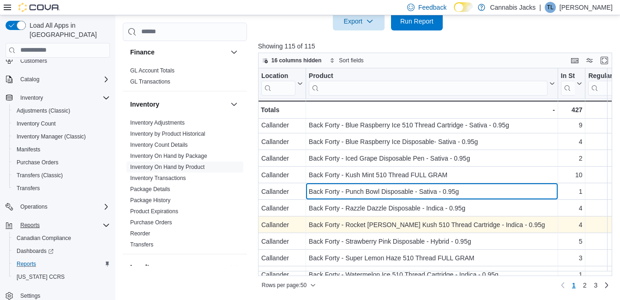
drag, startPoint x: 382, startPoint y: 195, endPoint x: 383, endPoint y: 219, distance: 24.0
click at [382, 197] on div "Back Forty - Punch Bowl Disposable - Sativa - 0.95g" at bounding box center [432, 191] width 246 height 11
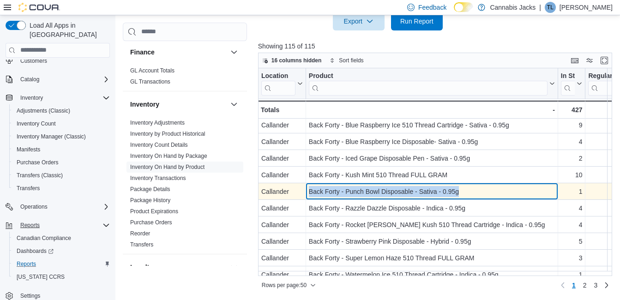
drag, startPoint x: 306, startPoint y: 188, endPoint x: 459, endPoint y: 194, distance: 152.9
click at [459, 194] on div "Back Forty - Punch Bowl Disposable - Sativa - 0.95g - Product, column 2, row 16" at bounding box center [432, 191] width 252 height 17
drag, startPoint x: 459, startPoint y: 194, endPoint x: 442, endPoint y: 193, distance: 16.6
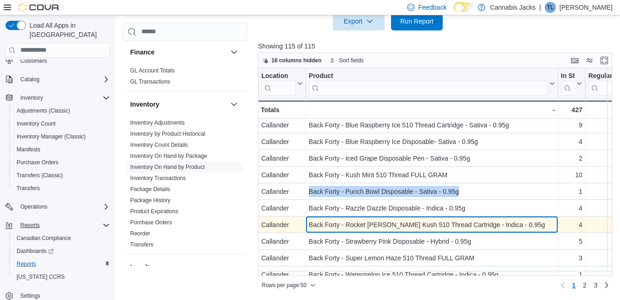
click at [419, 228] on div "Back Forty - Rocket Berry Kush 510 Thread Cartridge - Indica - 0.95g" at bounding box center [432, 224] width 246 height 11
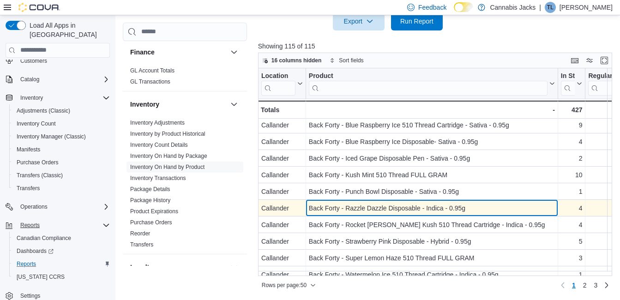
click at [398, 210] on div "Back Forty - Razzle Dazzle Disposable - Indica - 0.95g" at bounding box center [432, 208] width 246 height 11
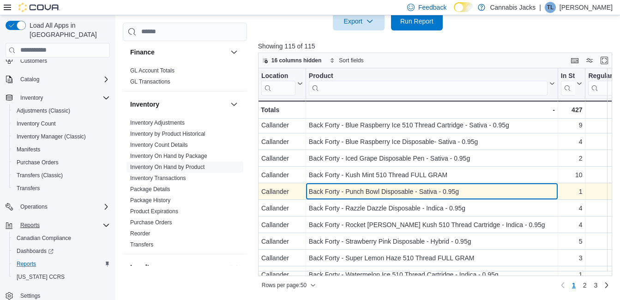
click at [385, 190] on div "Back Forty - Punch Bowl Disposable - Sativa - 0.95g" at bounding box center [432, 191] width 246 height 11
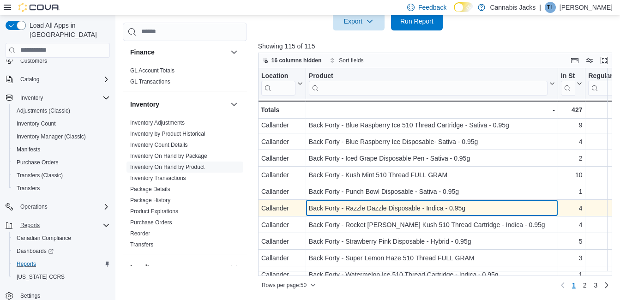
click at [381, 208] on div "Back Forty - Razzle Dazzle Disposable - Indica - 0.95g" at bounding box center [432, 208] width 246 height 11
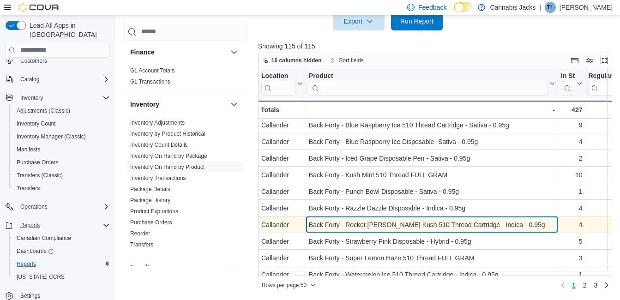
click at [374, 229] on div "Back Forty - Rocket Berry Kush 510 Thread Cartridge - Indica - 0.95g" at bounding box center [432, 224] width 246 height 11
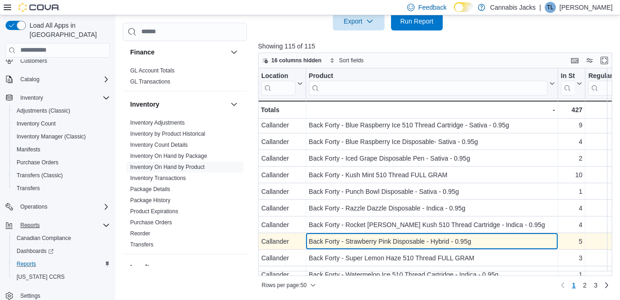
click at [379, 243] on div "Back Forty - Strawberry Pink Disposable - Hybrid - 0.95g" at bounding box center [432, 241] width 246 height 11
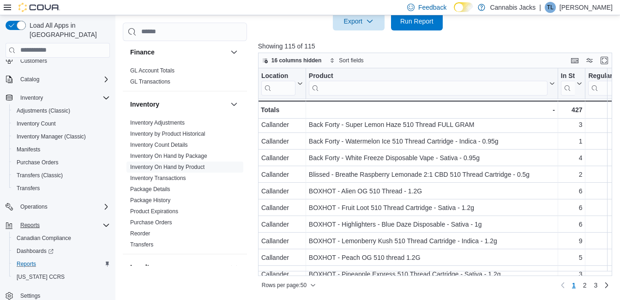
scroll to position [323, 0]
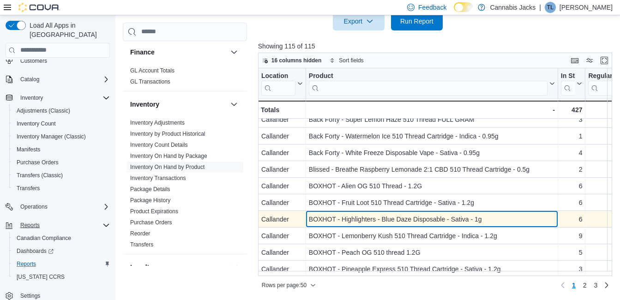
click at [406, 220] on div "BOXHOT - Highlighters - Blue Daze Disposable - Sativa - 1g" at bounding box center [432, 219] width 246 height 11
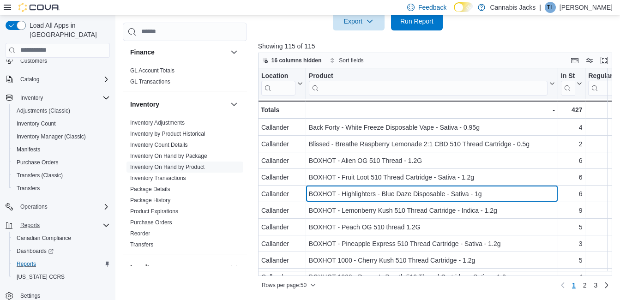
scroll to position [369, 0]
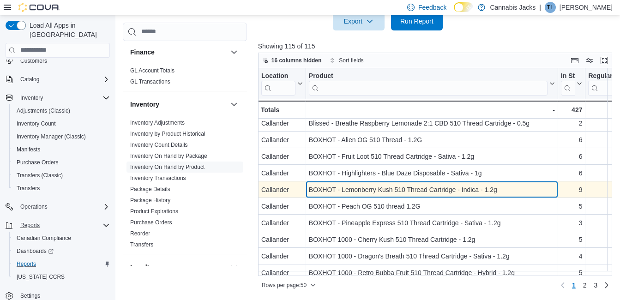
click at [387, 191] on div "BOXHOT - Lemonberry Kush 510 Thread Cartridge - Indica - 1.2g" at bounding box center [432, 189] width 246 height 11
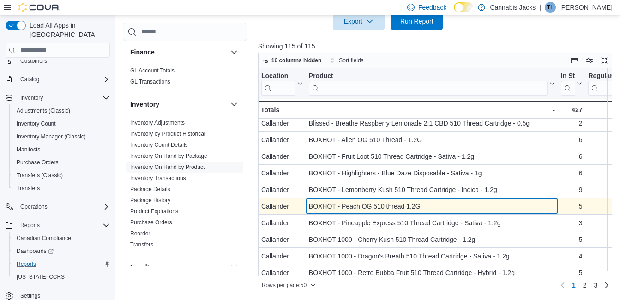
click at [383, 204] on div "BOXHOT - Peach OG 510 thread 1.2G" at bounding box center [432, 206] width 246 height 11
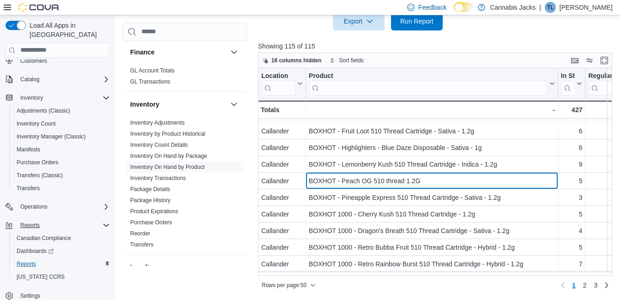
scroll to position [416, 0]
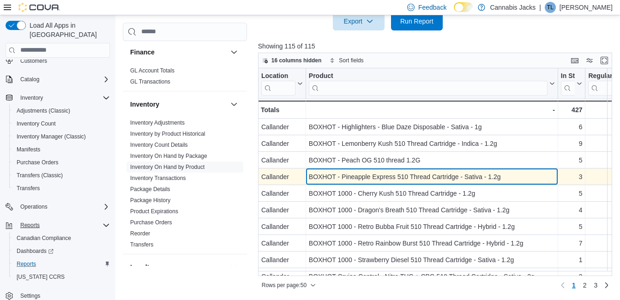
click at [371, 177] on div "BOXHOT - Pineapple Express 510 Thread Cartridge - Sativa - 1.2g" at bounding box center [432, 176] width 246 height 11
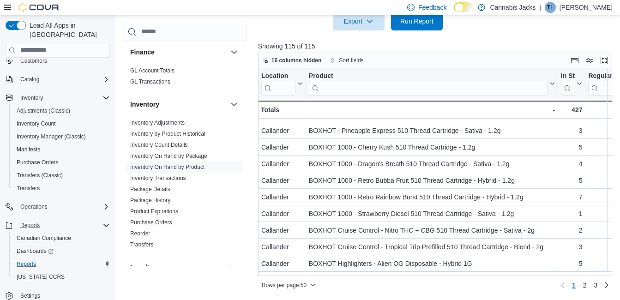
scroll to position [508, 0]
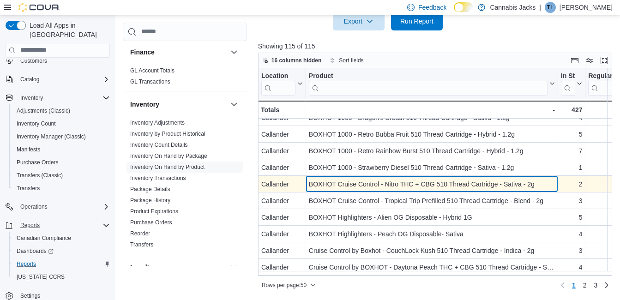
drag, startPoint x: 388, startPoint y: 183, endPoint x: 373, endPoint y: 183, distance: 15.2
click at [388, 183] on div "BOXHOT Cruise Control - Nitro THC + CBG 510 Thread Cartridge - Sativa - 2g" at bounding box center [432, 184] width 246 height 11
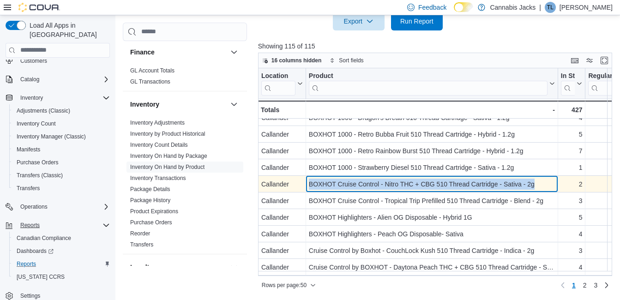
drag, startPoint x: 309, startPoint y: 184, endPoint x: 564, endPoint y: 183, distance: 255.3
click at [564, 183] on div "Callander - Location, column 1, row 35 BOXHOT Cruise Control - Nitro THC + CBG …" at bounding box center [573, 184] width 631 height 17
drag, startPoint x: 564, startPoint y: 183, endPoint x: 511, endPoint y: 186, distance: 53.6
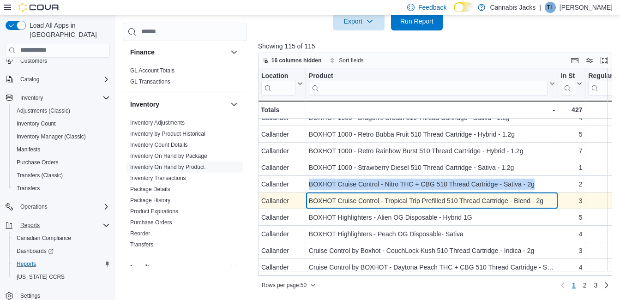
click at [424, 195] on div "BOXHOT Cruise Control - Tropical Trip Prefilled 510 Thread Cartridge - Blend - …" at bounding box center [432, 200] width 246 height 11
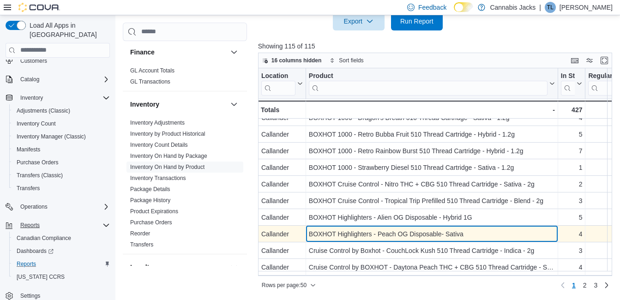
click at [418, 228] on div "BOXHOT Highlighters - Peach OG Disposable- Sativa - Product, column 2, row 38" at bounding box center [432, 234] width 252 height 17
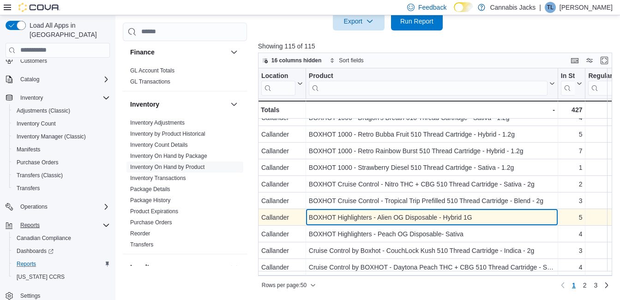
click at [417, 218] on div "BOXHOT Highlighters - Alien OG Disposable - Hybrid 1G" at bounding box center [432, 217] width 246 height 11
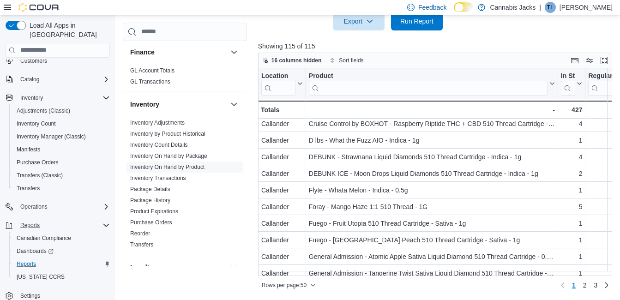
scroll to position [678, 0]
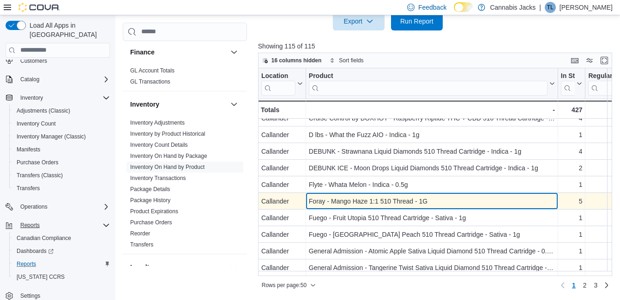
click at [399, 196] on div "Foray - Mango Haze 1:1 510 Thread - 1G" at bounding box center [432, 201] width 246 height 11
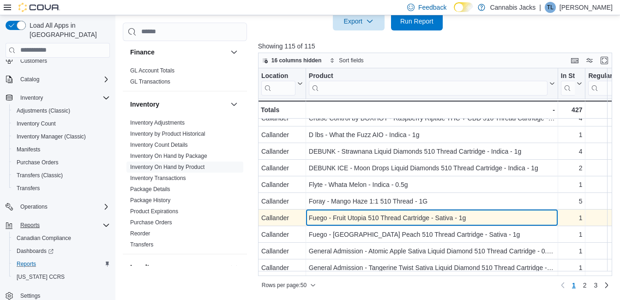
click at [401, 210] on div "Fuego - Fruit Utopia 510 Thread Cartridge - Sativa - 1g - Product, column 2, ro…" at bounding box center [432, 218] width 252 height 17
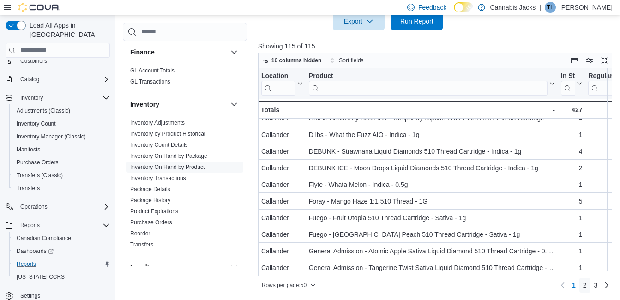
click at [587, 287] on span "2" at bounding box center [585, 285] width 4 height 9
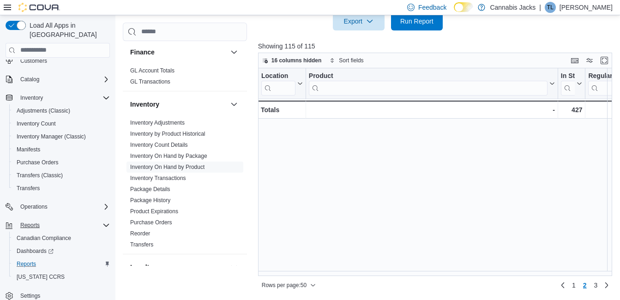
scroll to position [0, 0]
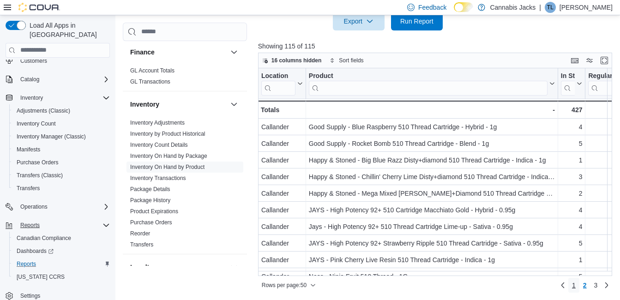
click at [576, 288] on span "1" at bounding box center [574, 285] width 4 height 9
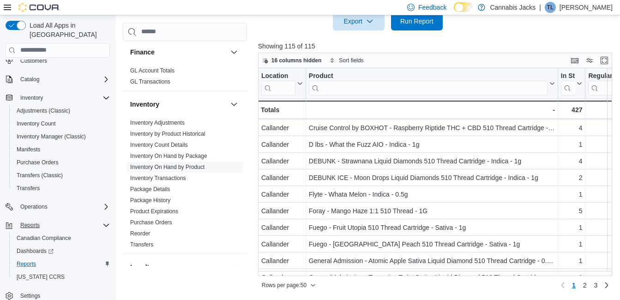
scroll to position [678, 0]
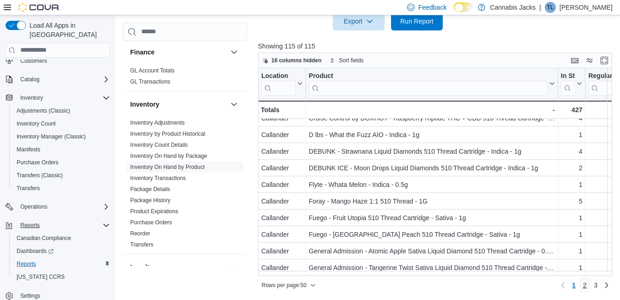
click at [587, 286] on span "2" at bounding box center [585, 285] width 4 height 9
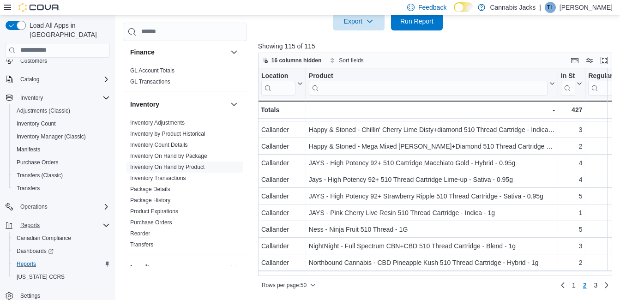
scroll to position [46, 0]
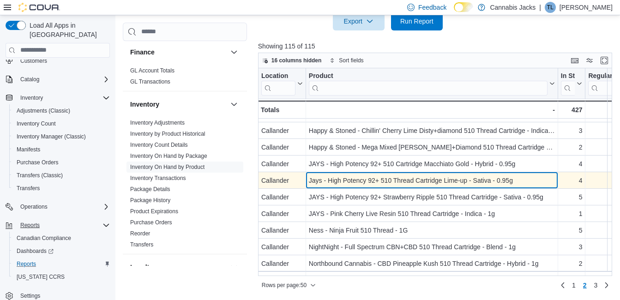
click at [413, 183] on div "Jays - High Potency 92+ 510 Thread Cartridge Lime-up - Sativa - 0.95g" at bounding box center [432, 180] width 246 height 11
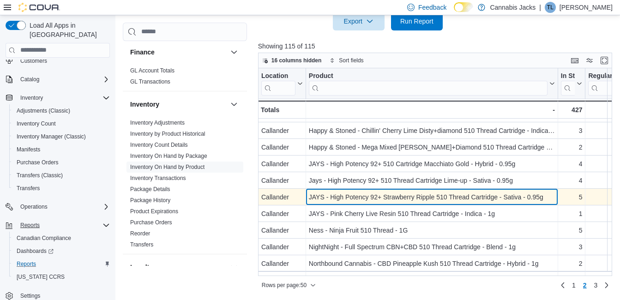
click at [409, 196] on div "JAYS - High Potency 92+ Strawberry Ripple 510 Thread Cartridge - Sativa - 0.95g" at bounding box center [432, 197] width 246 height 11
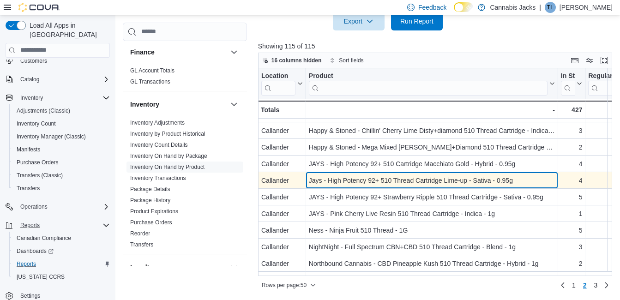
click at [405, 178] on div "Jays - High Potency 92+ 510 Thread Cartridge Lime-up - Sativa - 0.95g" at bounding box center [432, 180] width 246 height 11
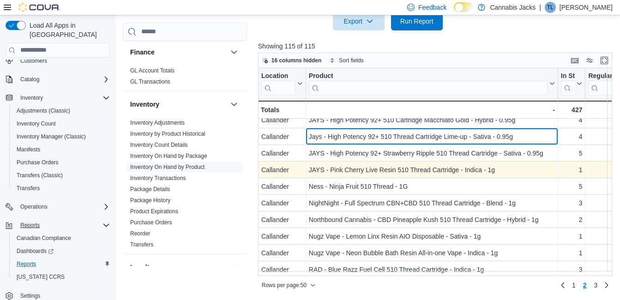
scroll to position [92, 0]
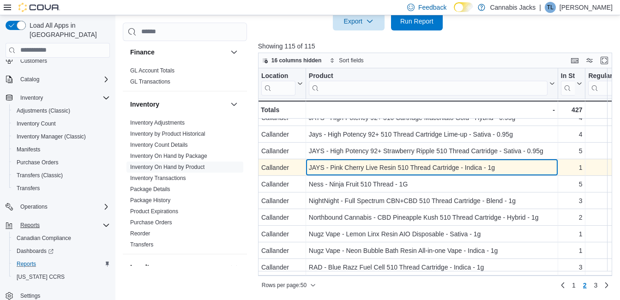
click at [397, 170] on div "JAYS - Pink Cherry Live Resin 510 Thread Cartridge - Indica - 1g" at bounding box center [432, 167] width 246 height 11
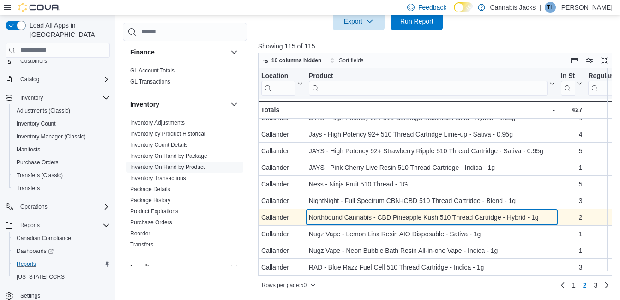
click at [414, 216] on div "Northbound Cannabis - CBD Pineapple Kush 510 Thread Cartridge - Hybrid - 1g" at bounding box center [432, 217] width 246 height 11
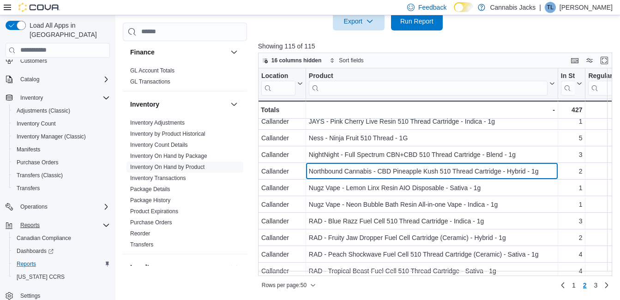
scroll to position [185, 0]
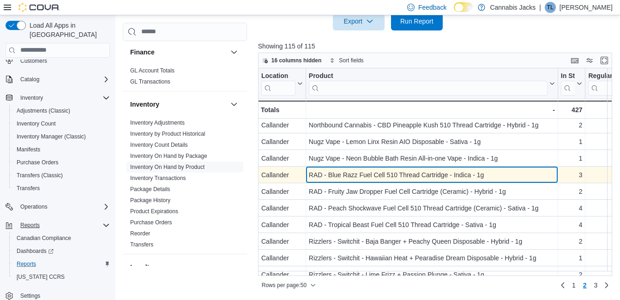
click at [396, 176] on div "RAD - Blue Razz Fuel Cell 510 Thread Cartridge - Indica - 1g" at bounding box center [432, 174] width 246 height 11
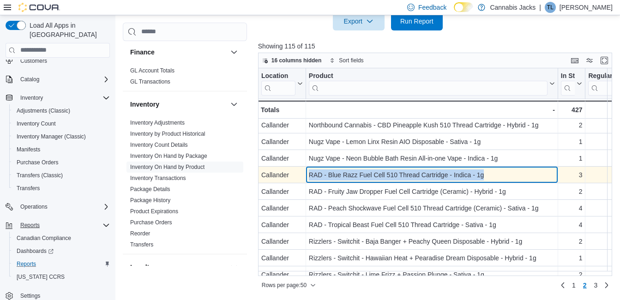
drag, startPoint x: 310, startPoint y: 176, endPoint x: 530, endPoint y: 170, distance: 219.9
click at [530, 170] on div "RAD - Blue Razz Fuel Cell 510 Thread Cartridge - Indica - 1g" at bounding box center [432, 174] width 246 height 11
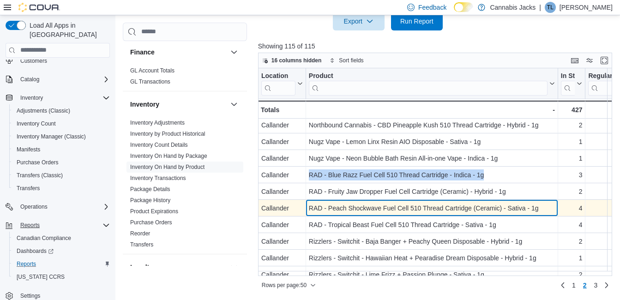
click at [386, 207] on div "RAD - Peach Shockwave Fuel Cell 510 Thread Cartridge (Ceramic) - Sativa - 1g" at bounding box center [432, 208] width 246 height 11
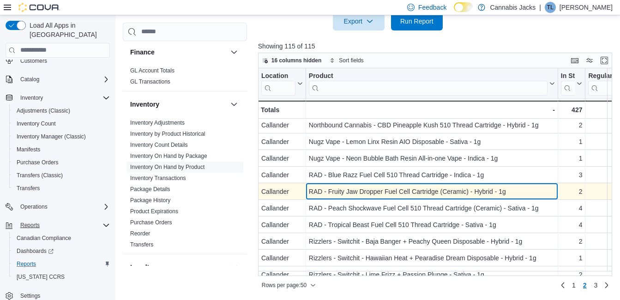
click at [384, 191] on div "RAD - Fruity Jaw Dropper Fuel Cell Cartridge (Ceramic) - Hybrid - 1g" at bounding box center [432, 191] width 246 height 11
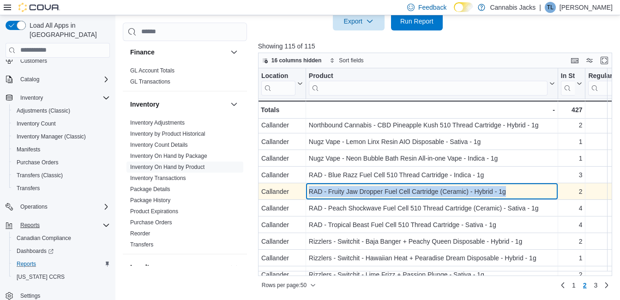
drag, startPoint x: 311, startPoint y: 191, endPoint x: 518, endPoint y: 197, distance: 206.9
click at [518, 197] on div "RAD - Fruity Jaw Dropper Fuel Cell Cartridge (Ceramic) - Hybrid - 1g" at bounding box center [432, 191] width 246 height 11
drag, startPoint x: 518, startPoint y: 197, endPoint x: 483, endPoint y: 195, distance: 34.2
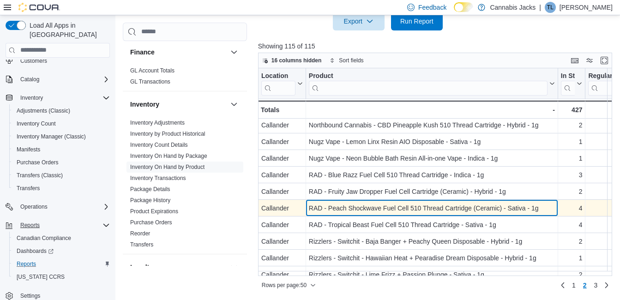
click at [388, 205] on div "RAD - Peach Shockwave Fuel Cell 510 Thread Cartridge (Ceramic) - Sativa - 1g" at bounding box center [432, 208] width 246 height 11
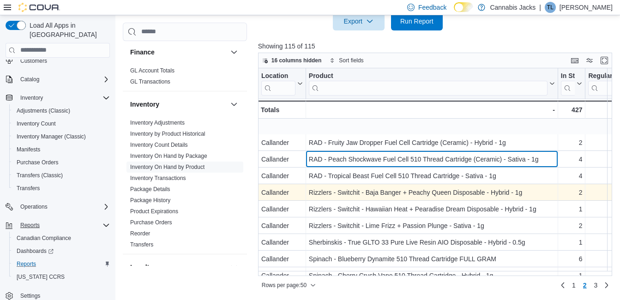
scroll to position [277, 0]
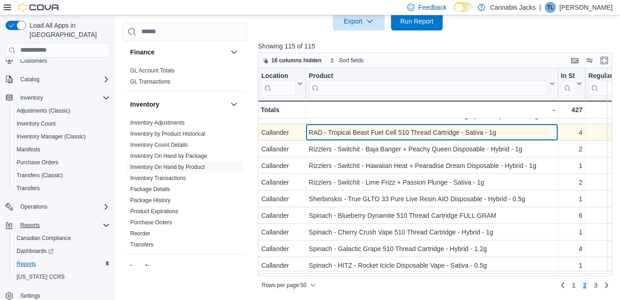
click at [365, 135] on div "RAD - Tropical Beast Fuel Cell 510 Thread Cartridge - Sativa - 1g" at bounding box center [432, 132] width 246 height 11
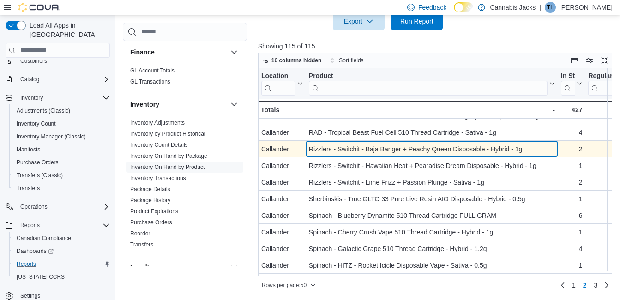
click at [363, 149] on div "Rizzlers - Switchit - Baja Banger + Peachy Queen Disposable - Hybrid - 1g" at bounding box center [432, 149] width 246 height 11
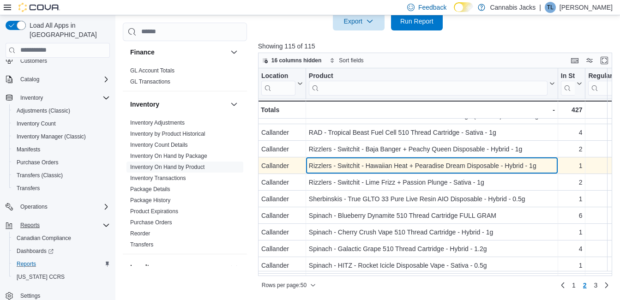
click at [369, 169] on div "Rizzlers - Switchit - Hawaiian Heat + Pearadise Dream Disposable - Hybrid - 1g" at bounding box center [432, 165] width 246 height 11
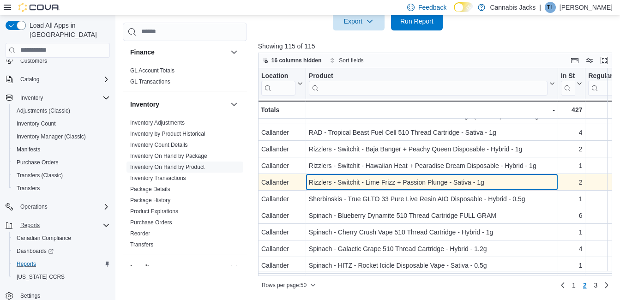
click at [375, 180] on div "Rizzlers - Switchit - Lime Frizz + Passion Plunge - Sativa - 1g" at bounding box center [432, 182] width 246 height 11
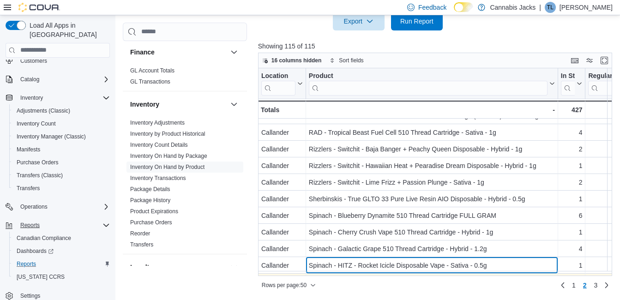
click at [425, 267] on div "Location Click to view column header actions Product Click to view column heade…" at bounding box center [573, 231] width 631 height 881
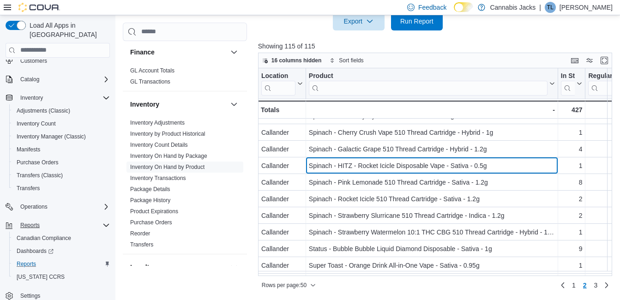
scroll to position [390, 0]
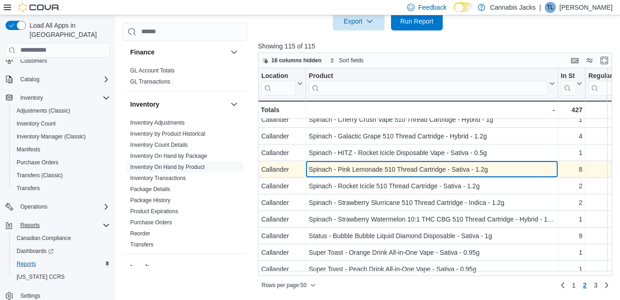
click at [387, 169] on div "Spinach - Pink Lemonade 510 Thread Cartridge - Sativa - 1.2g" at bounding box center [432, 169] width 246 height 11
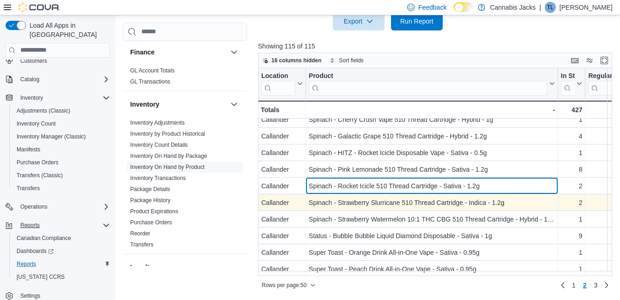
drag, startPoint x: 376, startPoint y: 183, endPoint x: 378, endPoint y: 197, distance: 13.9
click at [376, 184] on div "Spinach - Rocket Icicle 510 Thread Cartridge - Sativa - 1.2g" at bounding box center [432, 186] width 246 height 11
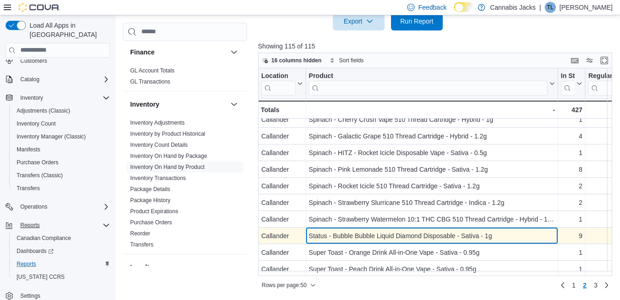
click at [426, 231] on div "Status - Bubble Bubble Liquid Diamond Disposable - Sativa - 1g" at bounding box center [432, 235] width 246 height 11
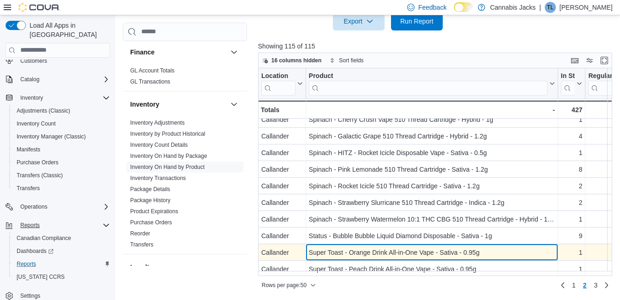
click at [427, 244] on div "Super Toast - Orange Drink All-in-One Vape - Sativa - 0.95g - Product, column 2…" at bounding box center [432, 252] width 252 height 17
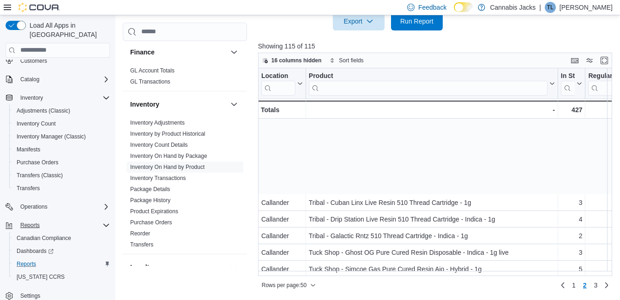
scroll to position [582, 0]
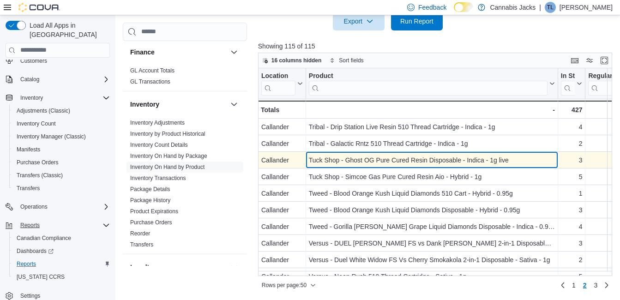
click at [398, 160] on div "Tuck Shop - Ghost OG Pure Cured Resin Disposable - Indica - 1g live" at bounding box center [432, 160] width 246 height 11
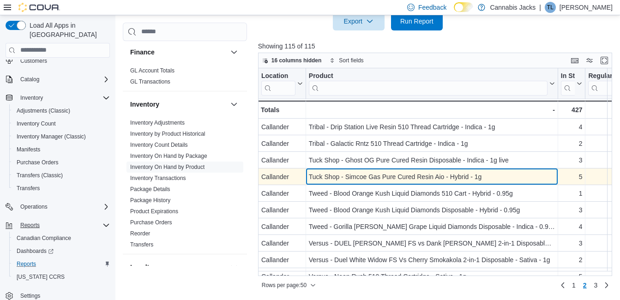
click at [392, 176] on div "Tuck Shop - Simcoe Gas Pure Cured Resin Aio - Hybrid - 1g" at bounding box center [432, 176] width 246 height 11
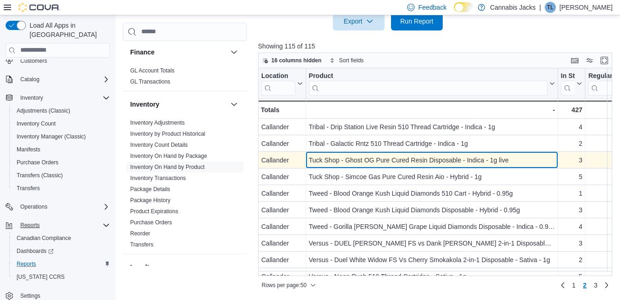
click at [392, 163] on div "Tuck Shop - Ghost OG Pure Cured Resin Disposable - Indica - 1g live" at bounding box center [432, 160] width 246 height 11
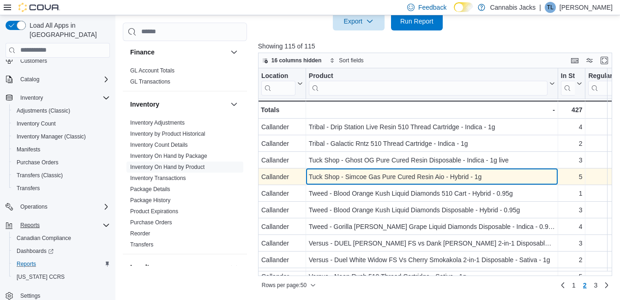
click at [365, 174] on div "Tuck Shop - Simcoe Gas Pure Cured Resin Aio - Hybrid - 1g" at bounding box center [432, 176] width 246 height 11
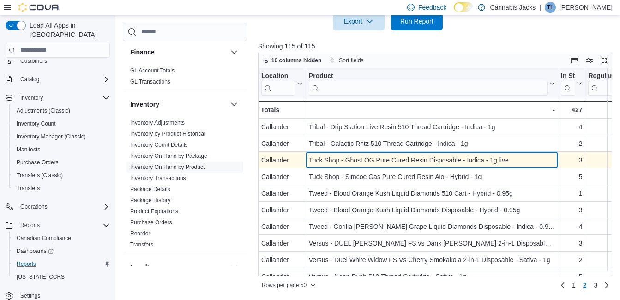
click at [395, 158] on div "Tuck Shop - Ghost OG Pure Cured Resin Disposable - Indica - 1g live" at bounding box center [432, 160] width 246 height 11
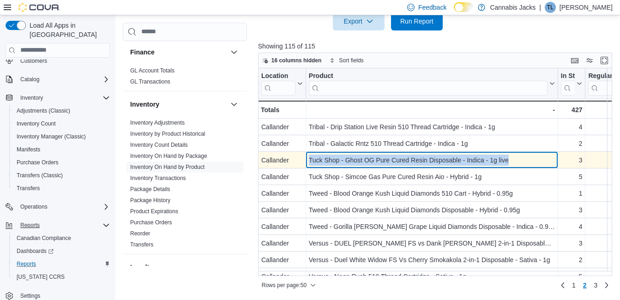
drag, startPoint x: 310, startPoint y: 155, endPoint x: 512, endPoint y: 159, distance: 202.7
click at [512, 159] on div "Tuck Shop - Ghost OG Pure Cured Resin Disposable - Indica - 1g live" at bounding box center [432, 160] width 246 height 11
drag, startPoint x: 512, startPoint y: 159, endPoint x: 489, endPoint y: 162, distance: 23.7
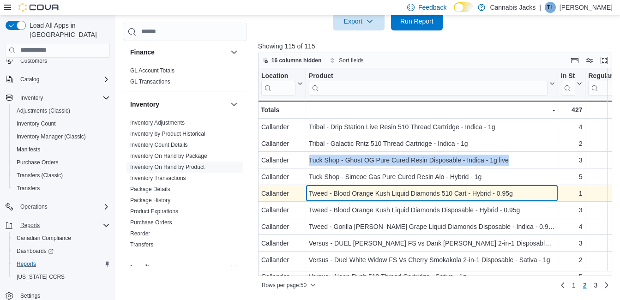
click at [412, 196] on div "Tweed - Blood Orange Kush Liquid Diamonds 510 Cart - Hybrid - 0.95g" at bounding box center [432, 193] width 246 height 11
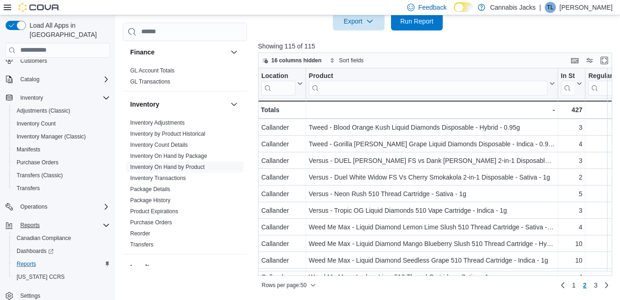
scroll to position [678, 0]
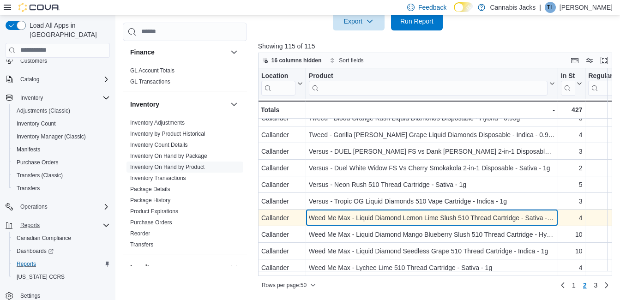
click at [415, 214] on div "Weed Me Max - Liquid Diamond Lemon Lime Slush 510 Thread Cartridge - Sativa - 1g" at bounding box center [432, 217] width 246 height 11
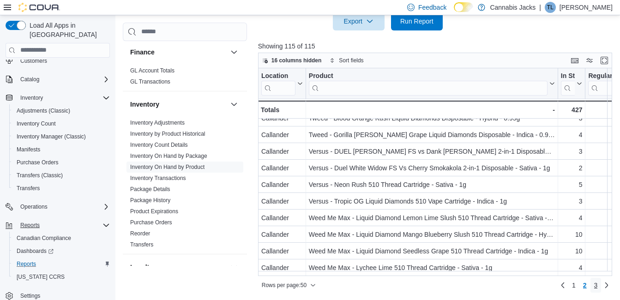
click at [598, 288] on span "3" at bounding box center [596, 285] width 4 height 9
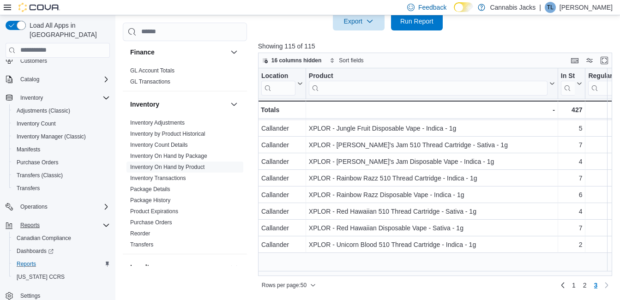
scroll to position [0, 0]
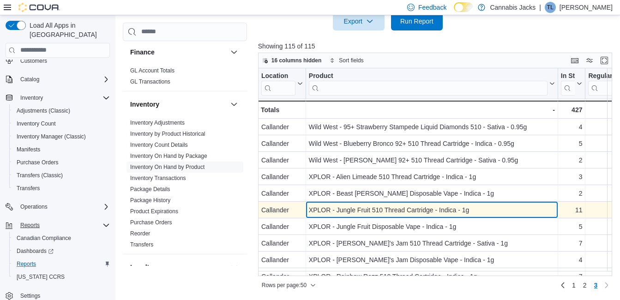
click at [375, 209] on div "XPLOR - Jungle Fruit 510 Thread Cartridge - Indica - 1g" at bounding box center [432, 210] width 246 height 11
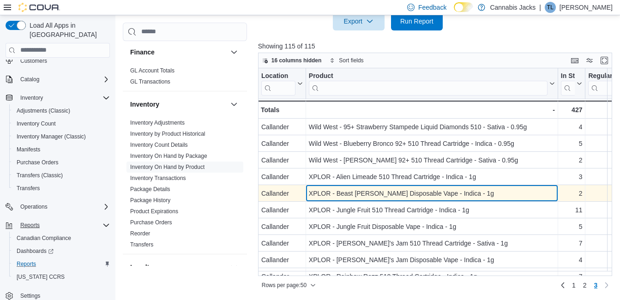
click at [377, 191] on div "XPLOR - Beast Berry Disposable Vape - Indica - 1g" at bounding box center [432, 193] width 246 height 11
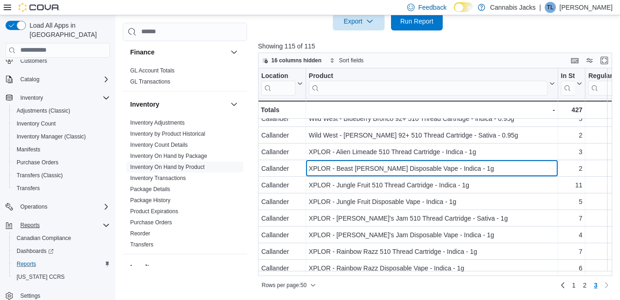
scroll to position [46, 0]
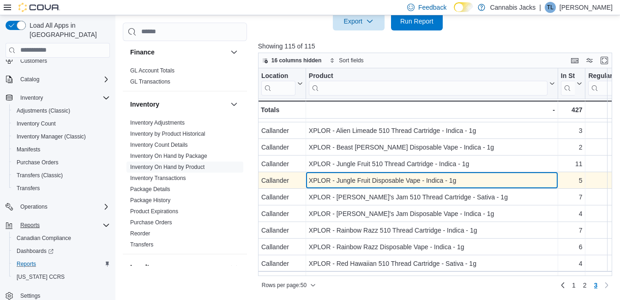
click at [386, 183] on div "XPLOR - Jungle Fruit Disposable Vape - Indica - 1g" at bounding box center [432, 180] width 246 height 11
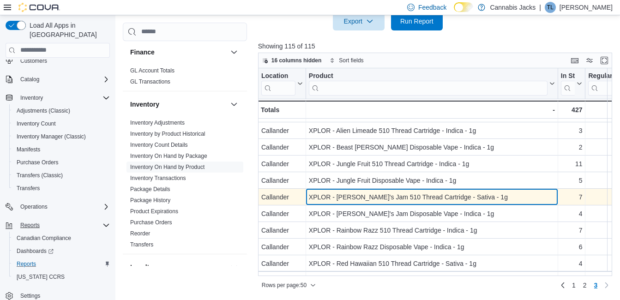
click at [386, 199] on div "XPLOR - Nana's Jam 510 Thread Cartridge - Sativa - 1g" at bounding box center [432, 197] width 246 height 11
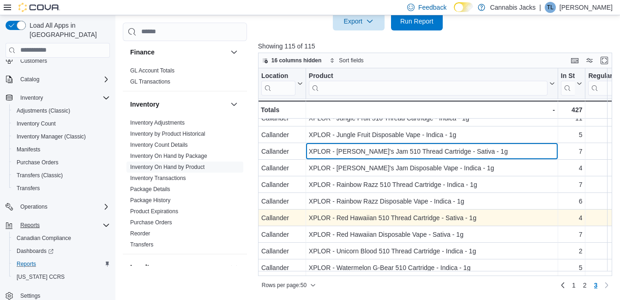
scroll to position [96, 0]
